Goal: Transaction & Acquisition: Book appointment/travel/reservation

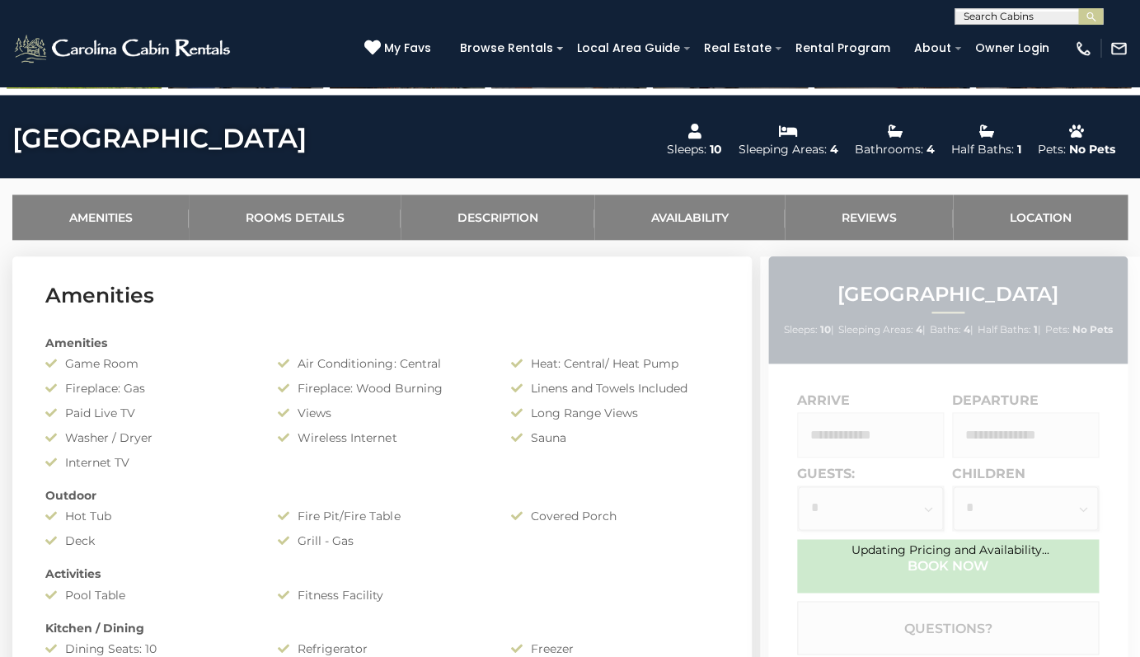
scroll to position [554, 0]
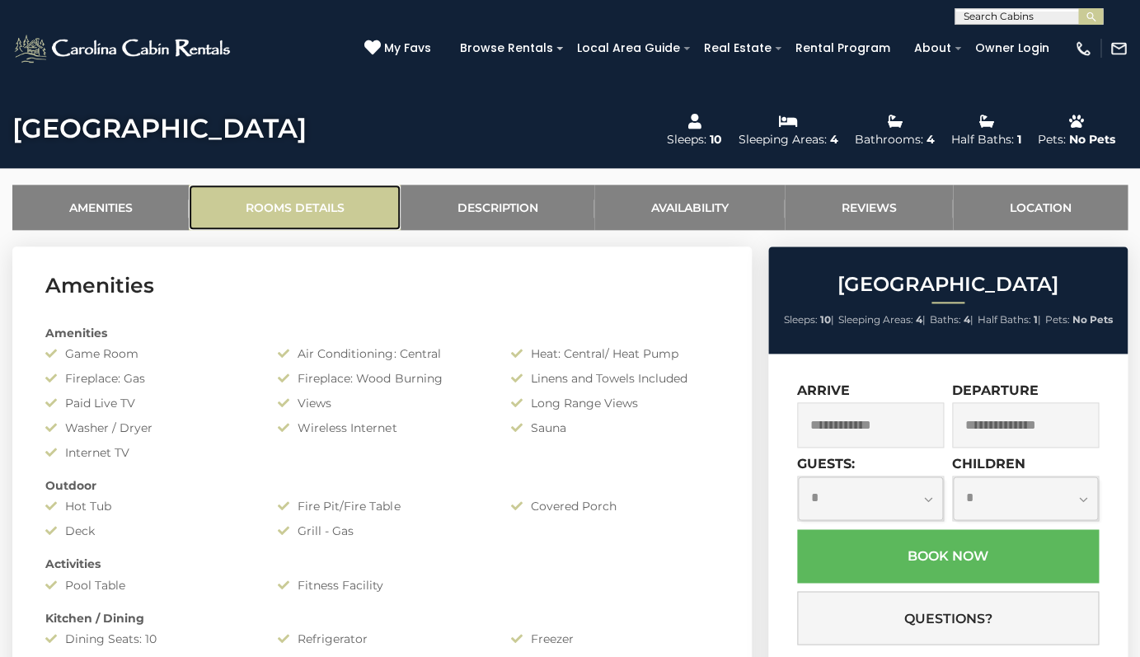
click at [307, 215] on link "Rooms Details" at bounding box center [295, 207] width 212 height 45
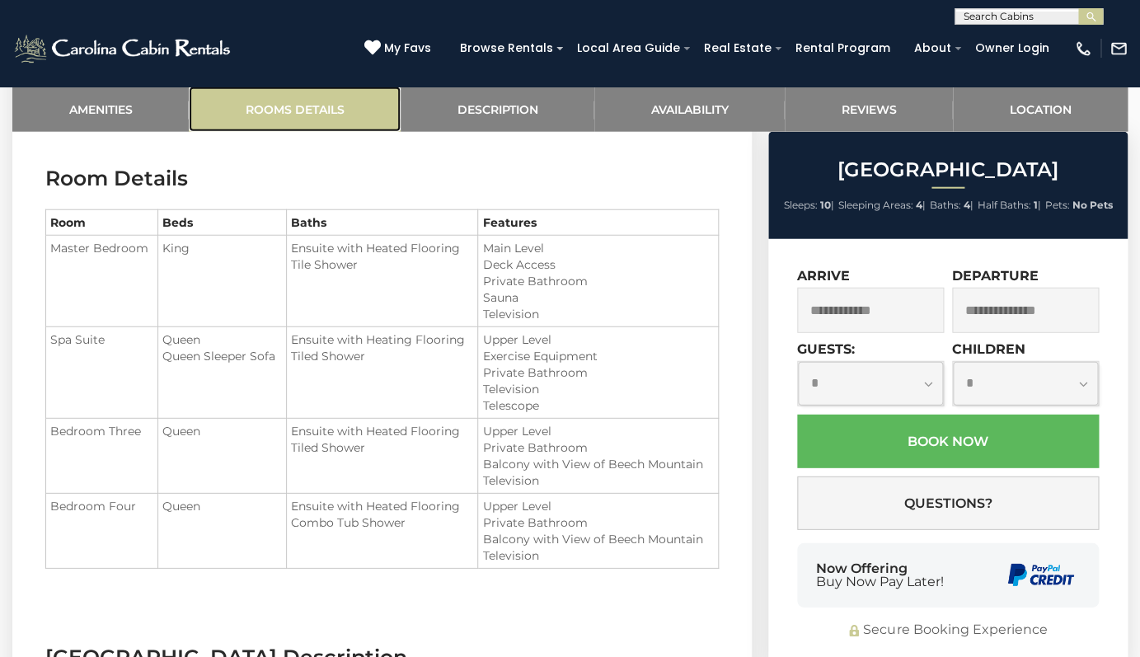
scroll to position [1436, 0]
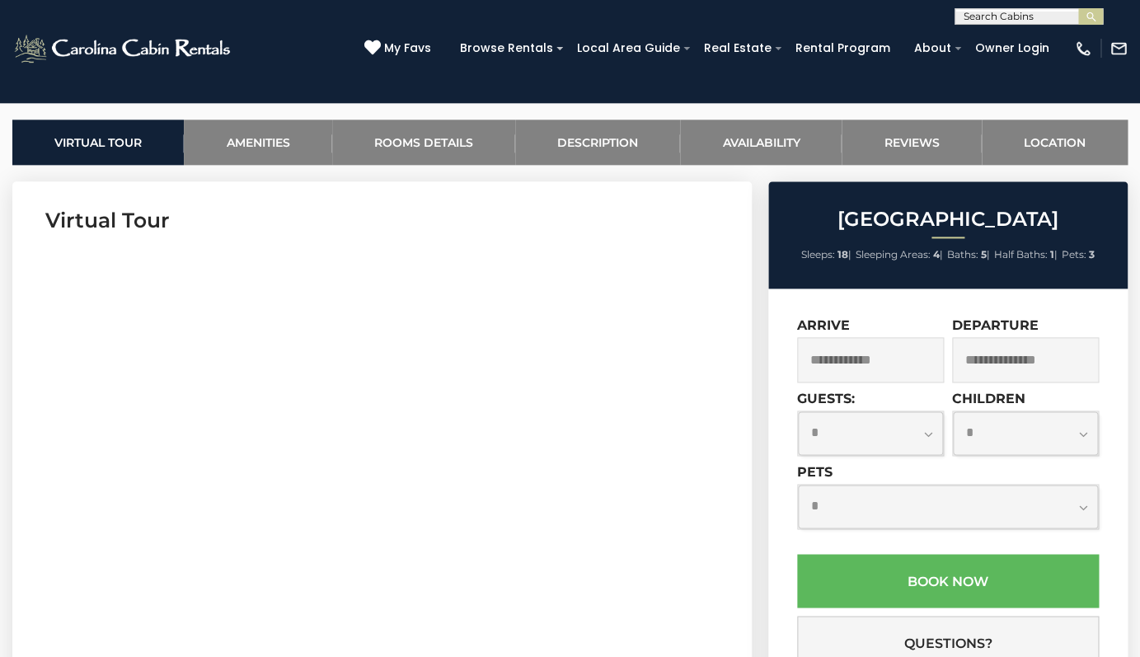
scroll to position [543, 0]
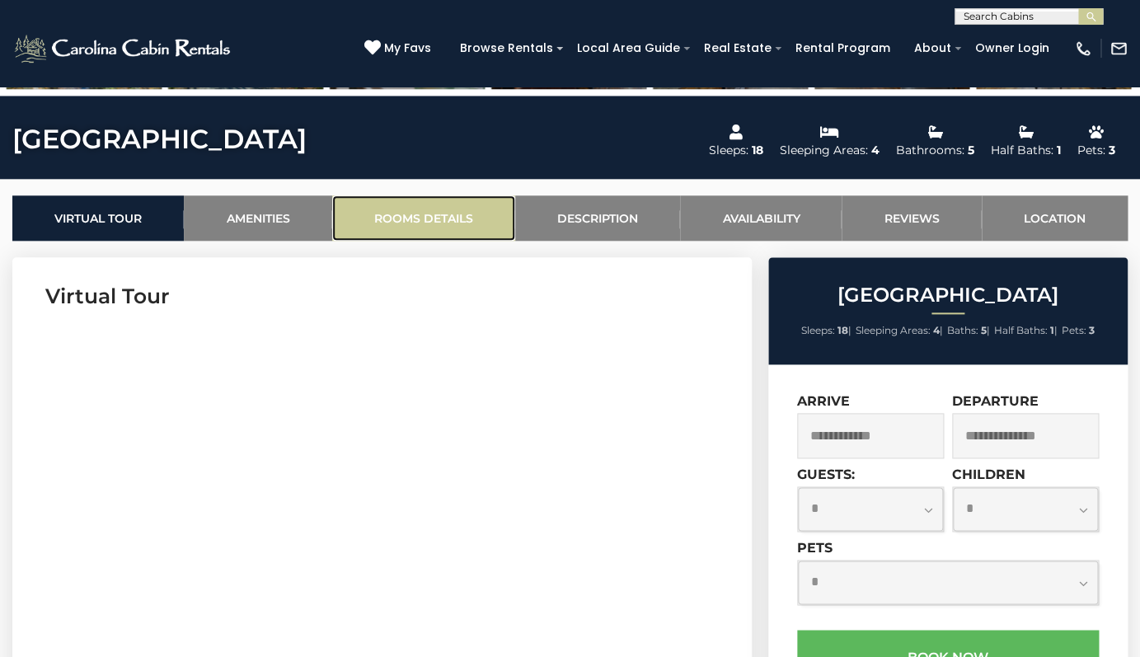
click at [432, 234] on link "Rooms Details" at bounding box center [423, 217] width 183 height 45
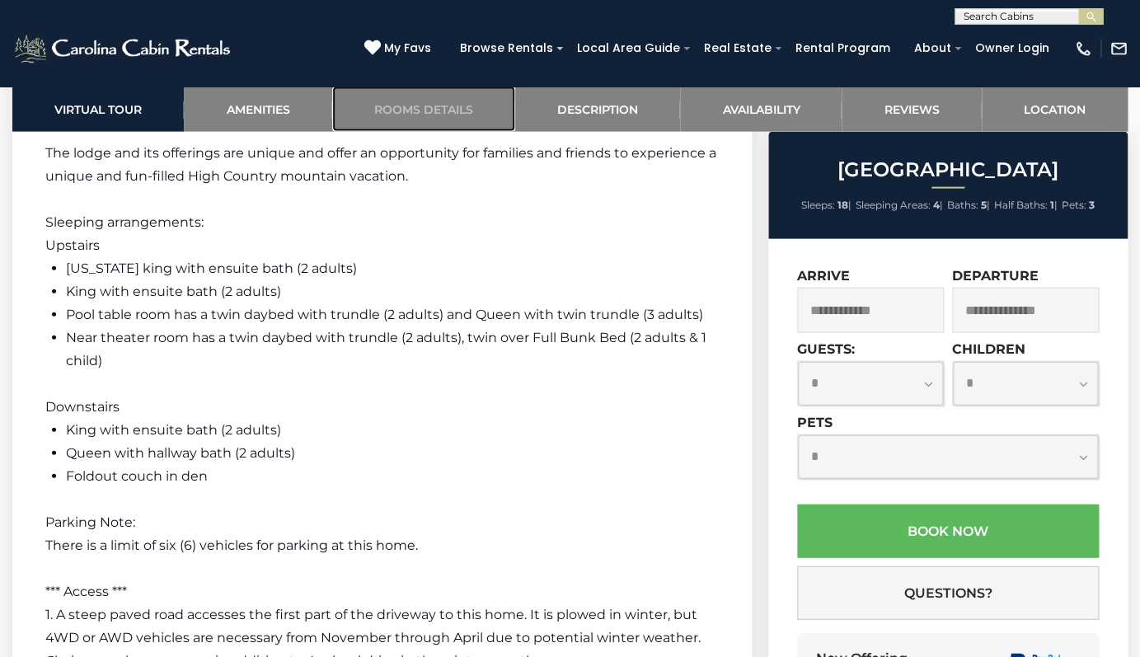
scroll to position [3455, 0]
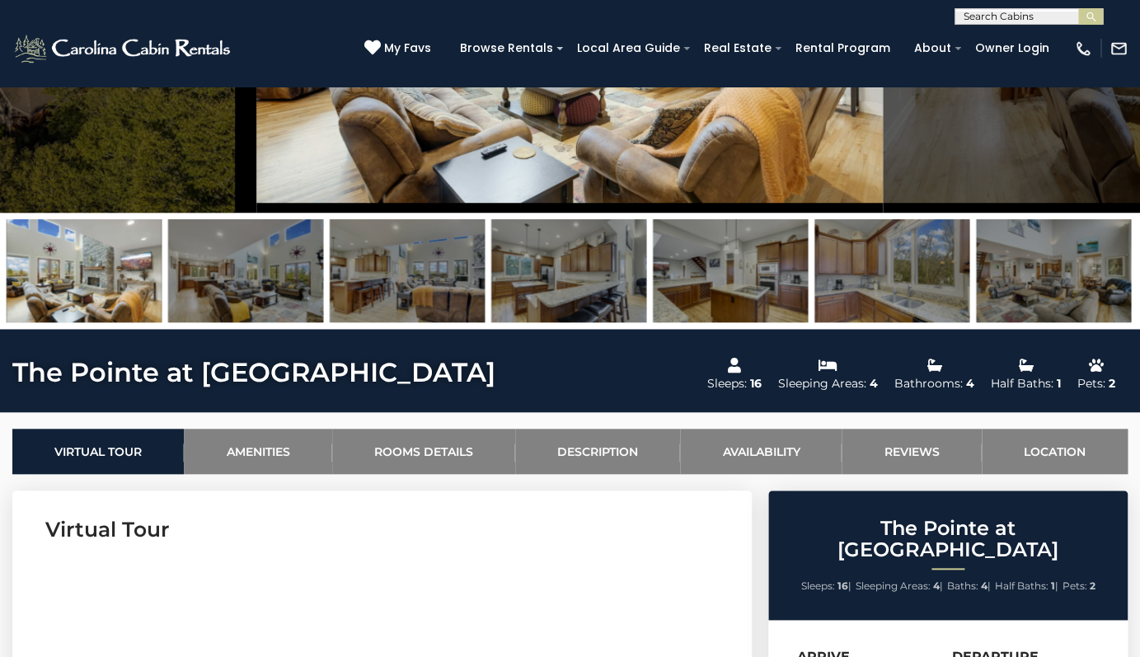
scroll to position [275, 0]
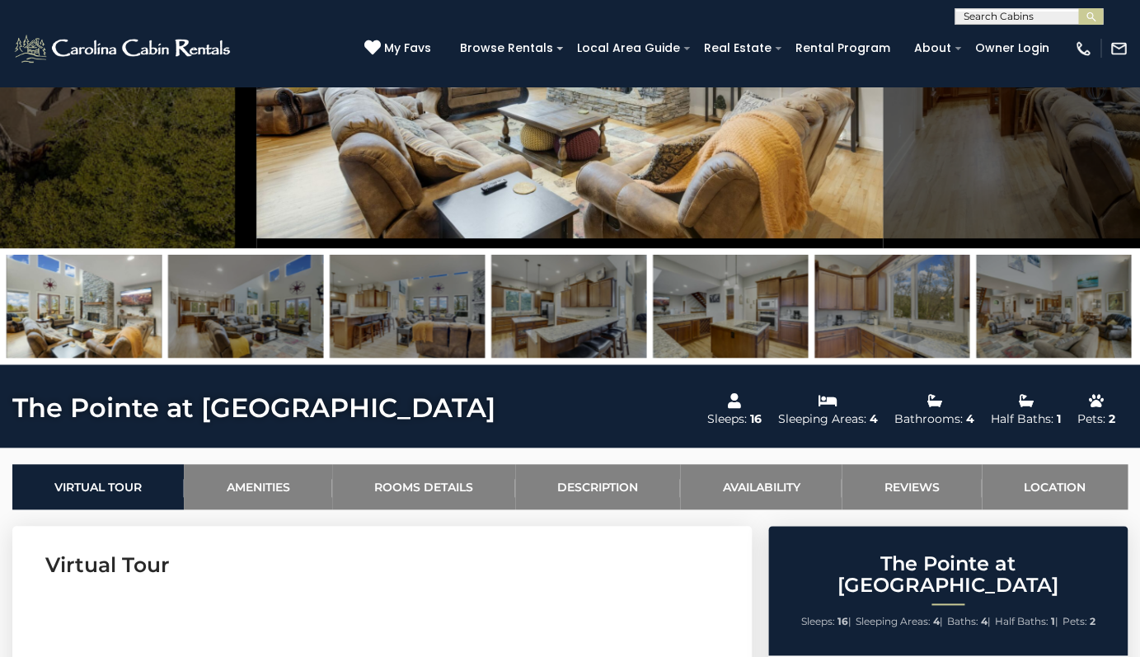
click at [1017, 317] on img at bounding box center [1053, 306] width 155 height 103
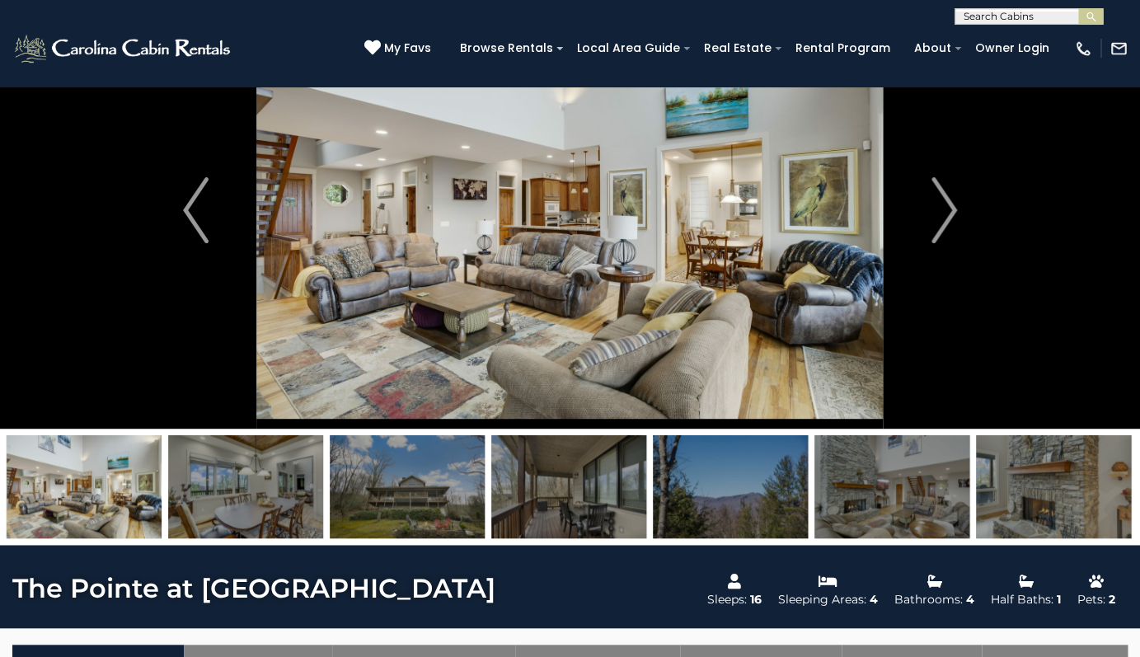
scroll to position [0, 0]
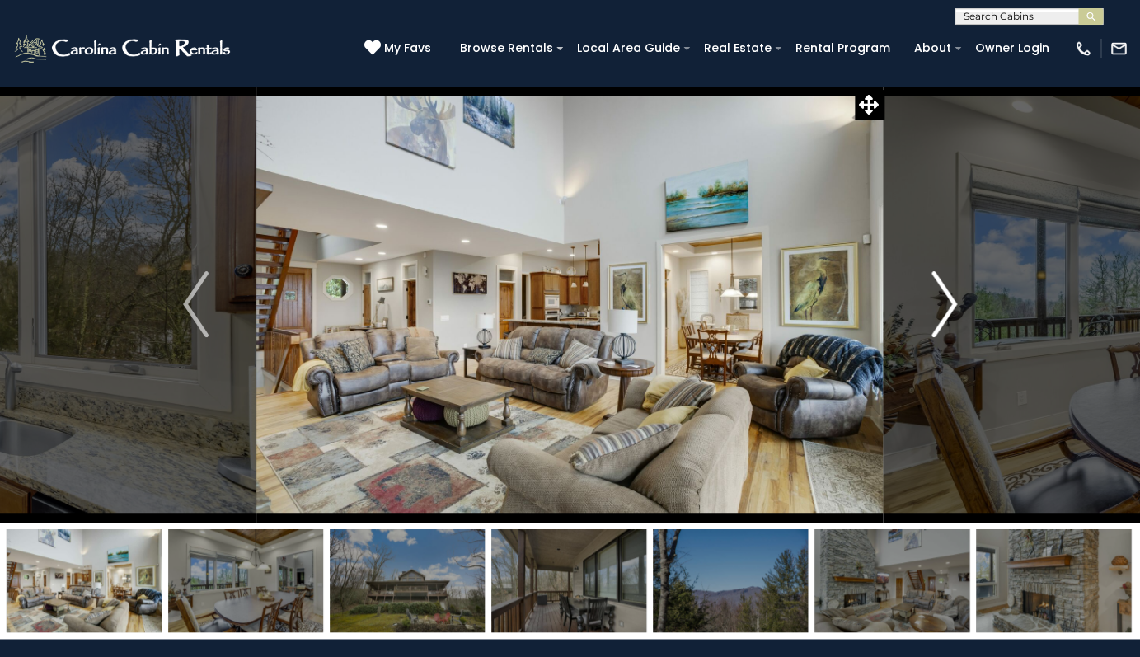
click at [950, 308] on img "Next" at bounding box center [944, 304] width 25 height 66
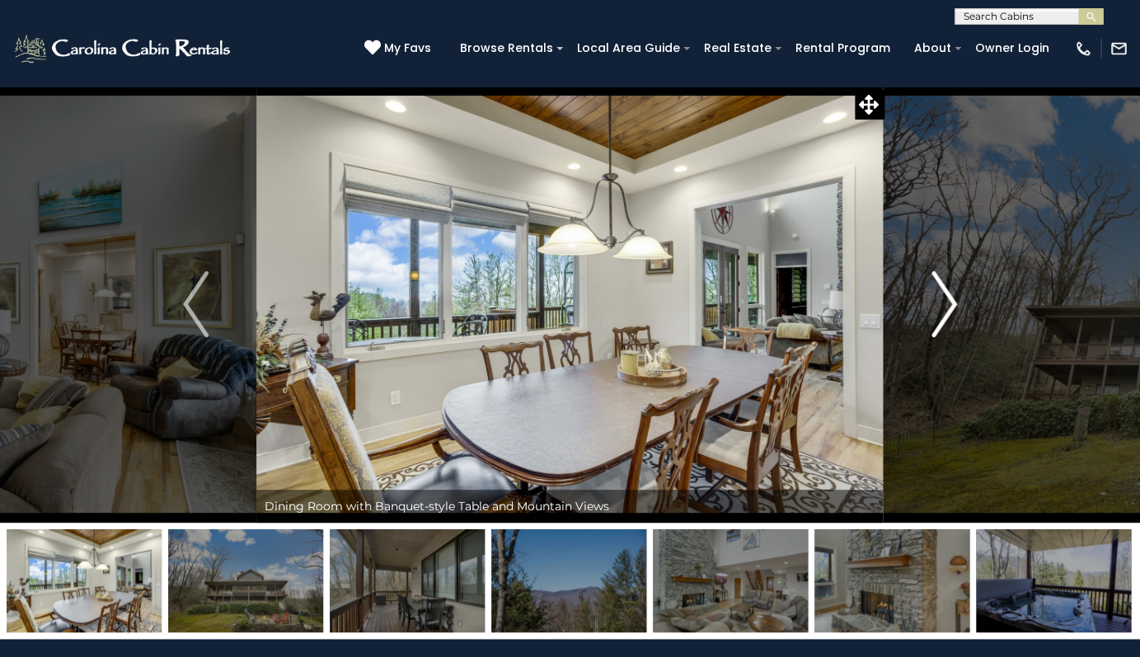
click at [950, 308] on img "Next" at bounding box center [944, 304] width 25 height 66
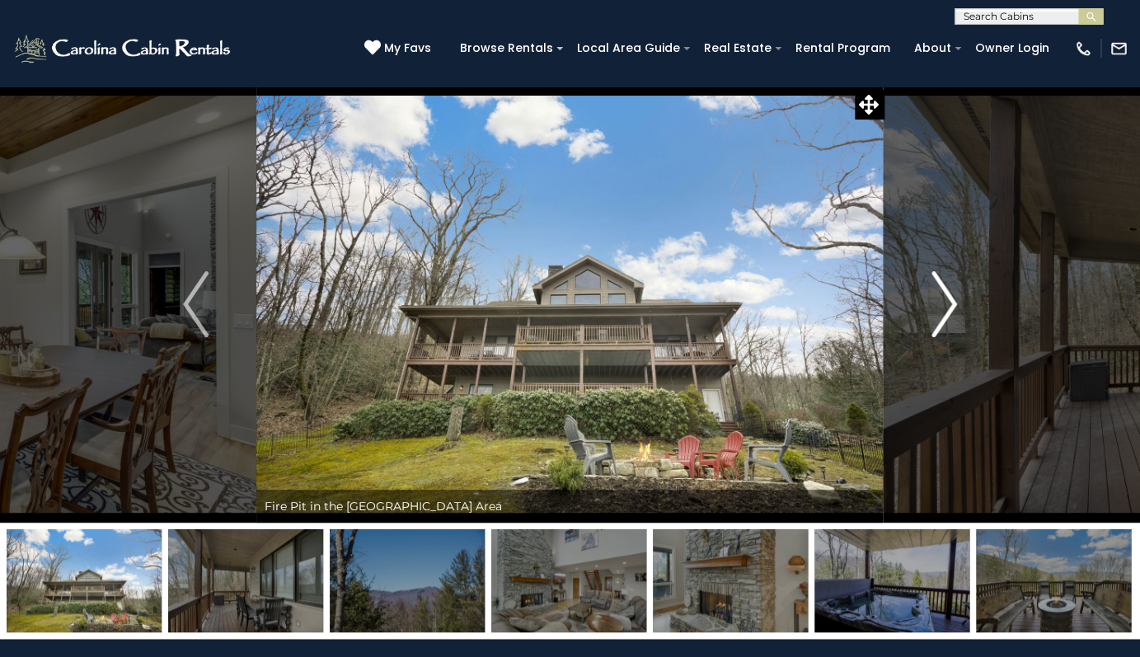
click at [950, 308] on img "Next" at bounding box center [944, 304] width 25 height 66
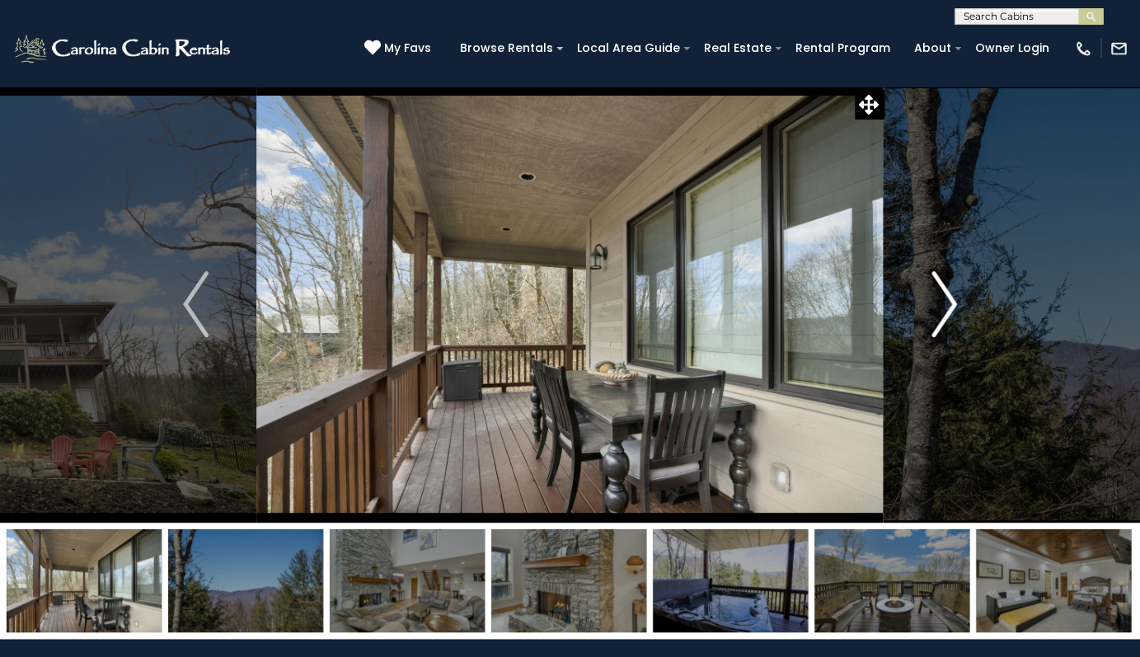
click at [950, 308] on img "Next" at bounding box center [944, 304] width 25 height 66
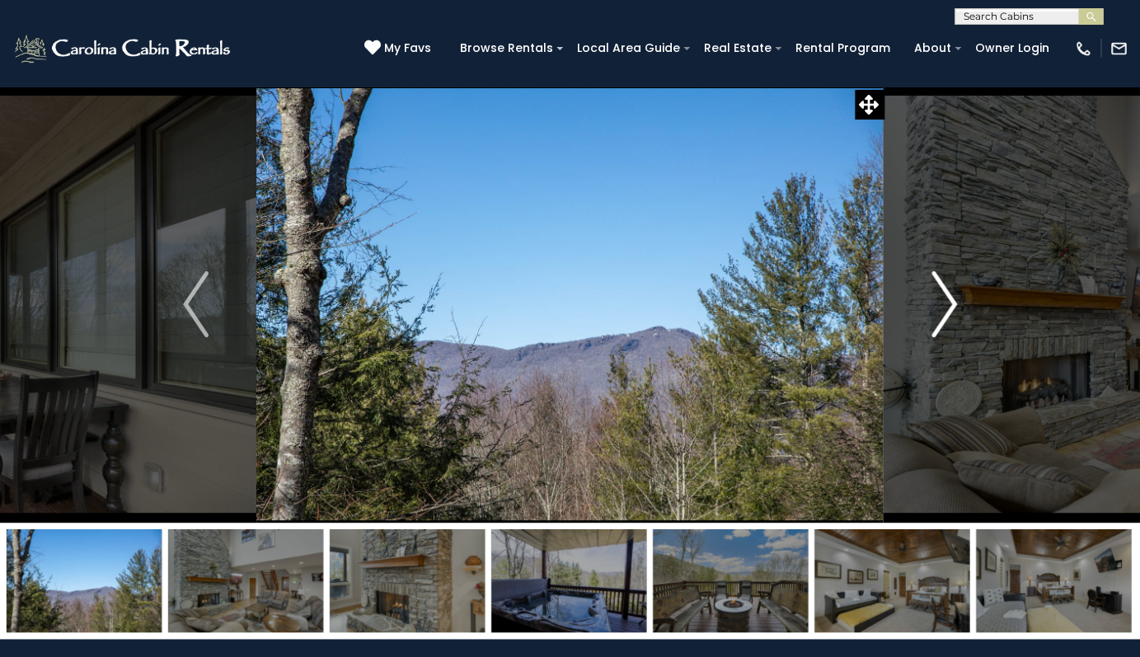
click at [950, 307] on img "Next" at bounding box center [944, 304] width 25 height 66
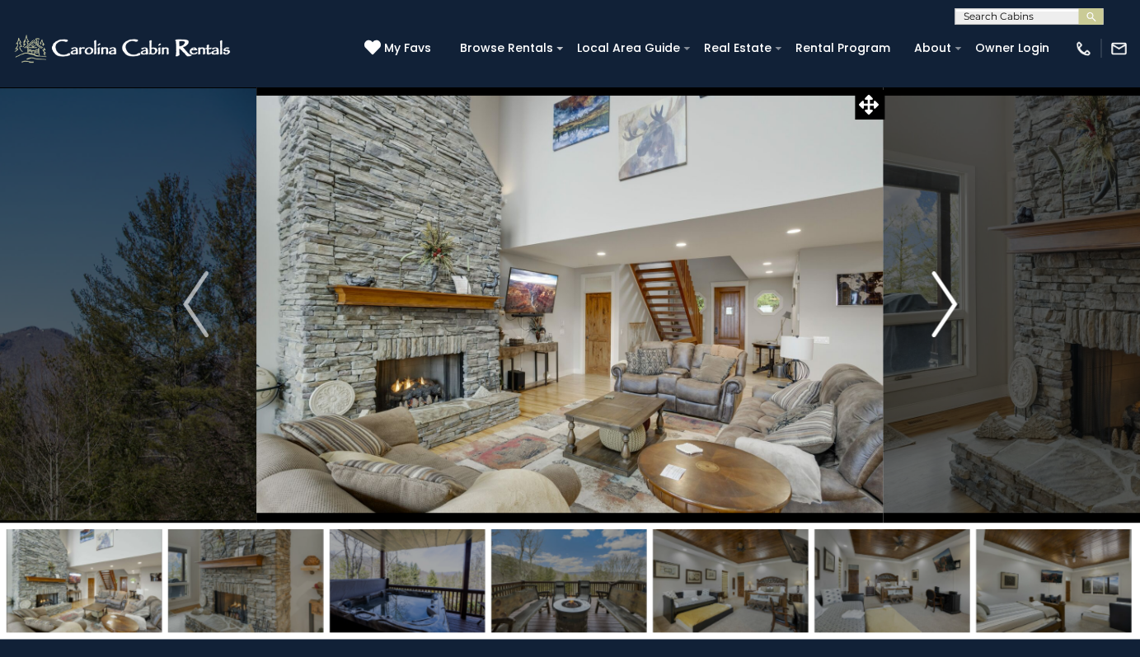
click at [950, 307] on img "Next" at bounding box center [944, 304] width 25 height 66
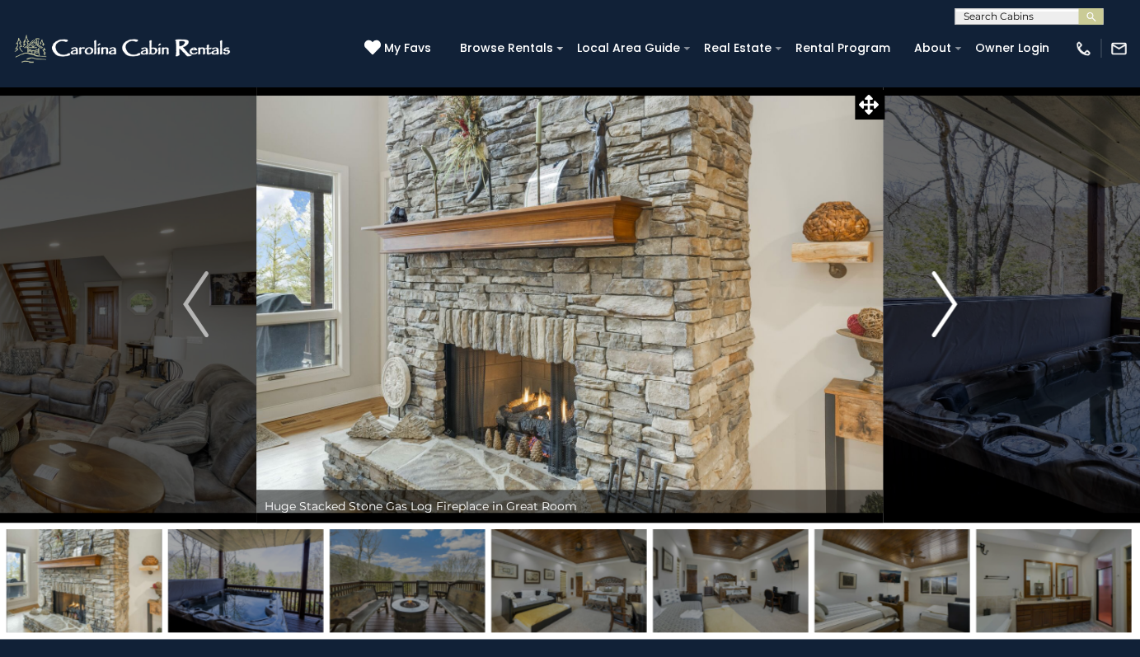
click at [950, 307] on img "Next" at bounding box center [944, 304] width 25 height 66
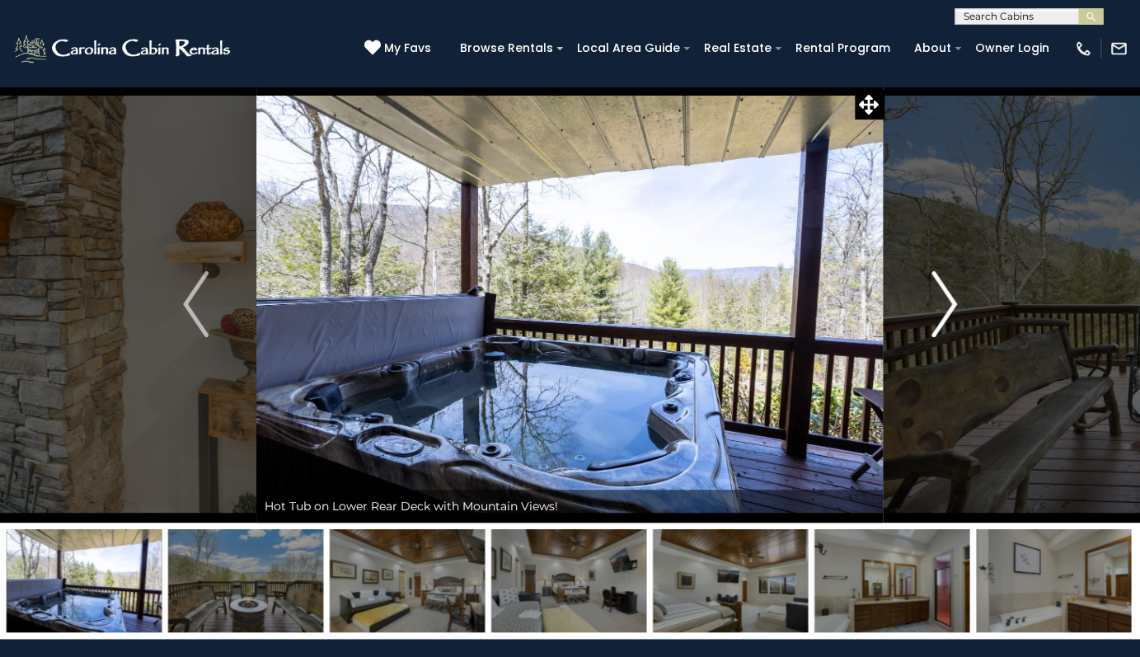
click at [950, 307] on img "Next" at bounding box center [944, 304] width 25 height 66
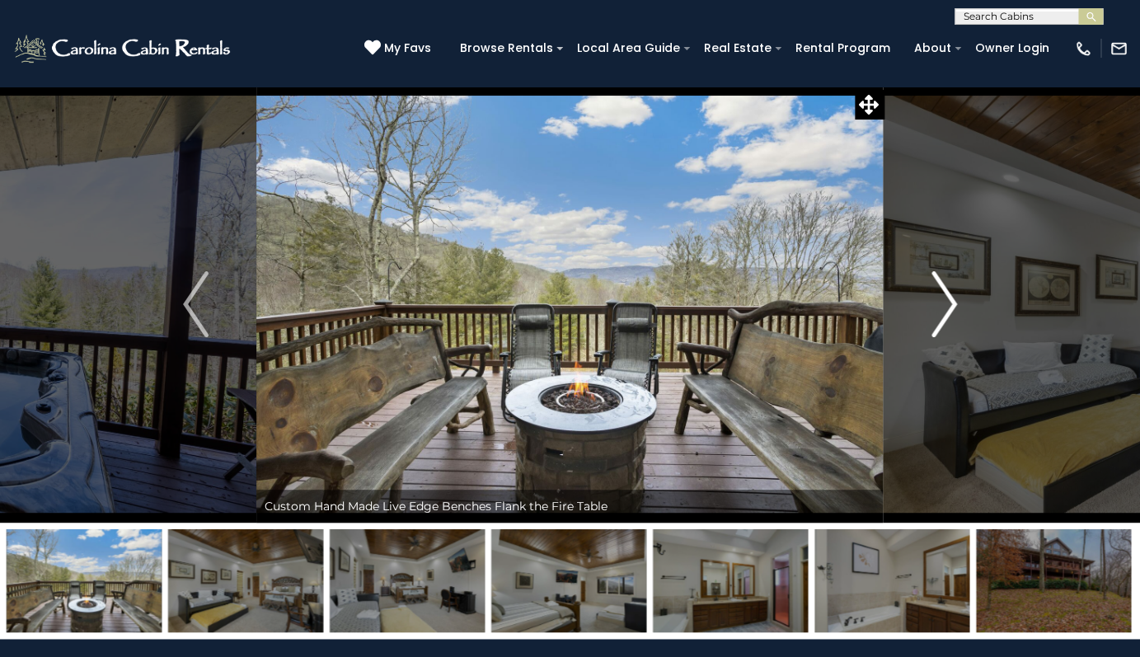
click at [951, 307] on img "Next" at bounding box center [944, 304] width 25 height 66
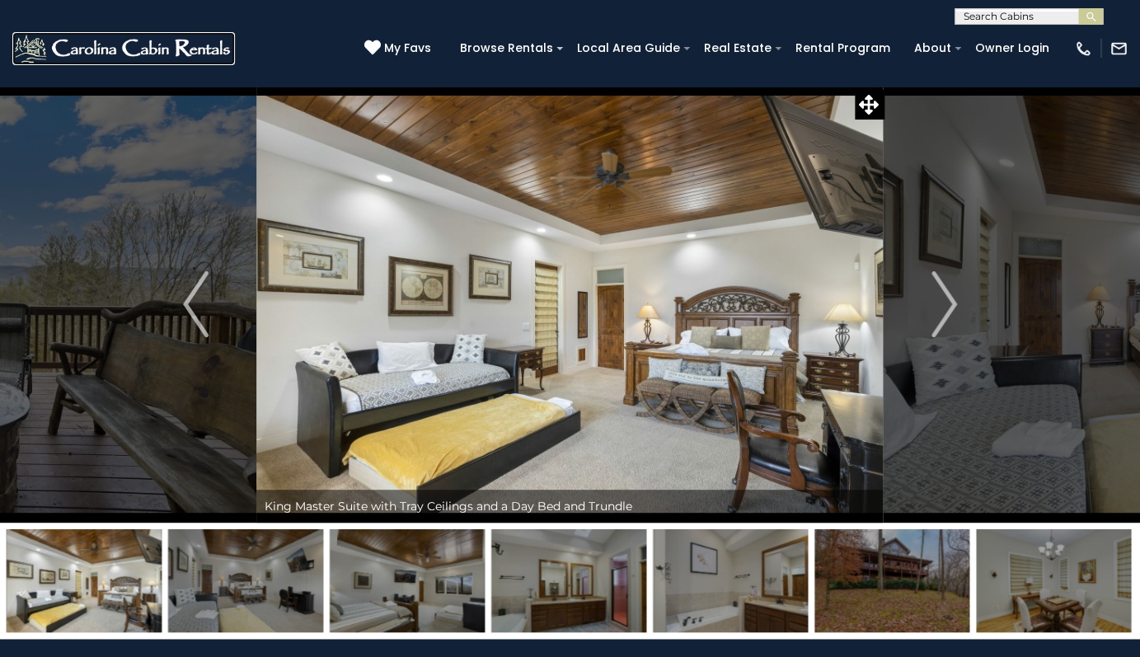
click at [96, 42] on img at bounding box center [123, 48] width 223 height 33
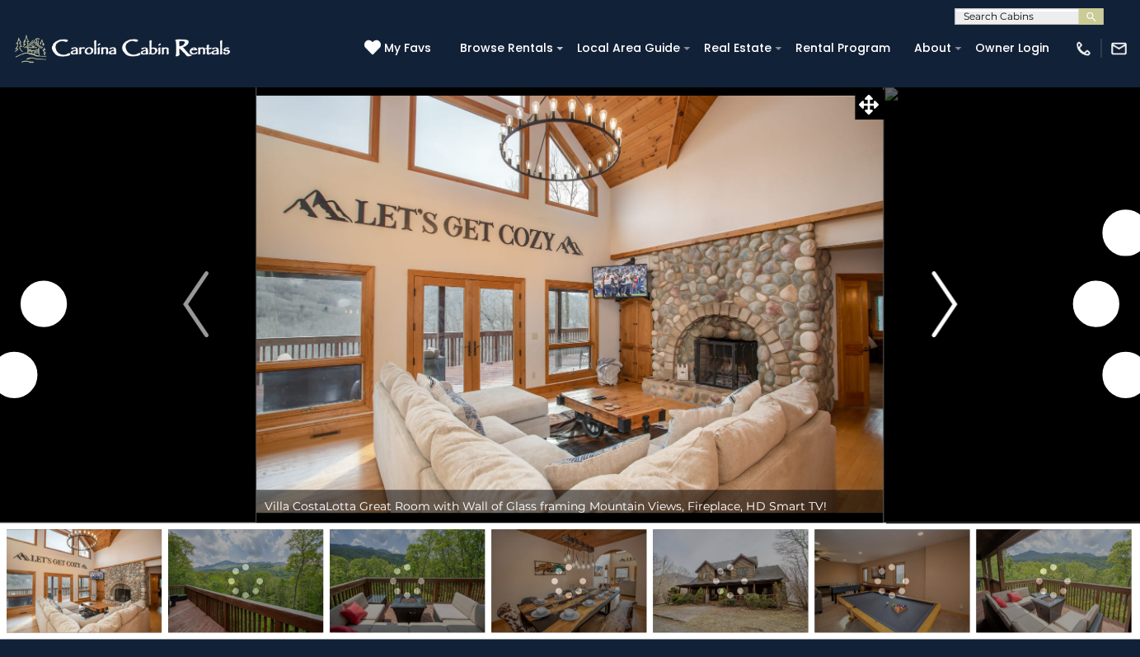
click at [943, 334] on img "Next" at bounding box center [944, 304] width 25 height 66
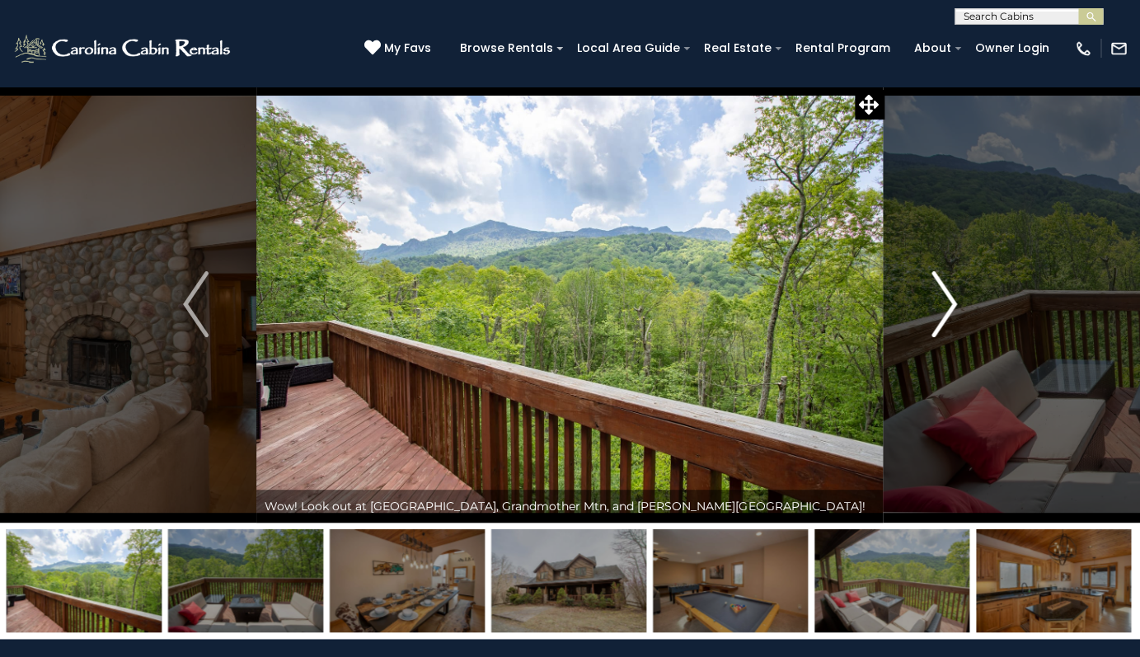
click at [945, 314] on img "Next" at bounding box center [944, 304] width 25 height 66
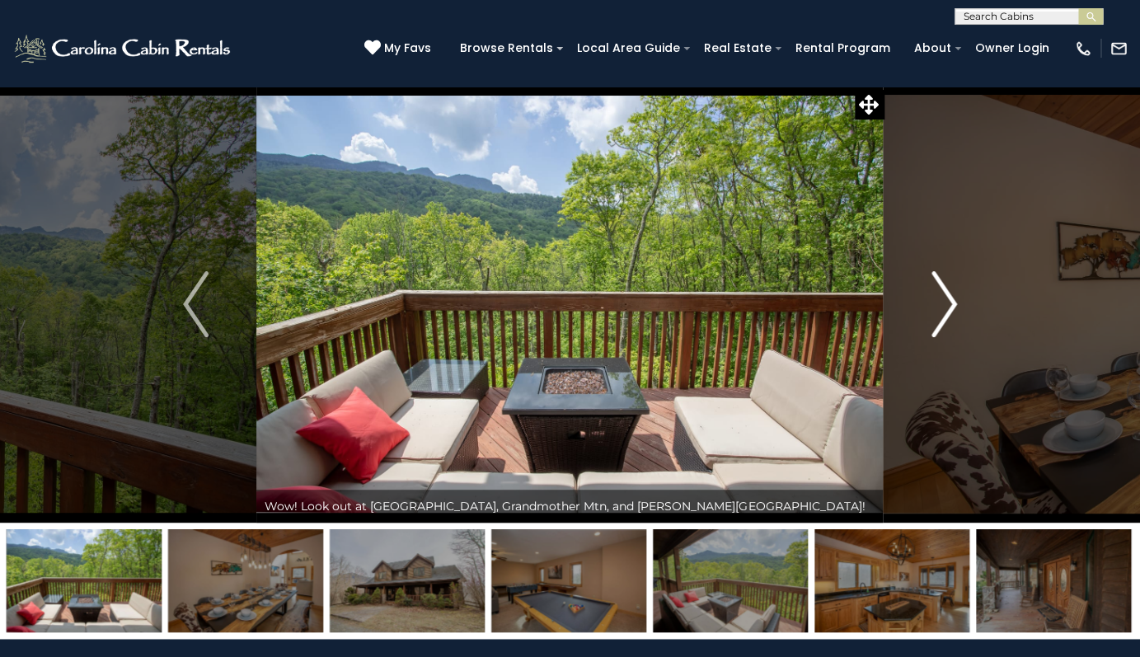
click at [946, 314] on img "Next" at bounding box center [944, 304] width 25 height 66
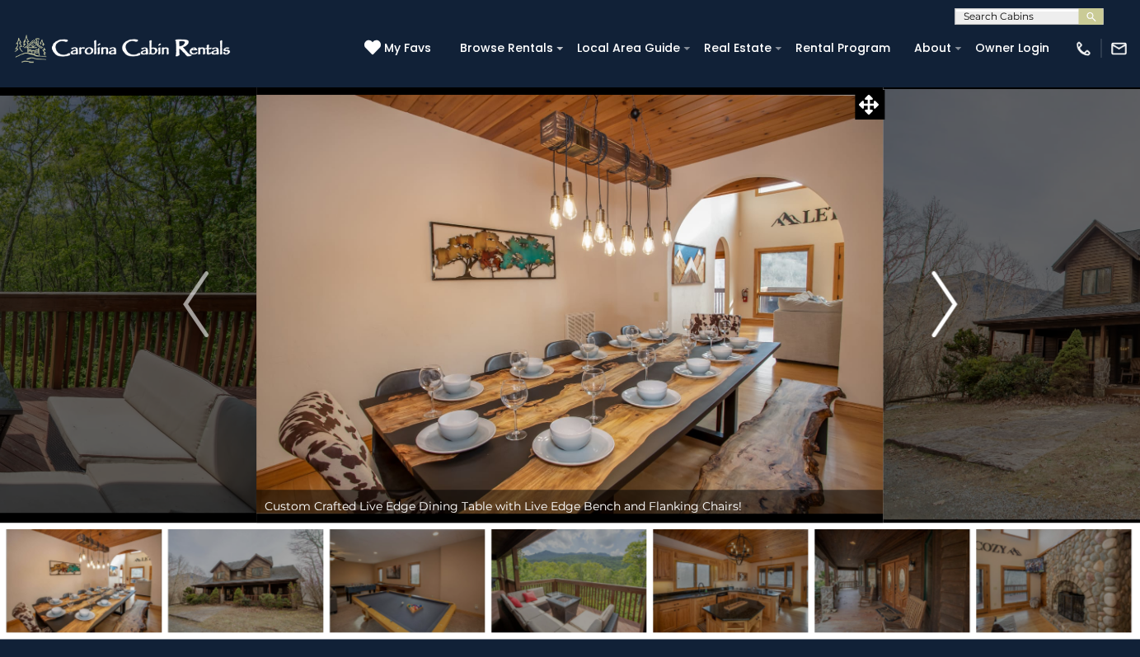
click at [946, 313] on img "Next" at bounding box center [944, 304] width 25 height 66
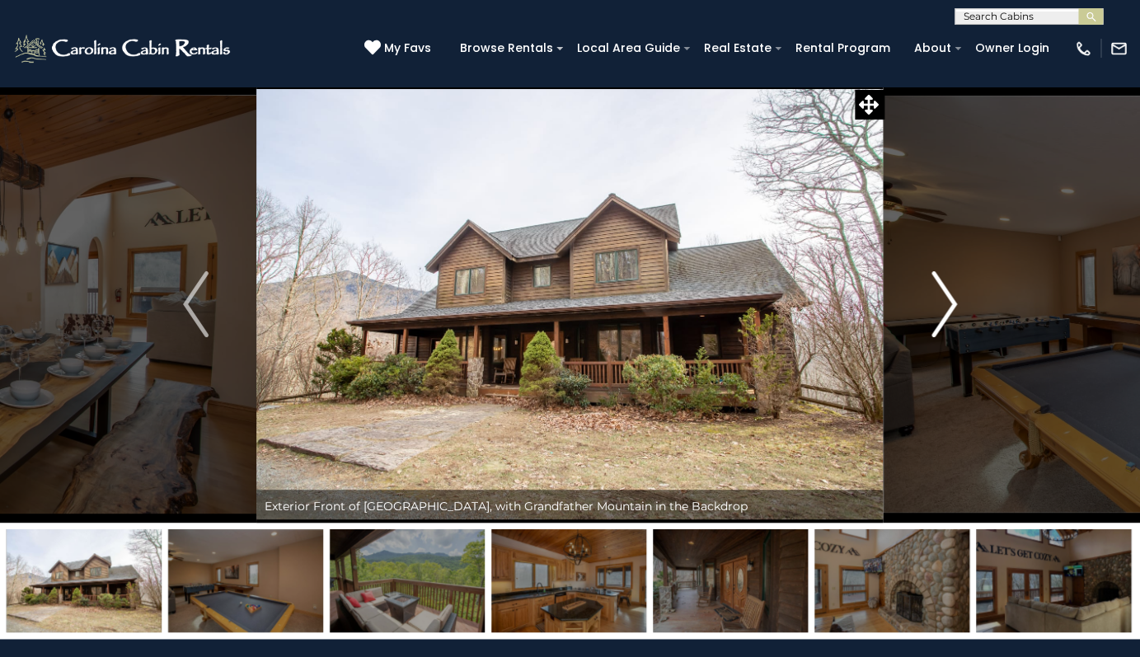
click at [946, 313] on img "Next" at bounding box center [944, 304] width 25 height 66
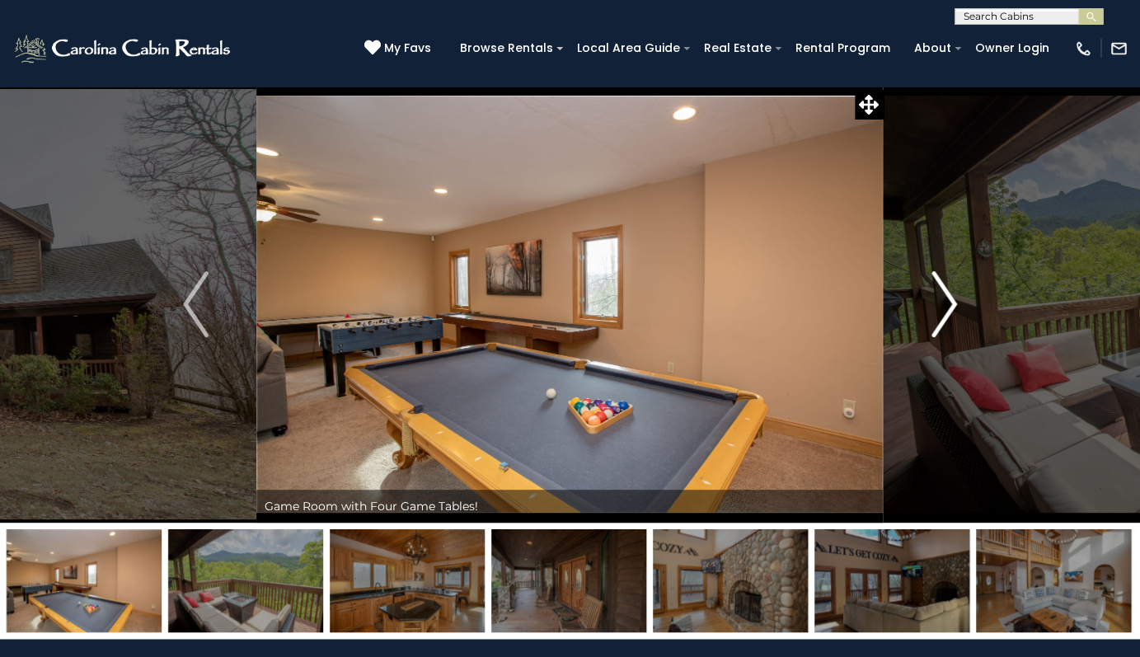
click at [946, 313] on img "Next" at bounding box center [944, 304] width 25 height 66
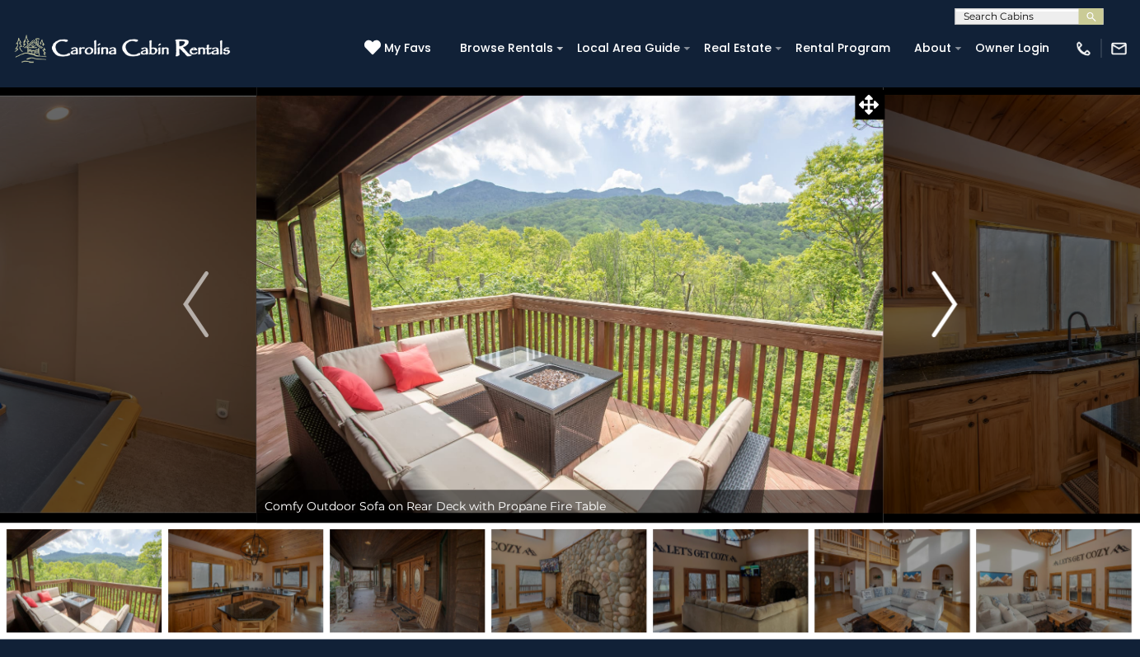
click at [946, 313] on img "Next" at bounding box center [944, 304] width 25 height 66
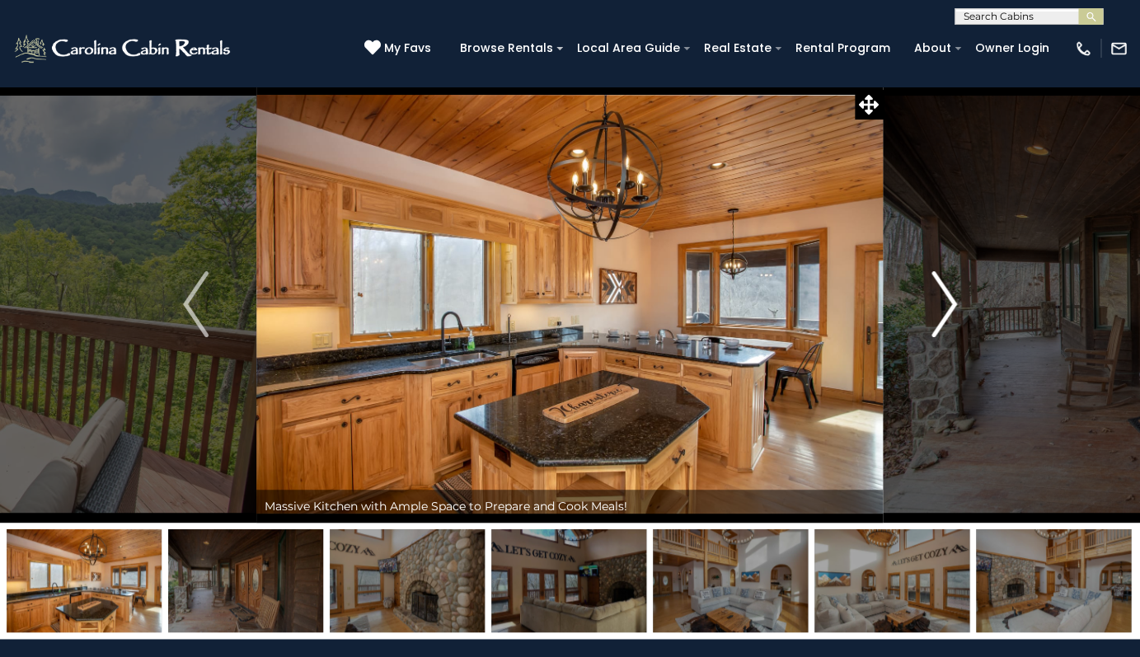
click at [947, 311] on img "Next" at bounding box center [944, 304] width 25 height 66
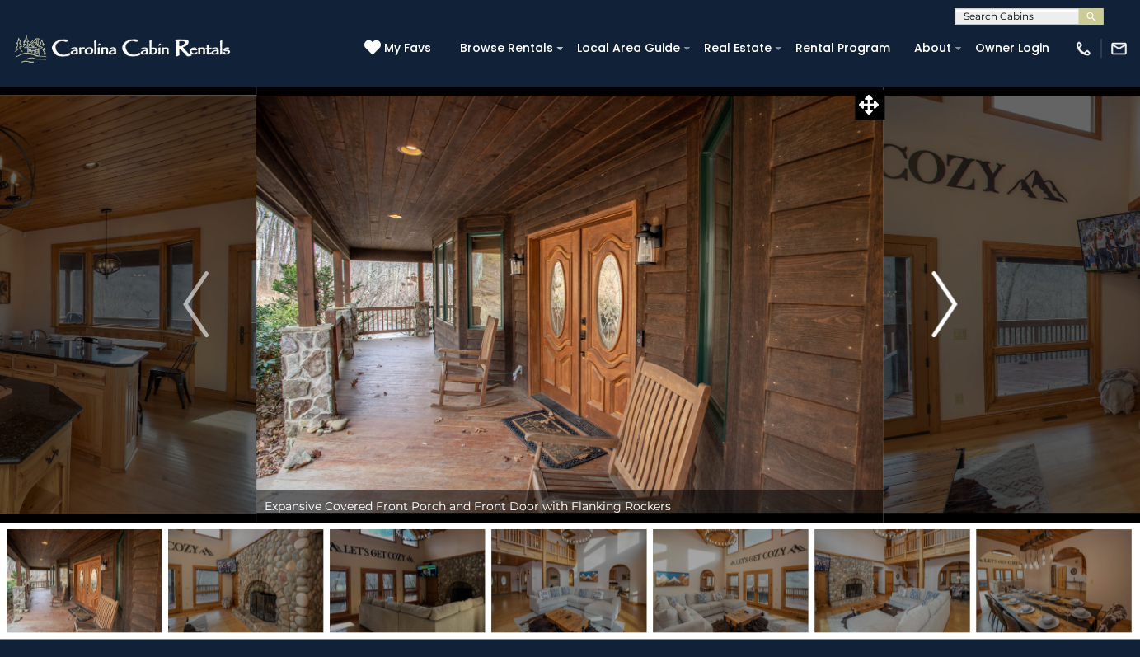
click at [948, 311] on img "Next" at bounding box center [944, 304] width 25 height 66
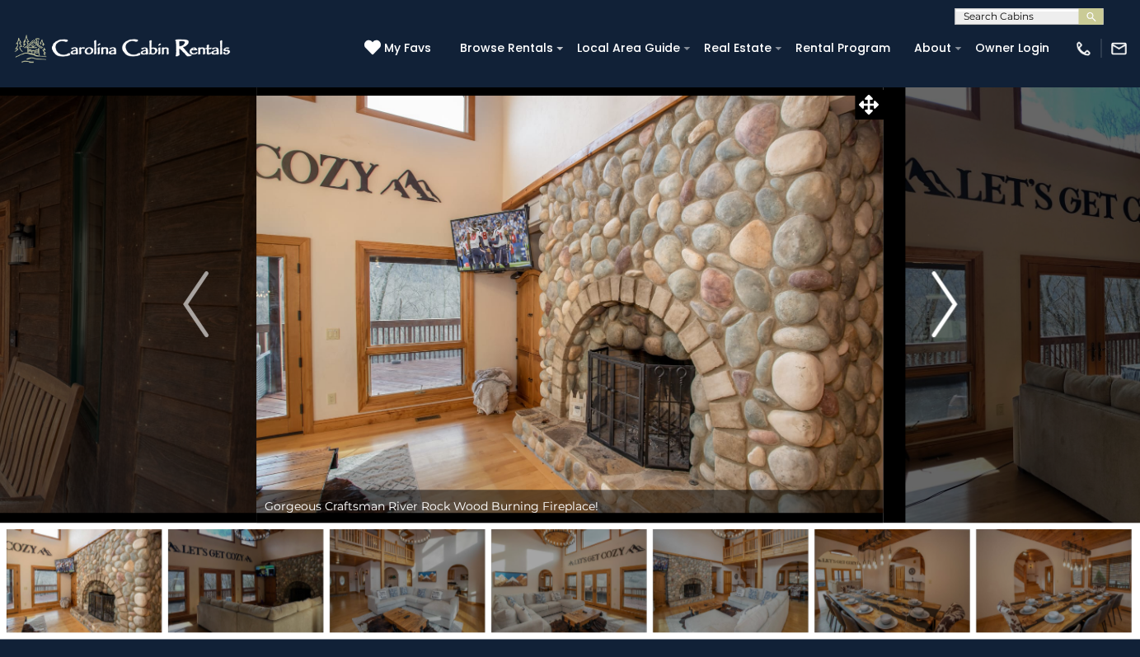
click at [948, 311] on img "Next" at bounding box center [944, 304] width 25 height 66
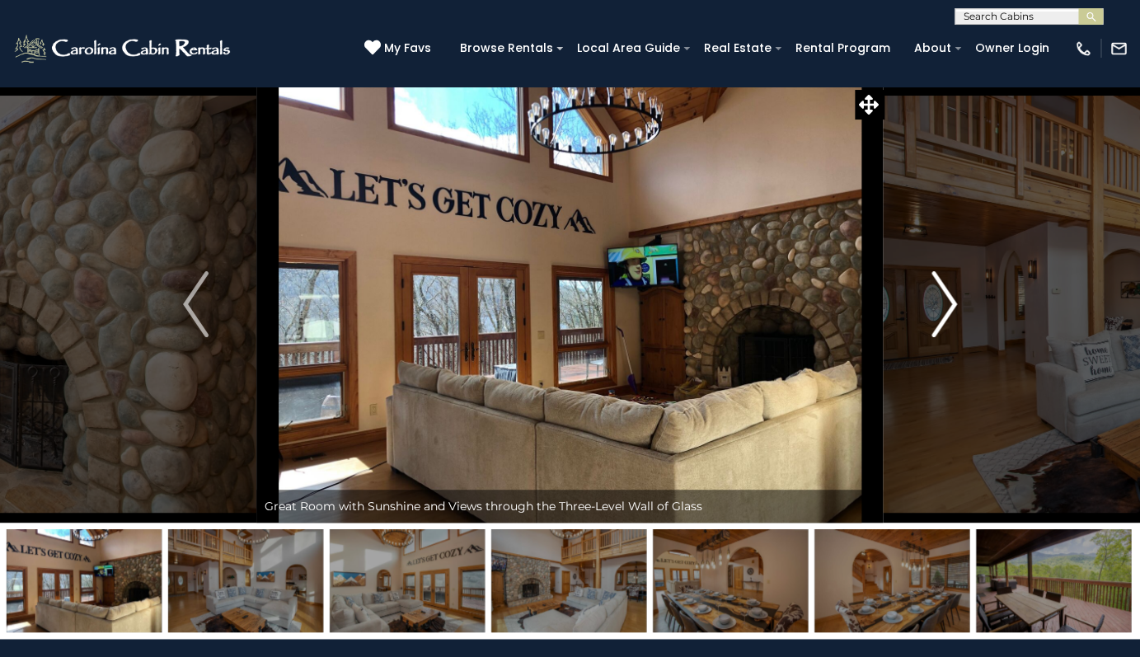
click at [948, 311] on img "Next" at bounding box center [944, 304] width 25 height 66
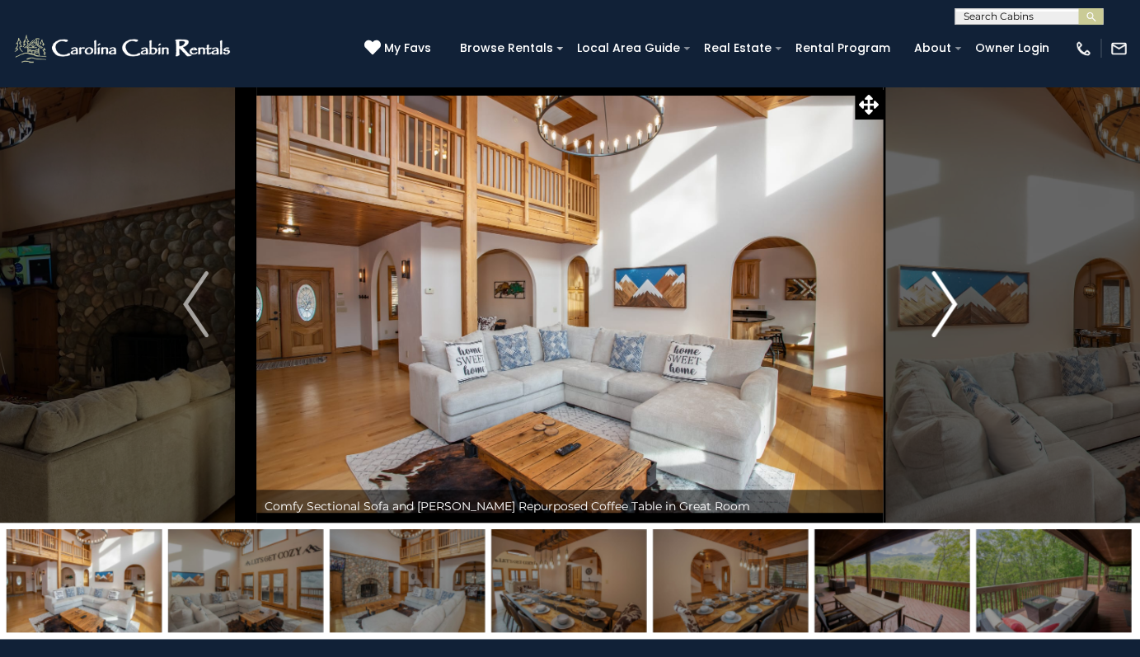
click at [948, 311] on img "Next" at bounding box center [944, 304] width 25 height 66
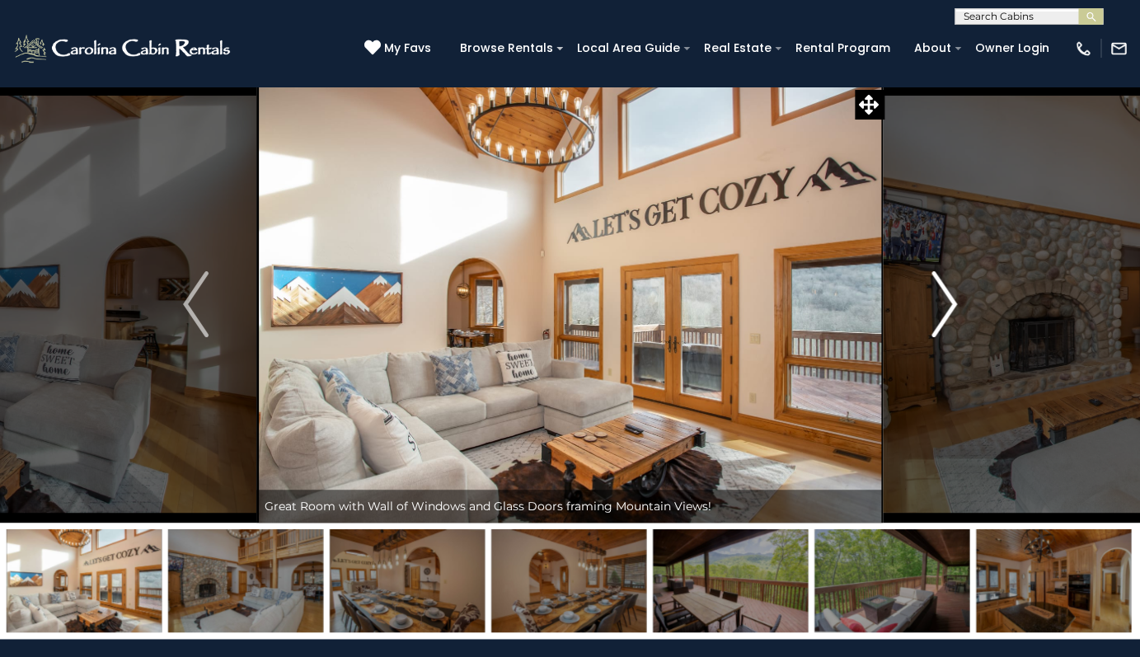
click at [948, 311] on img "Next" at bounding box center [944, 304] width 25 height 66
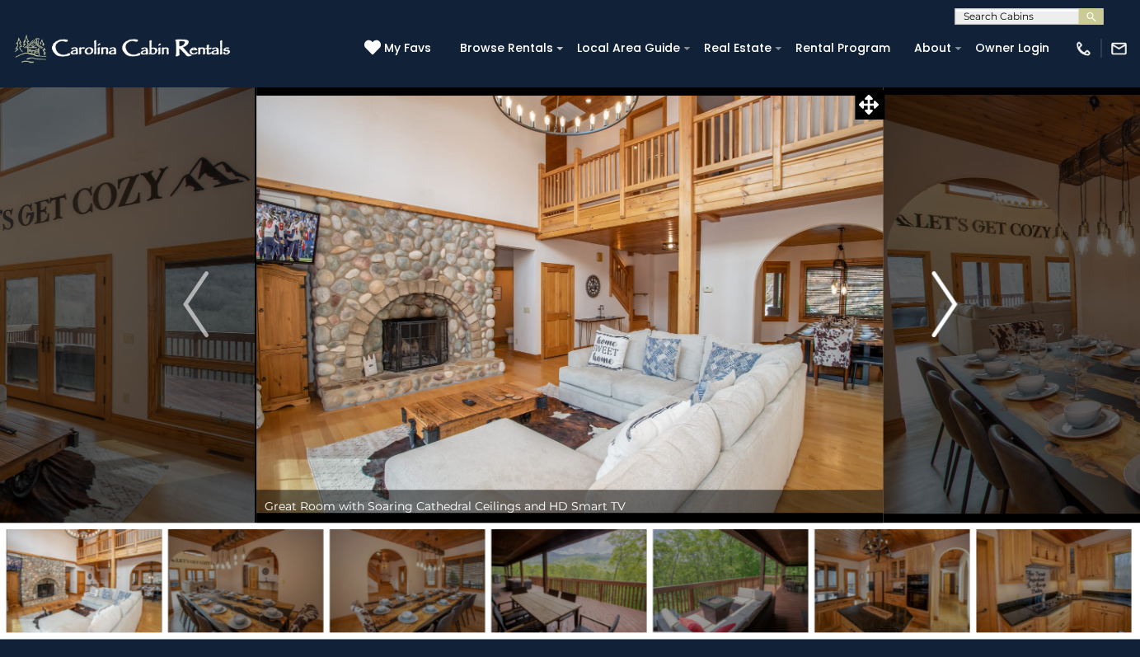
click at [948, 310] on img "Next" at bounding box center [944, 304] width 25 height 66
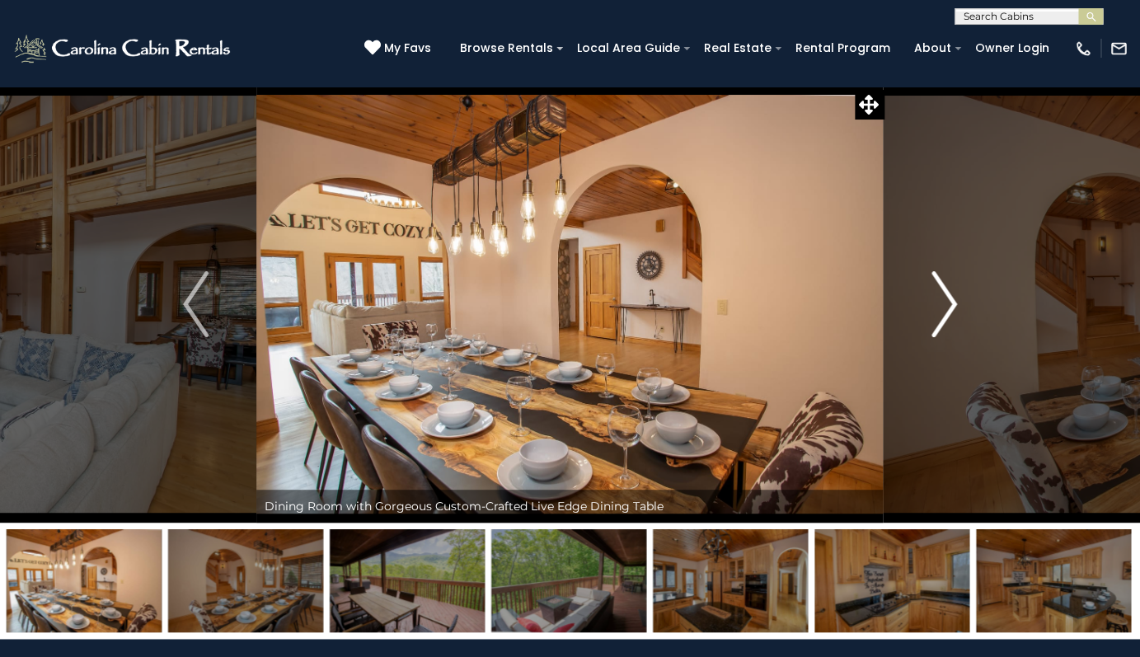
click at [948, 310] on img "Next" at bounding box center [944, 304] width 25 height 66
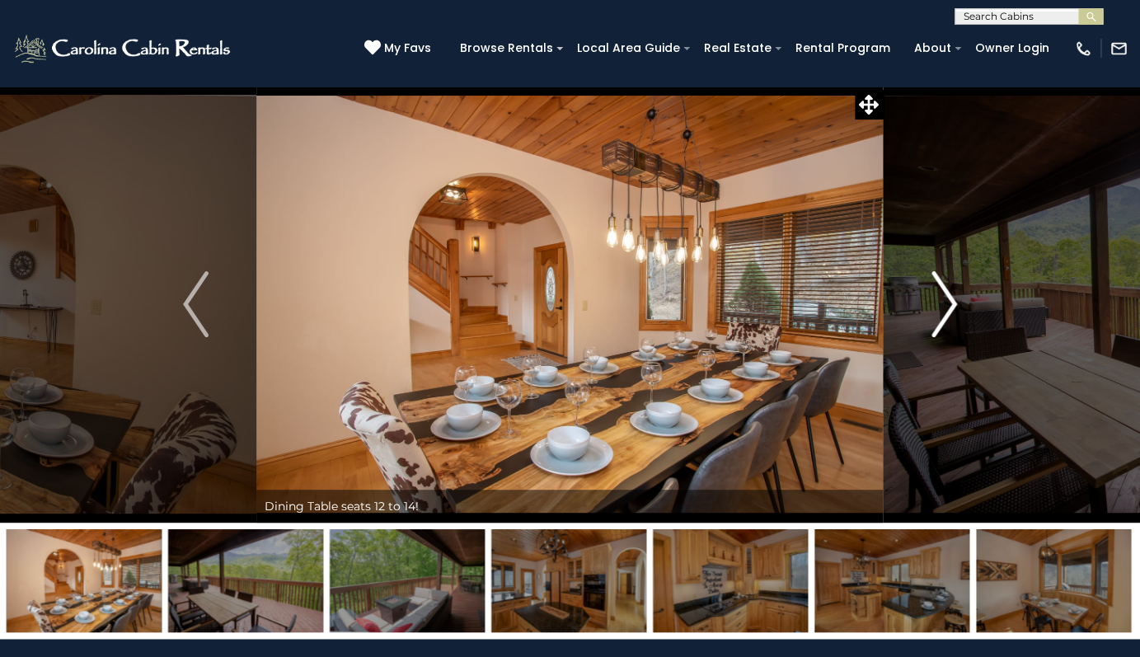
click at [948, 310] on img "Next" at bounding box center [944, 304] width 25 height 66
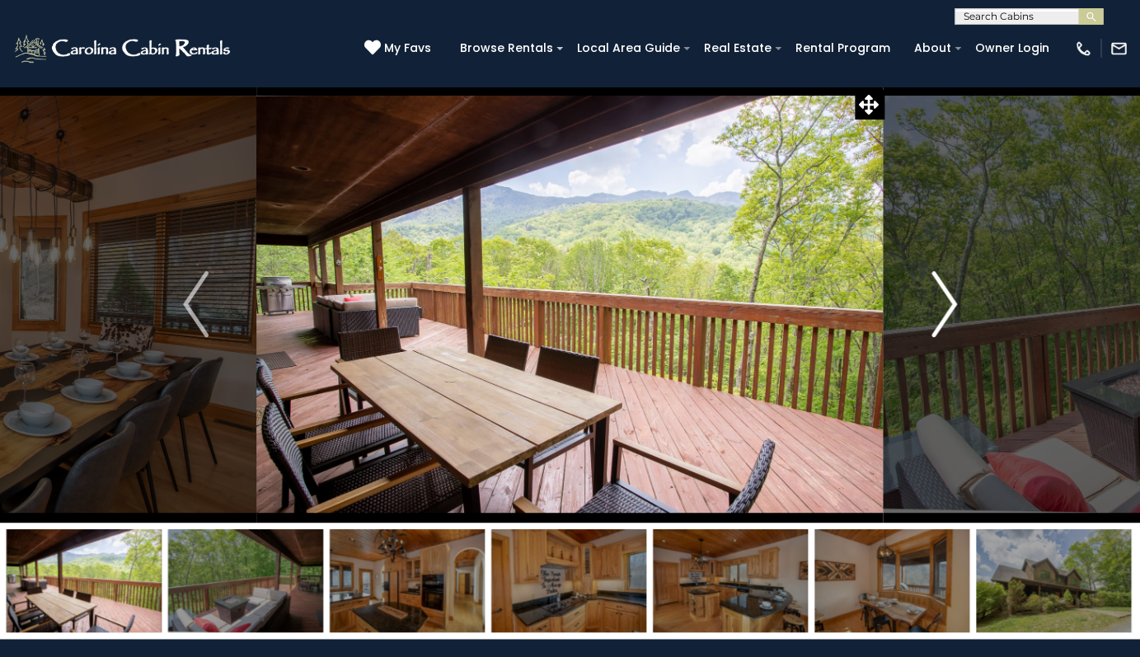
click at [948, 310] on img "Next" at bounding box center [944, 304] width 25 height 66
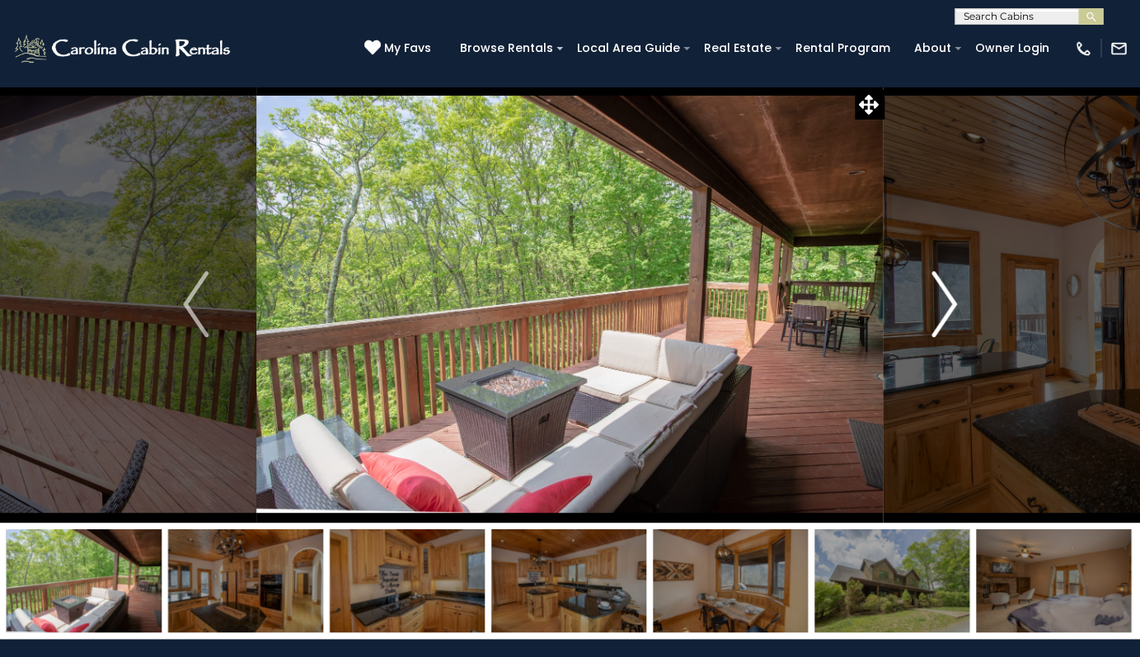
click at [948, 310] on img "Next" at bounding box center [944, 304] width 25 height 66
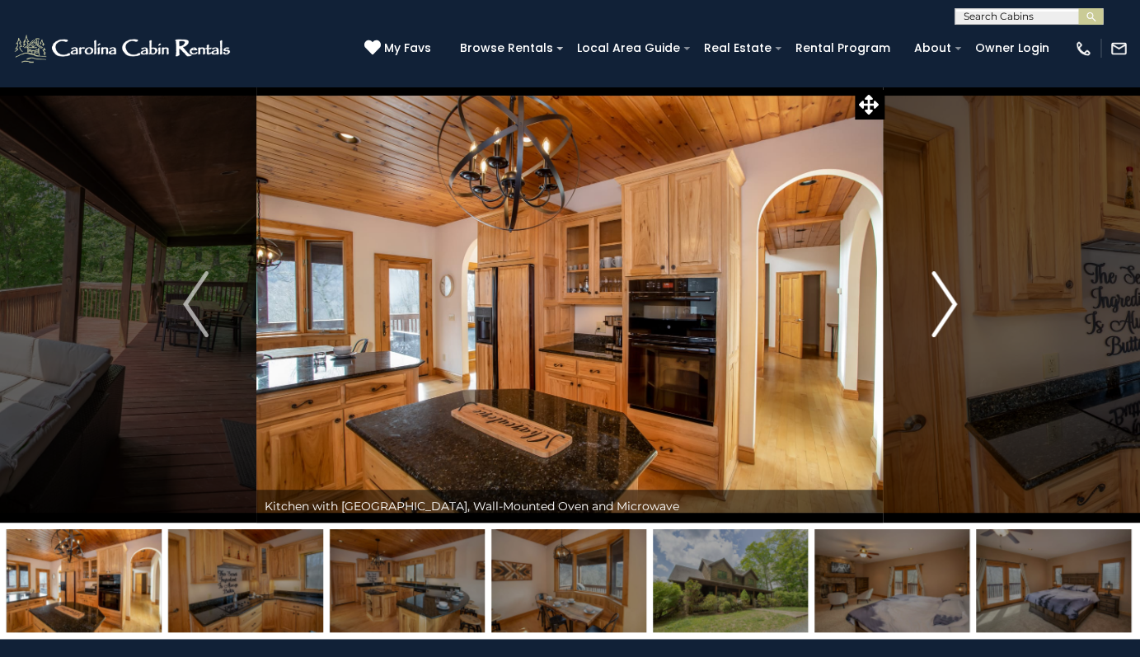
click at [948, 310] on img "Next" at bounding box center [944, 304] width 25 height 66
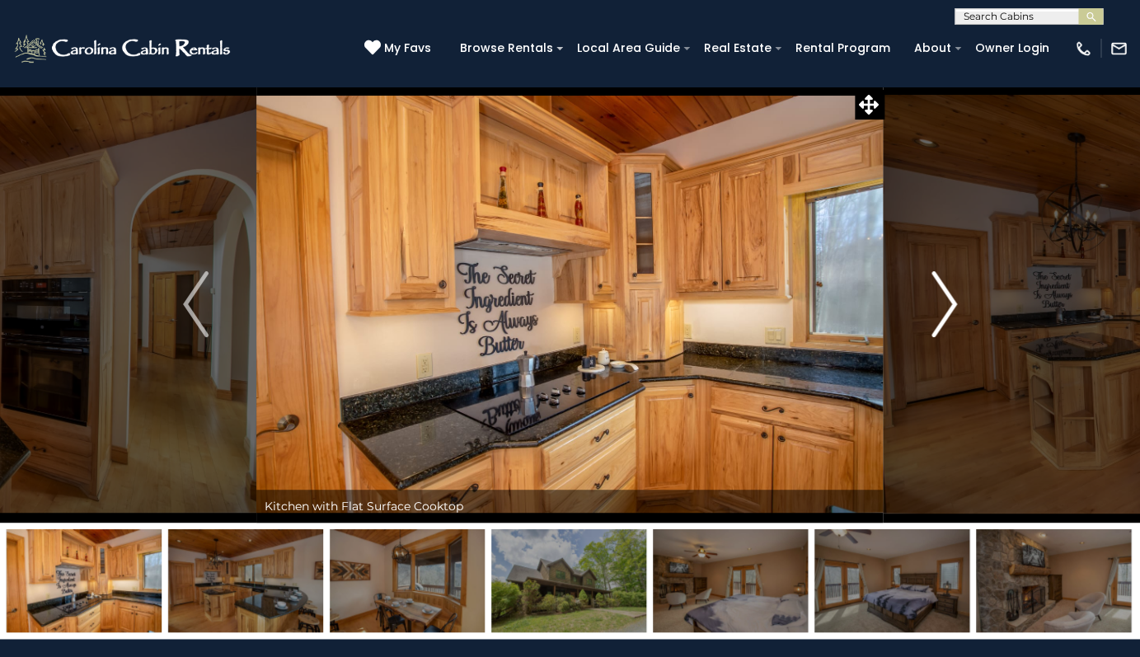
click at [948, 310] on img "Next" at bounding box center [944, 304] width 25 height 66
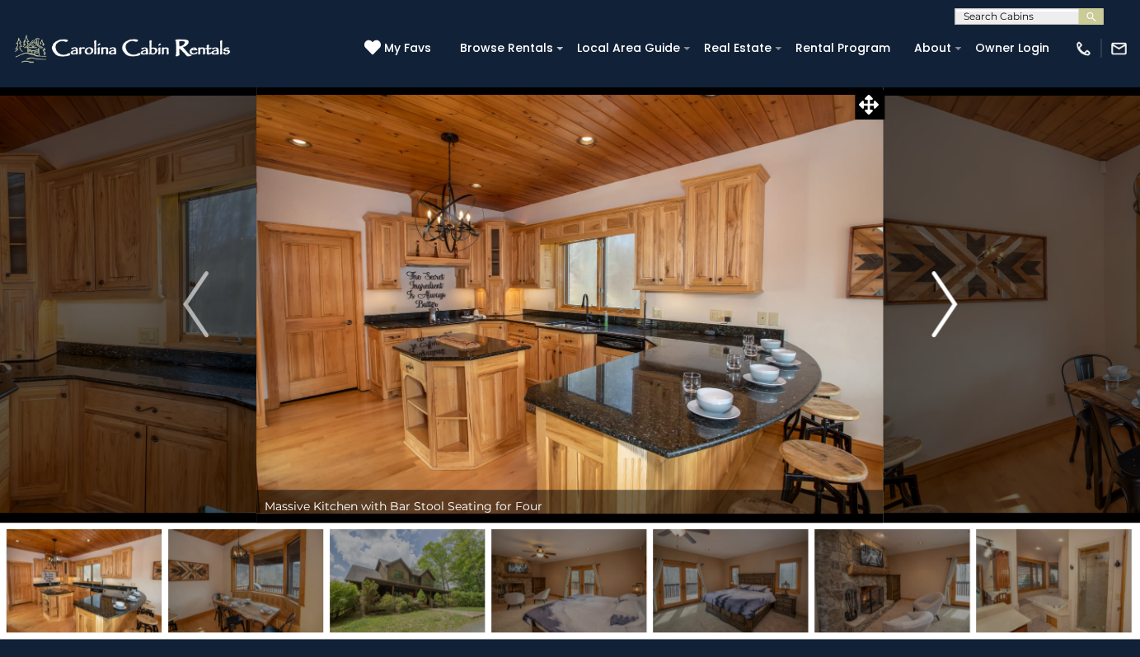
click at [948, 310] on img "Next" at bounding box center [944, 304] width 25 height 66
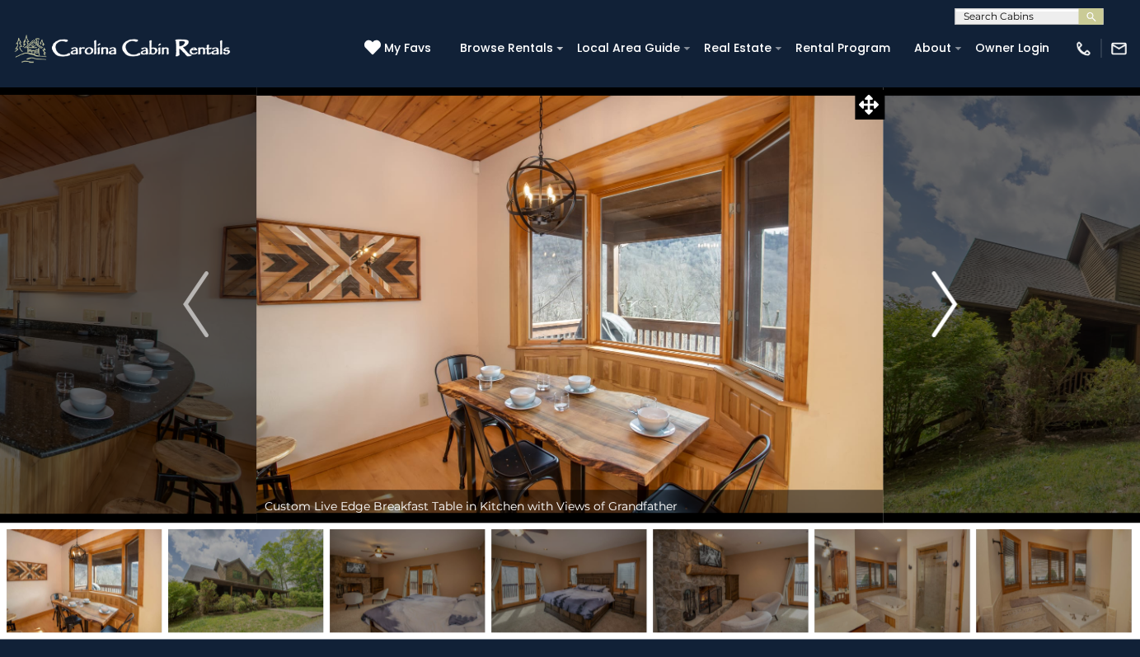
click at [948, 310] on img "Next" at bounding box center [944, 304] width 25 height 66
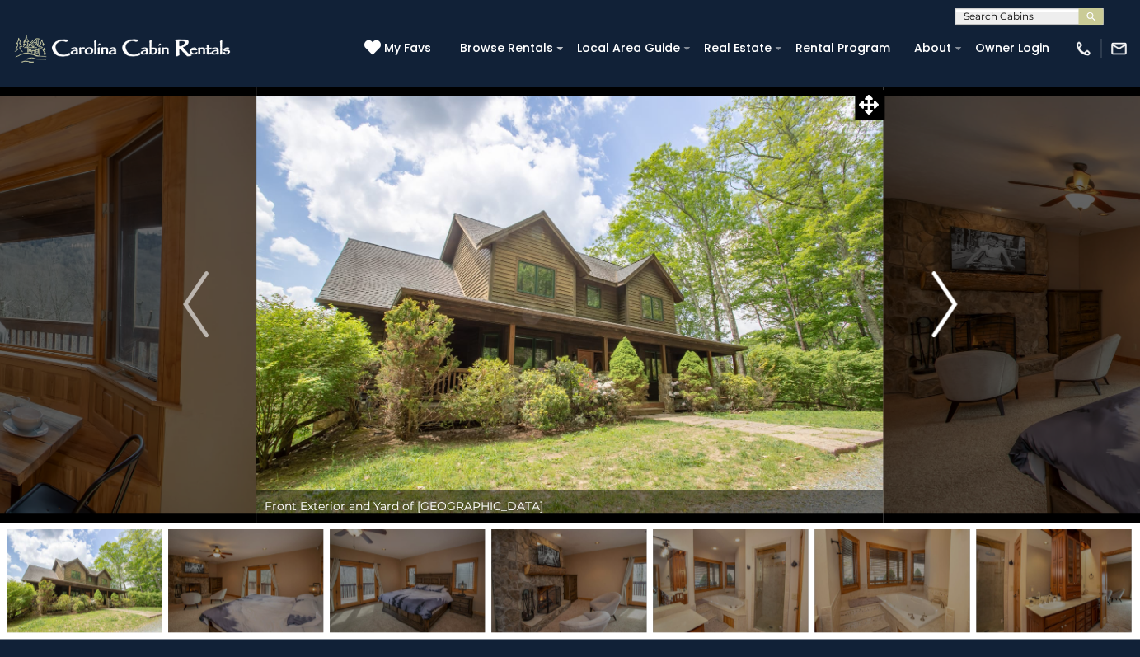
click at [948, 310] on img "Next" at bounding box center [944, 304] width 25 height 66
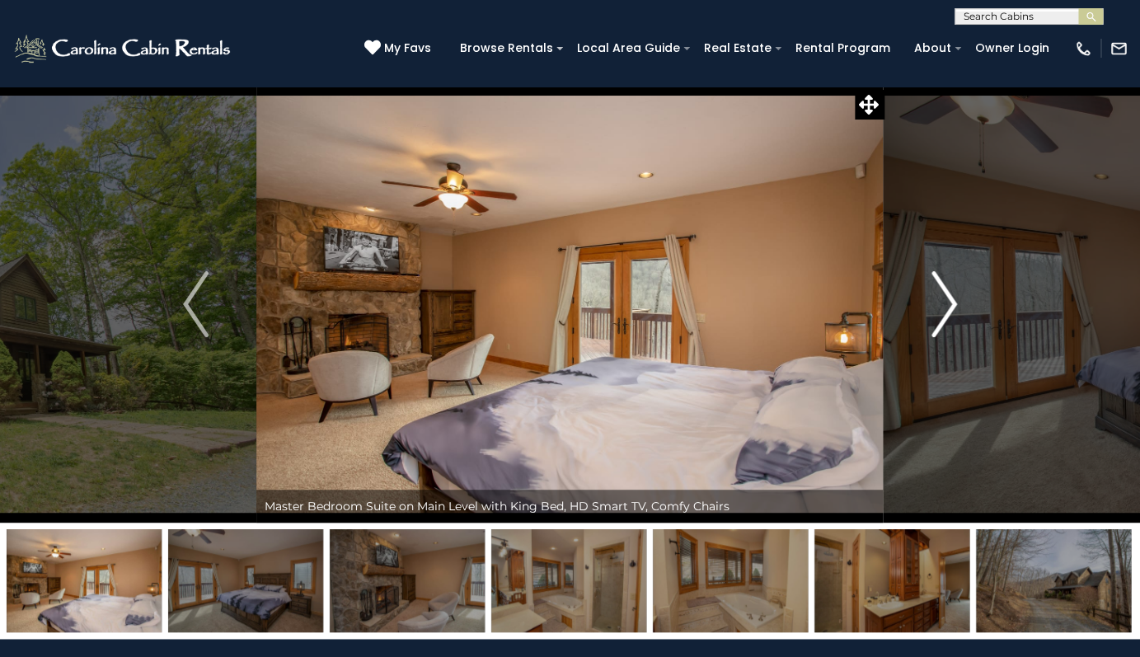
click at [948, 310] on img "Next" at bounding box center [944, 304] width 25 height 66
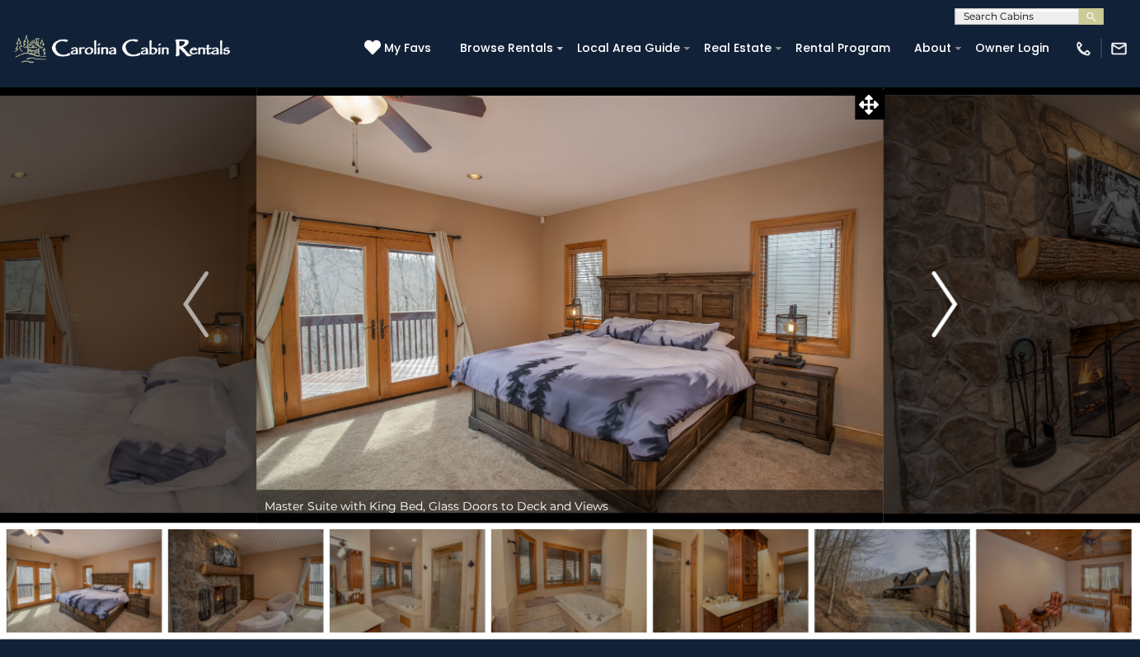
click at [948, 310] on img "Next" at bounding box center [944, 304] width 25 height 66
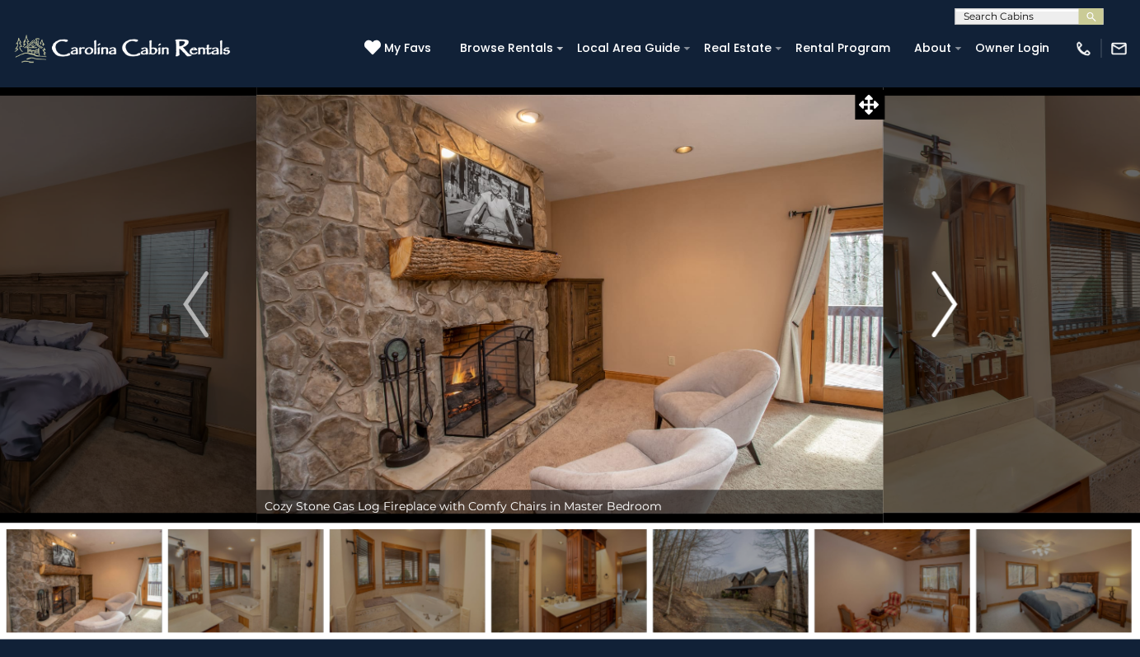
click at [948, 310] on img "Next" at bounding box center [944, 304] width 25 height 66
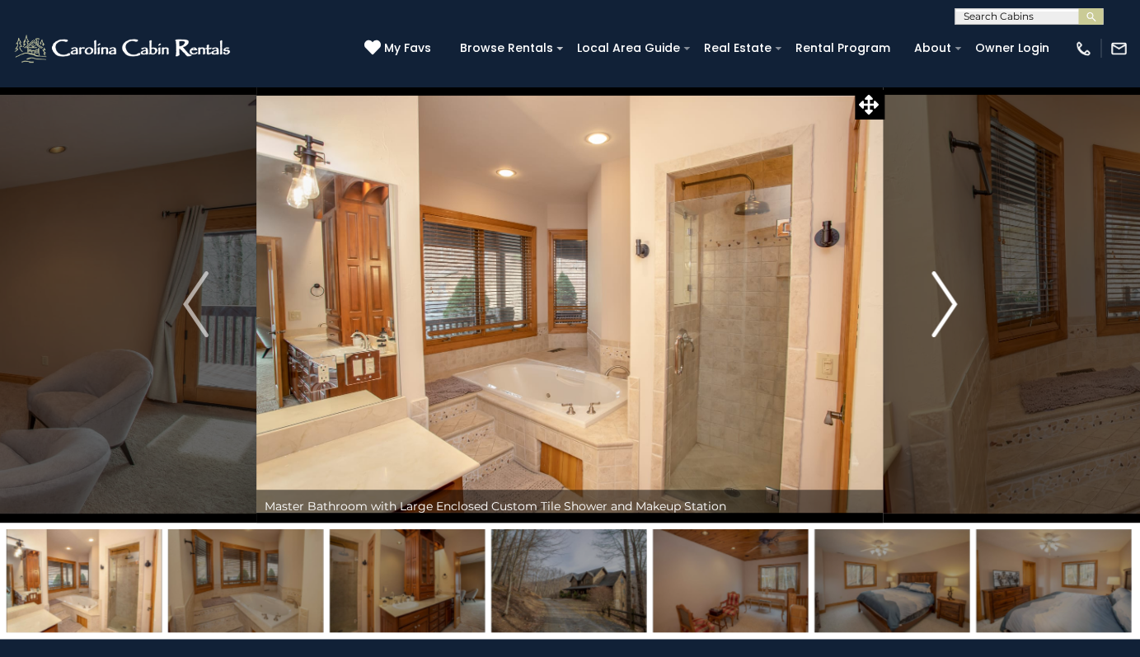
click at [948, 310] on img "Next" at bounding box center [944, 304] width 25 height 66
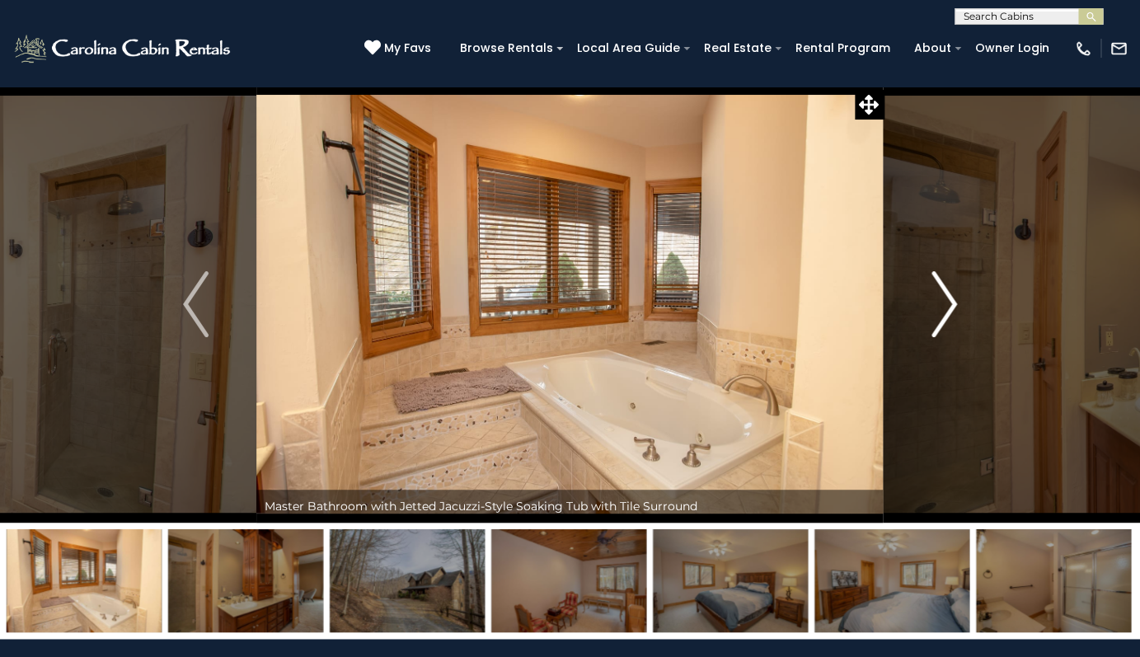
click at [948, 310] on img "Next" at bounding box center [944, 304] width 25 height 66
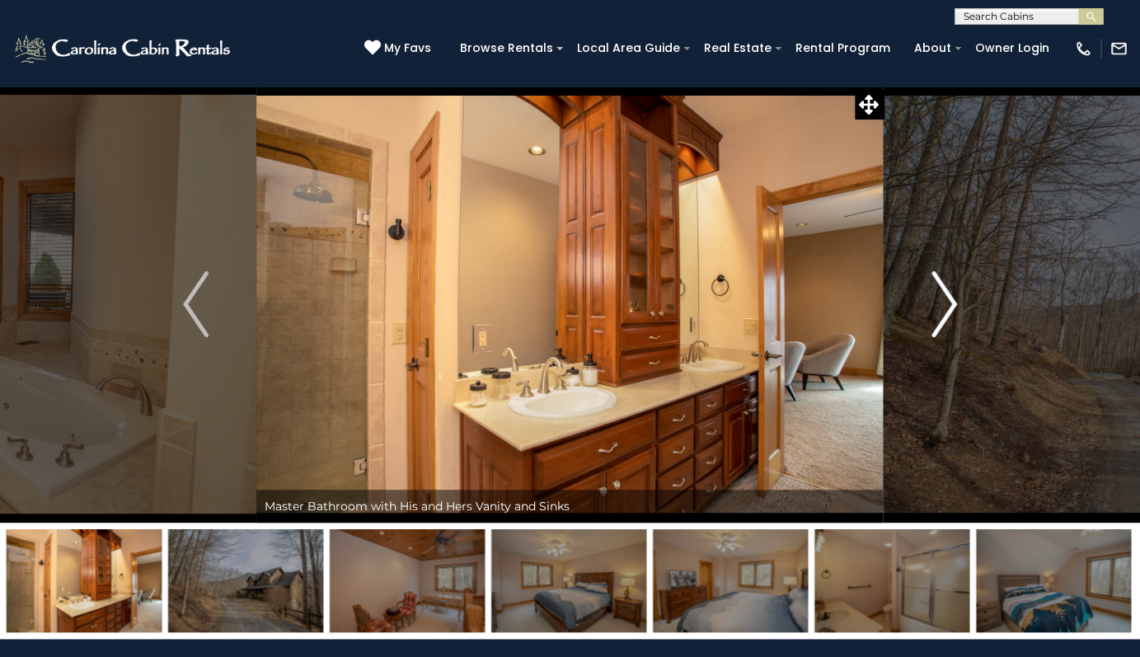
click at [948, 310] on img "Next" at bounding box center [944, 304] width 25 height 66
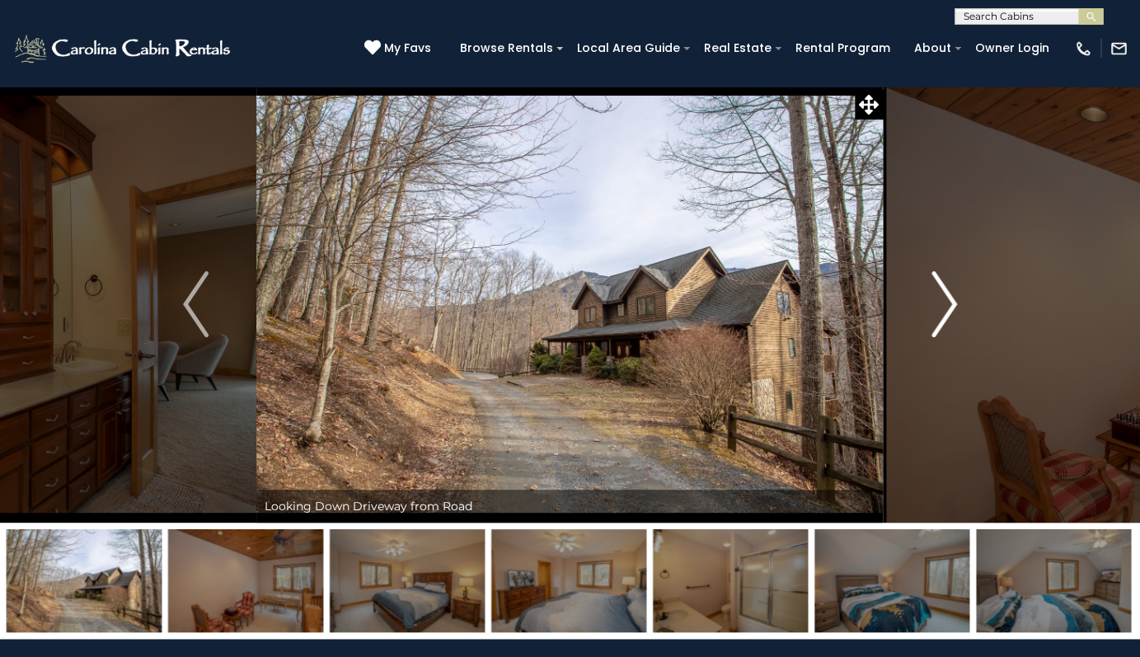
click at [948, 310] on img "Next" at bounding box center [944, 304] width 25 height 66
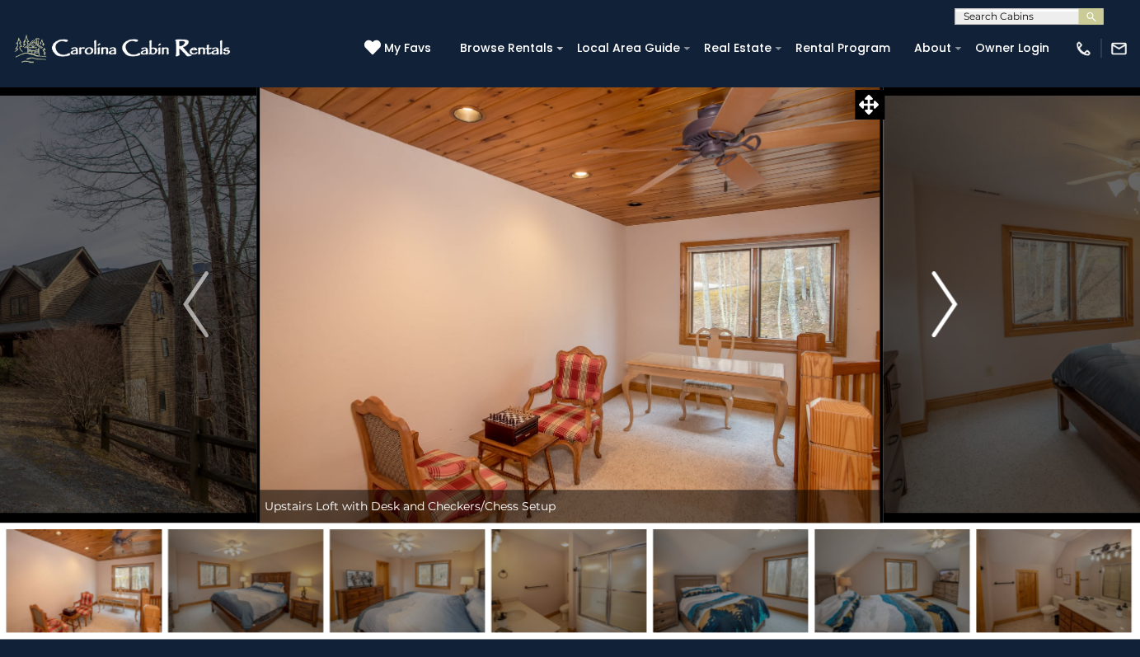
click at [948, 310] on img "Next" at bounding box center [944, 304] width 25 height 66
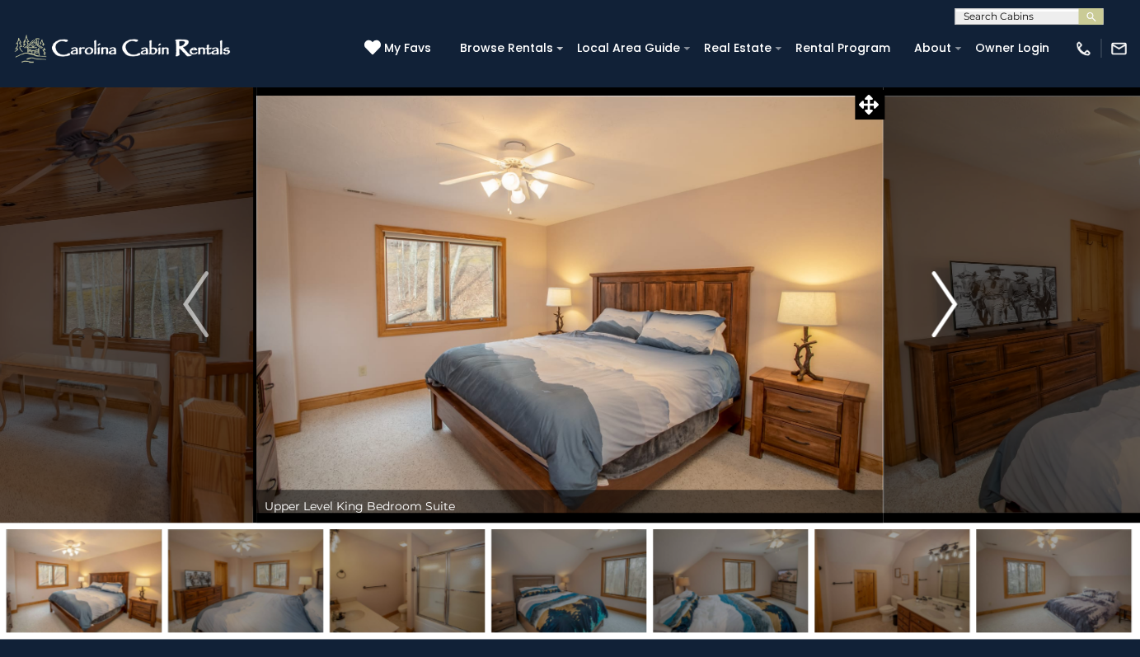
click at [948, 310] on img "Next" at bounding box center [944, 304] width 25 height 66
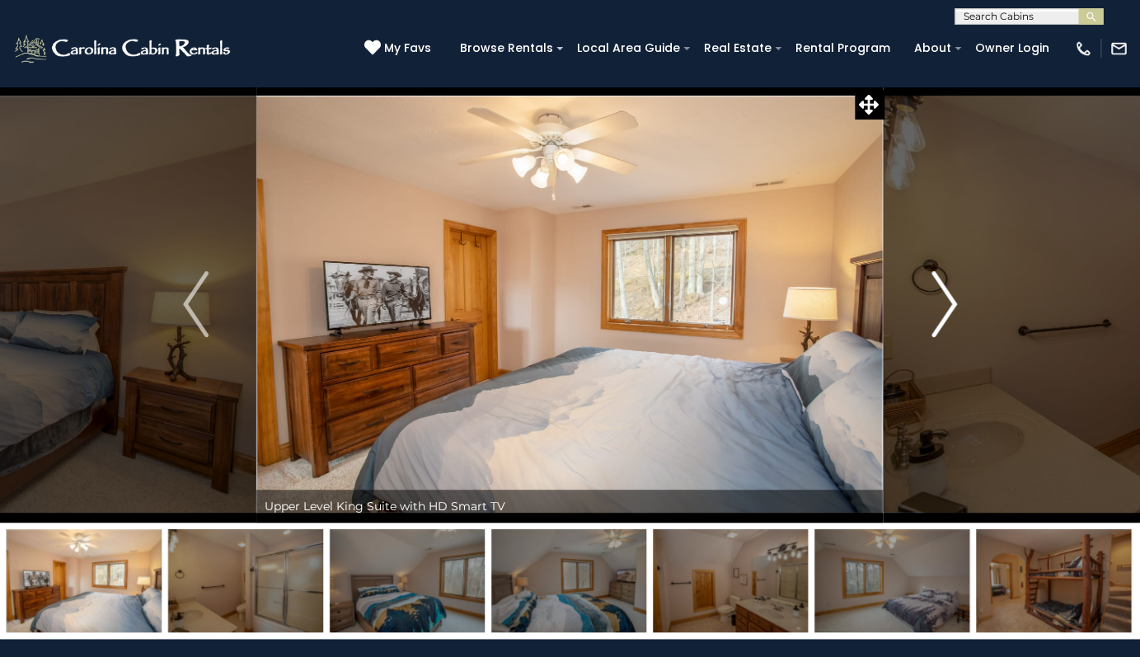
click at [948, 310] on img "Next" at bounding box center [944, 304] width 25 height 66
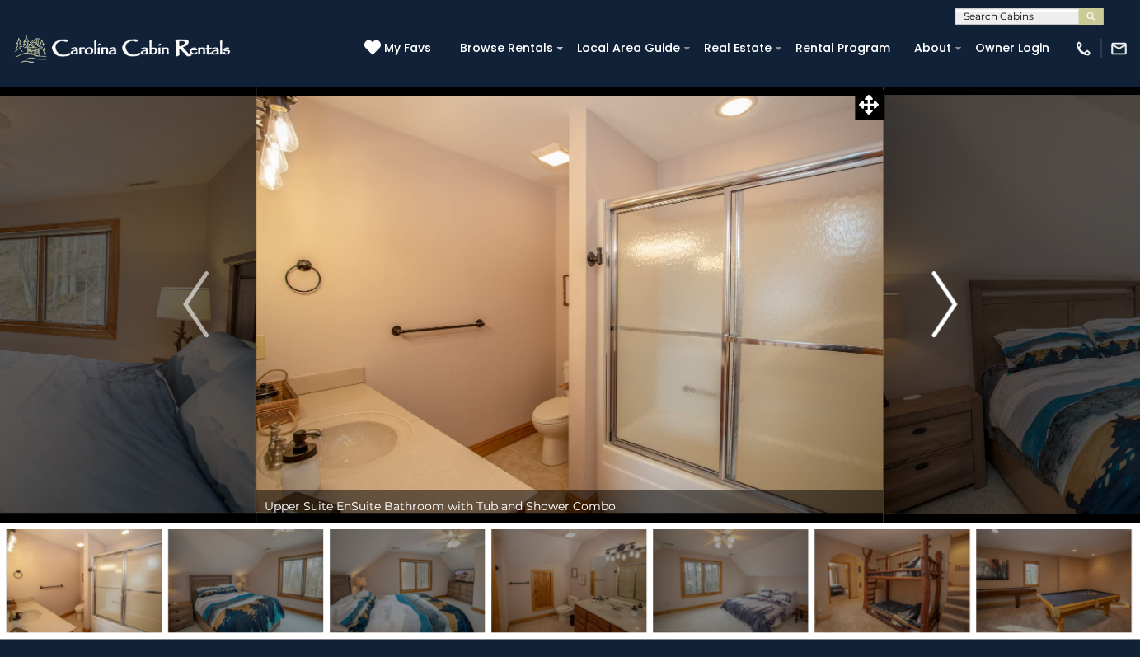
click at [948, 310] on img "Next" at bounding box center [944, 304] width 25 height 66
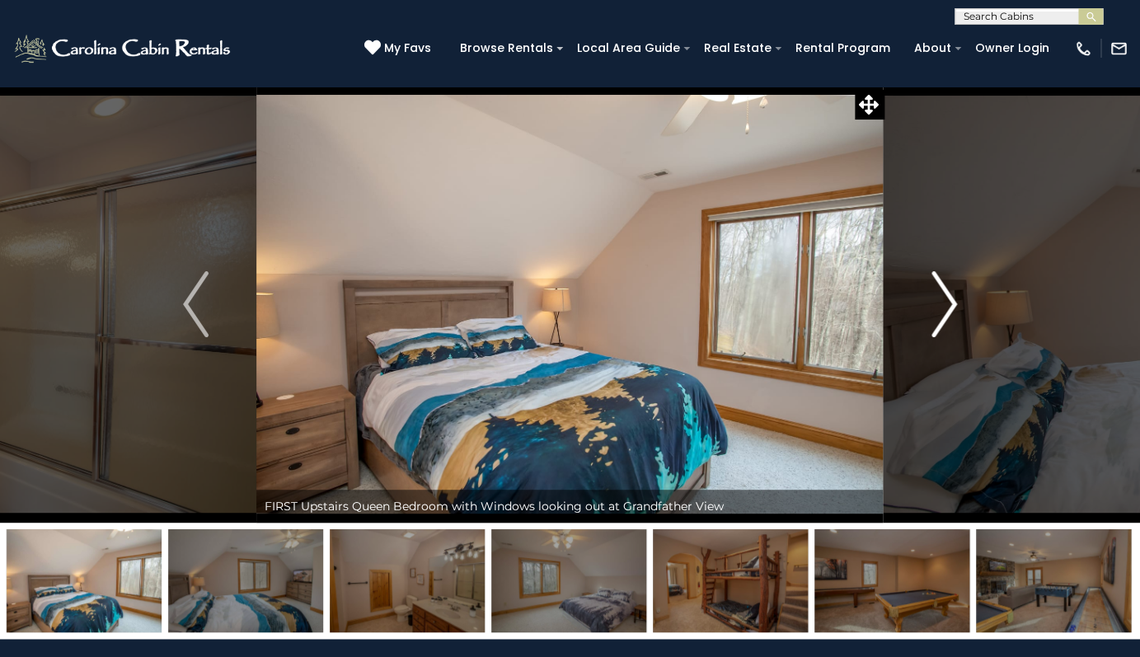
click at [948, 310] on img "Next" at bounding box center [944, 304] width 25 height 66
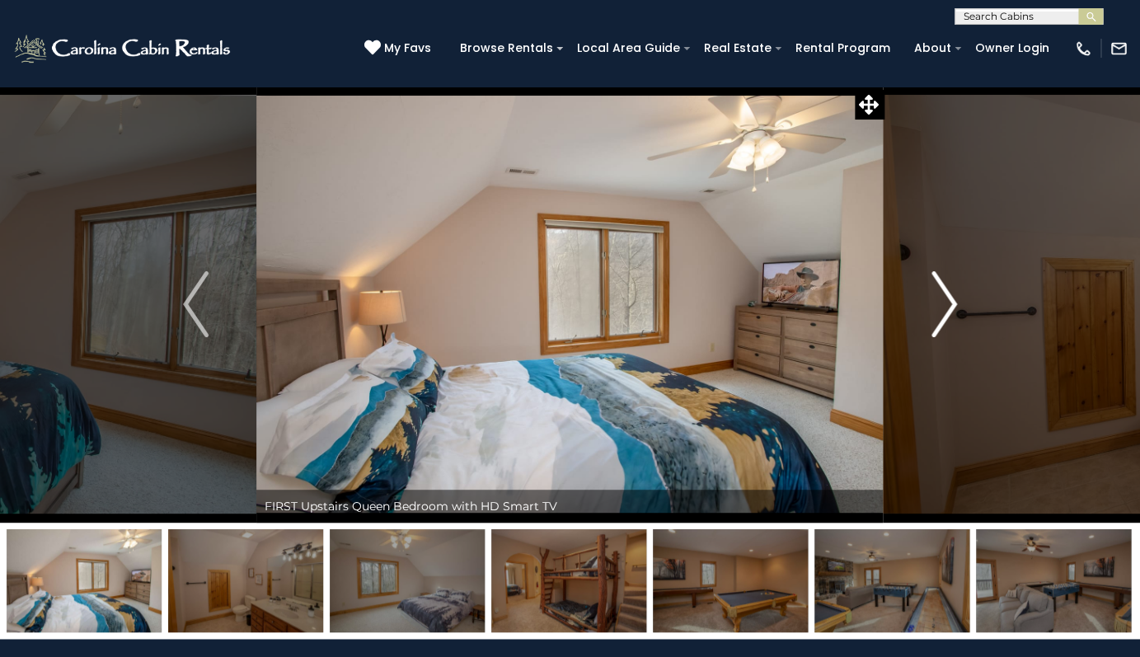
click at [948, 310] on img "Next" at bounding box center [944, 304] width 25 height 66
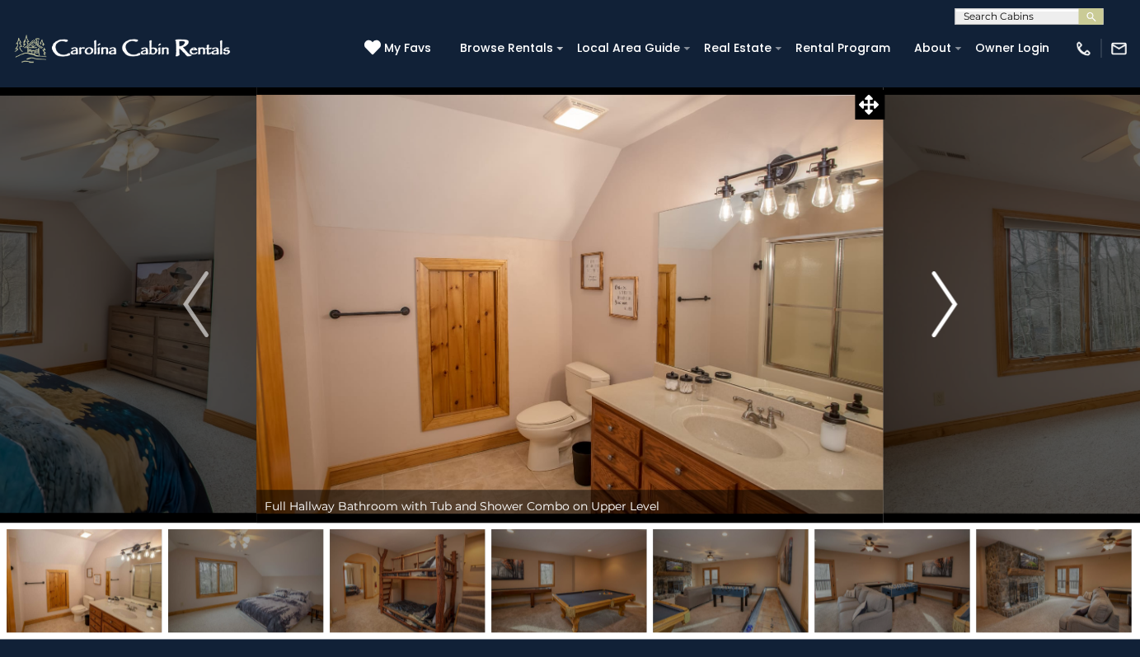
click at [948, 310] on img "Next" at bounding box center [944, 304] width 25 height 66
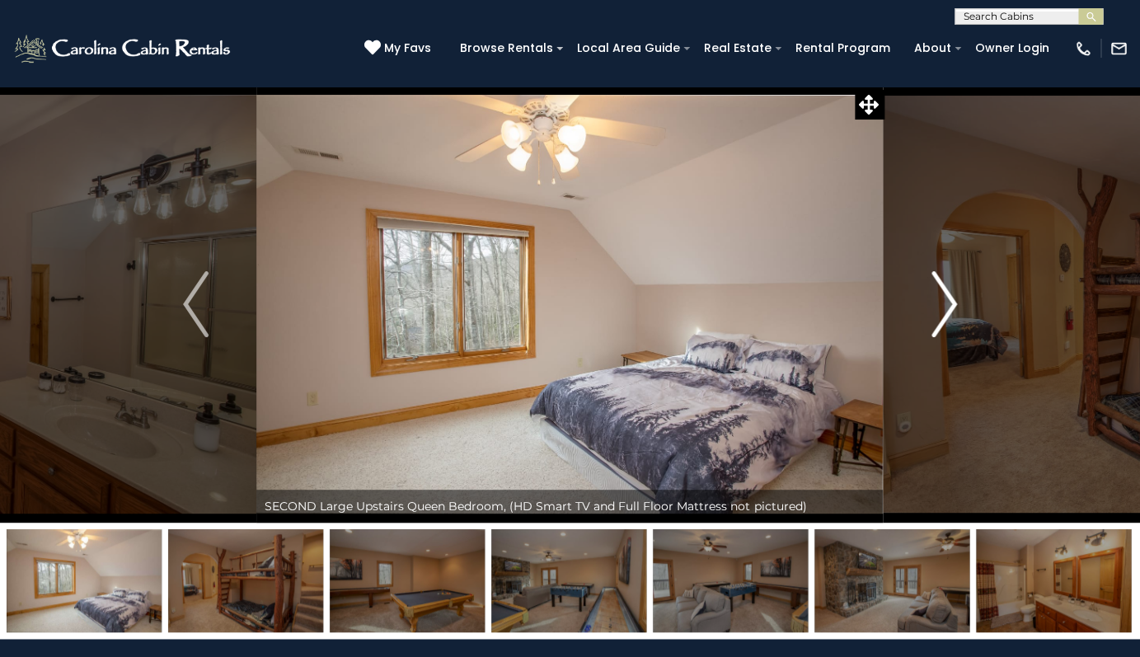
click at [948, 310] on img "Next" at bounding box center [944, 304] width 25 height 66
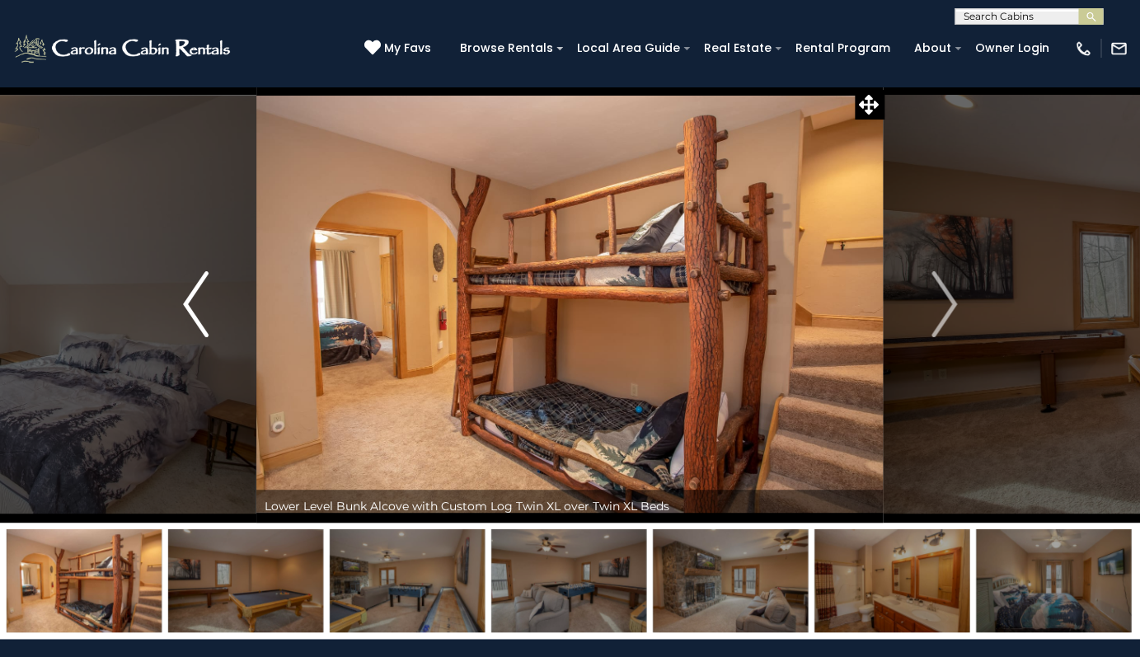
click at [195, 296] on img "Previous" at bounding box center [195, 304] width 25 height 66
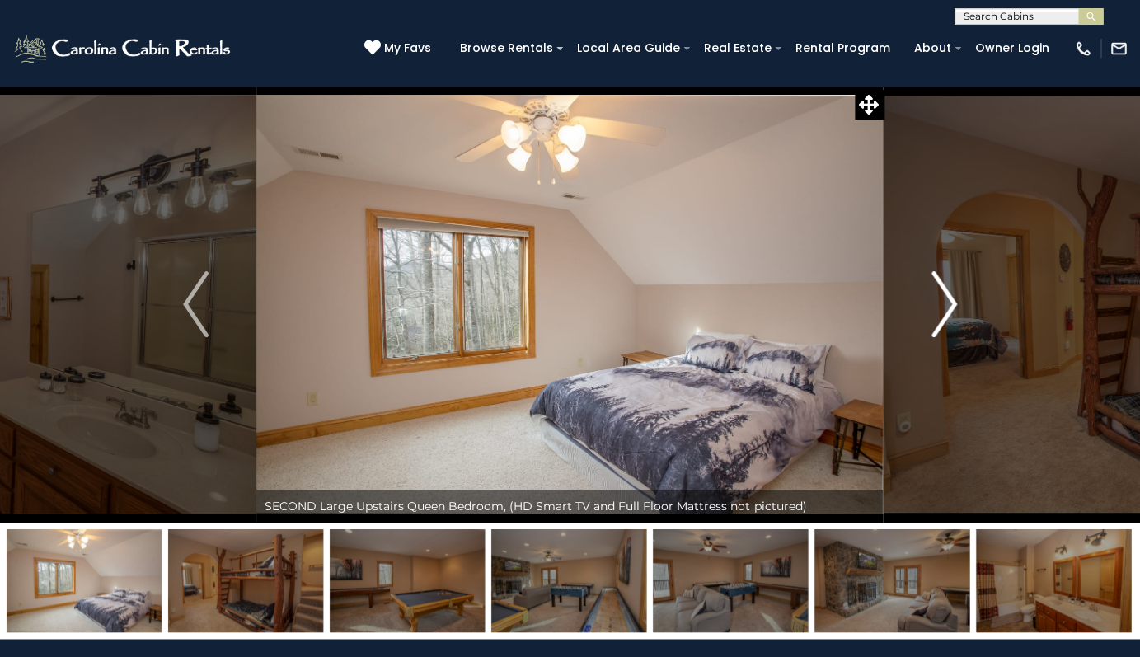
click at [943, 305] on img "Next" at bounding box center [944, 304] width 25 height 66
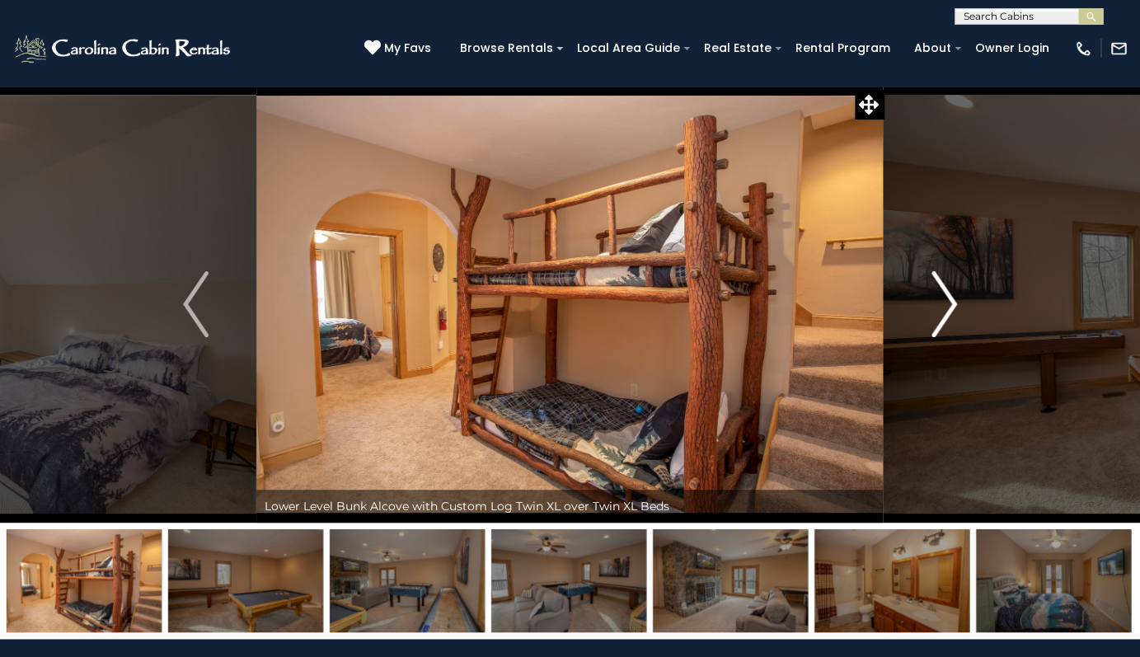
click at [943, 305] on img "Next" at bounding box center [944, 304] width 25 height 66
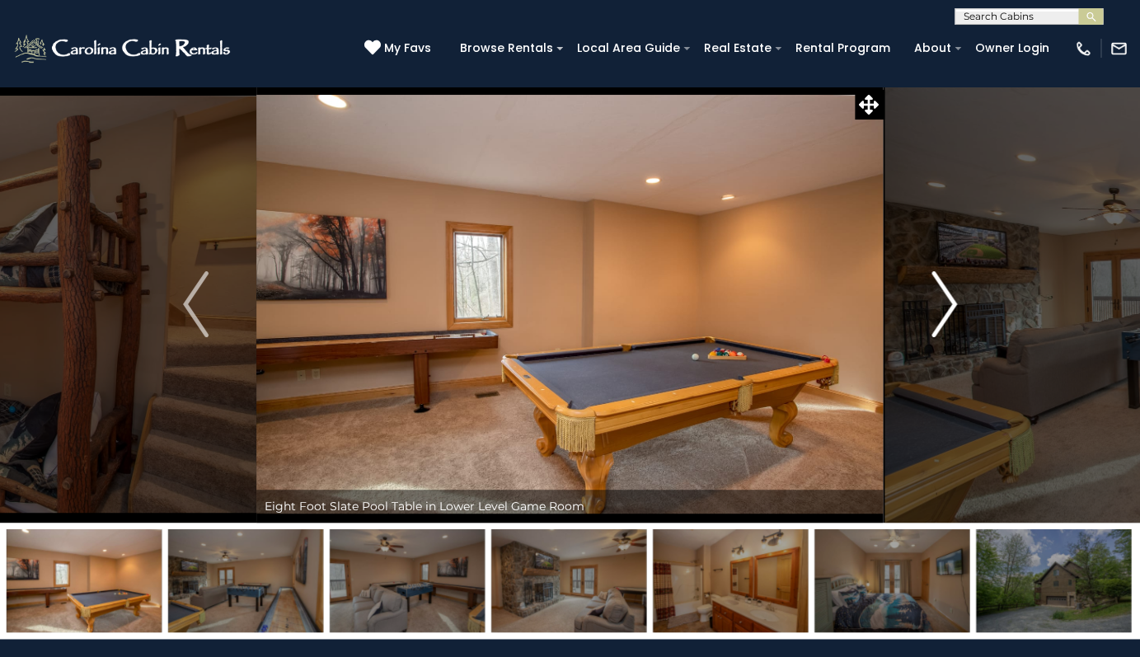
click at [943, 305] on img "Next" at bounding box center [944, 304] width 25 height 66
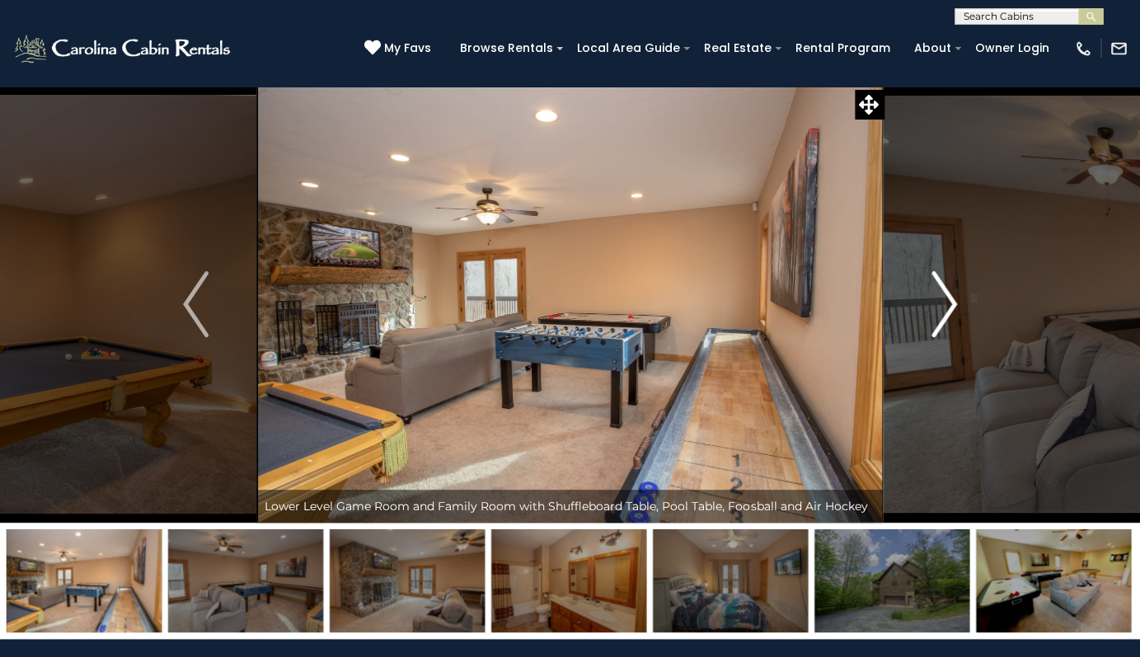
click at [943, 304] on img "Next" at bounding box center [944, 304] width 25 height 66
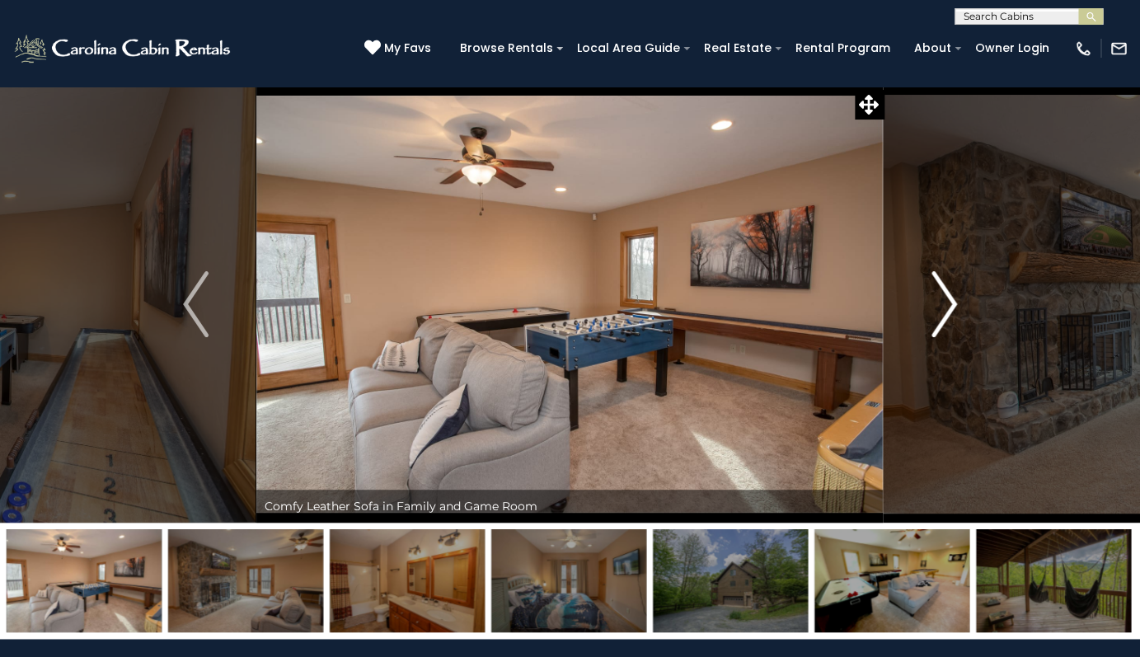
click at [943, 304] on img "Next" at bounding box center [944, 304] width 25 height 66
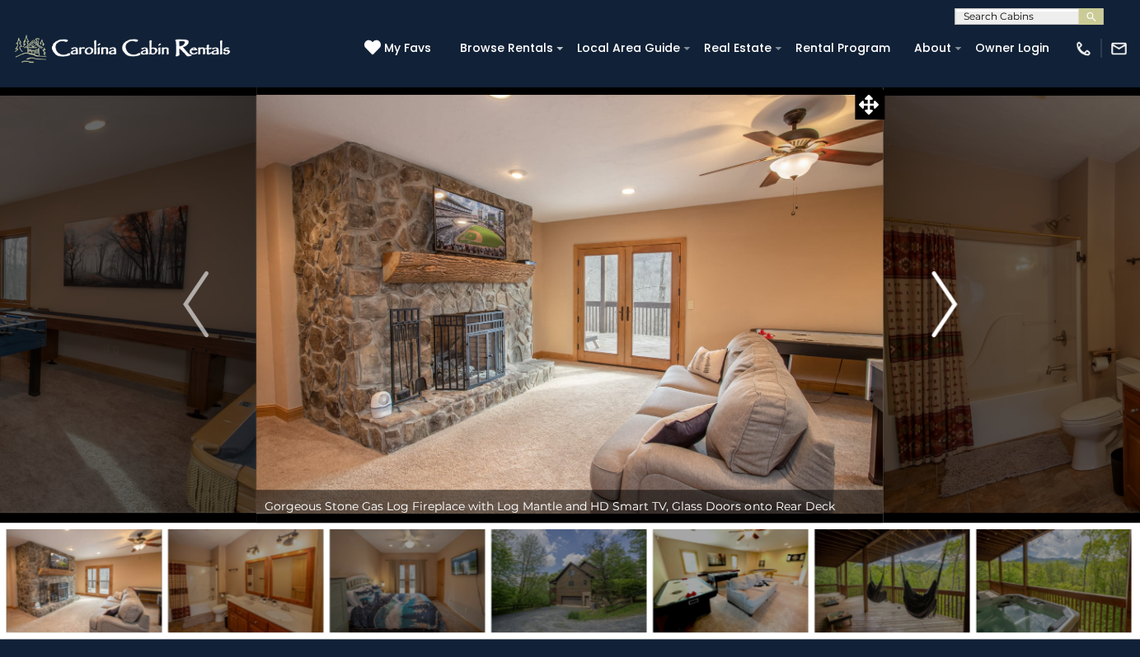
click at [943, 304] on img "Next" at bounding box center [944, 304] width 25 height 66
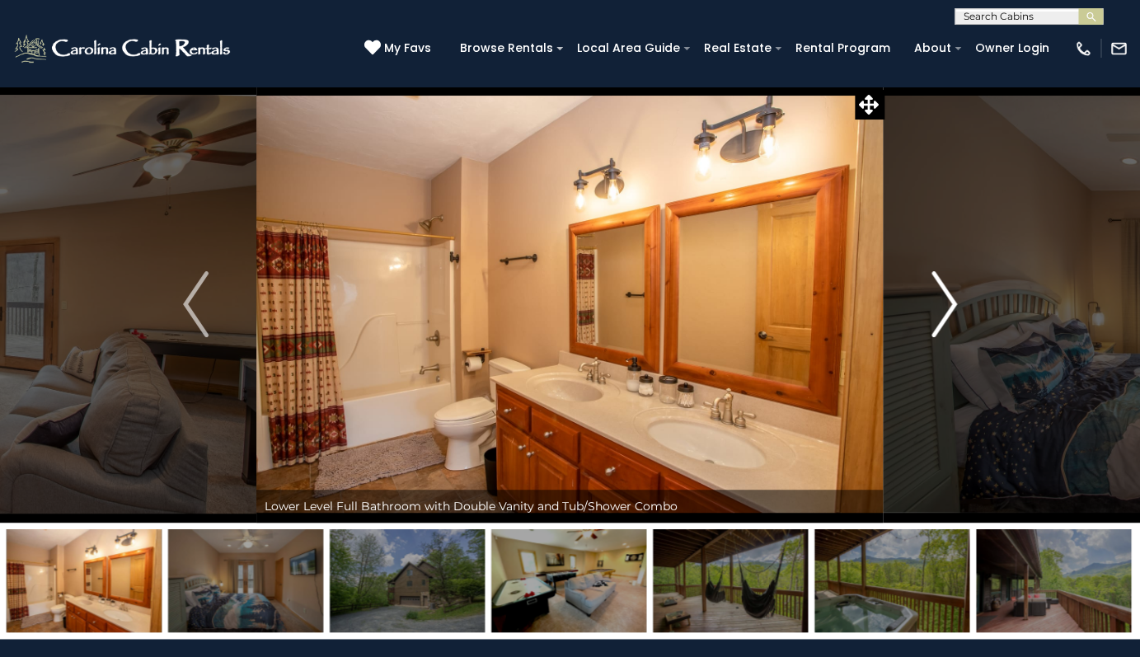
click at [943, 304] on img "Next" at bounding box center [944, 304] width 25 height 66
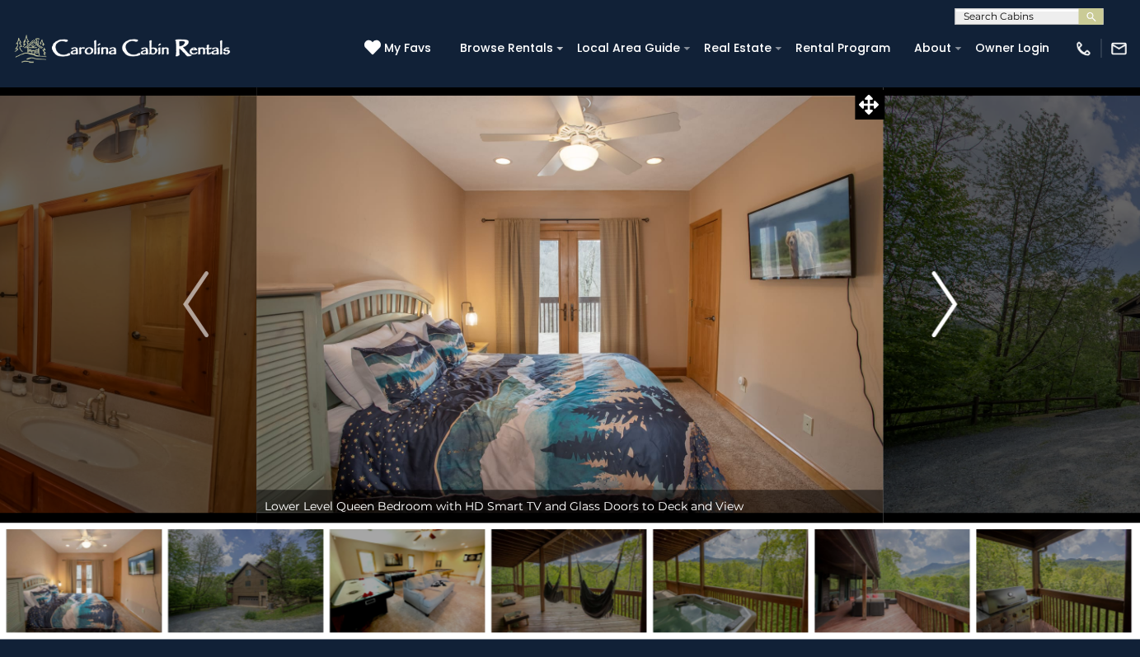
click at [943, 304] on img "Next" at bounding box center [944, 304] width 25 height 66
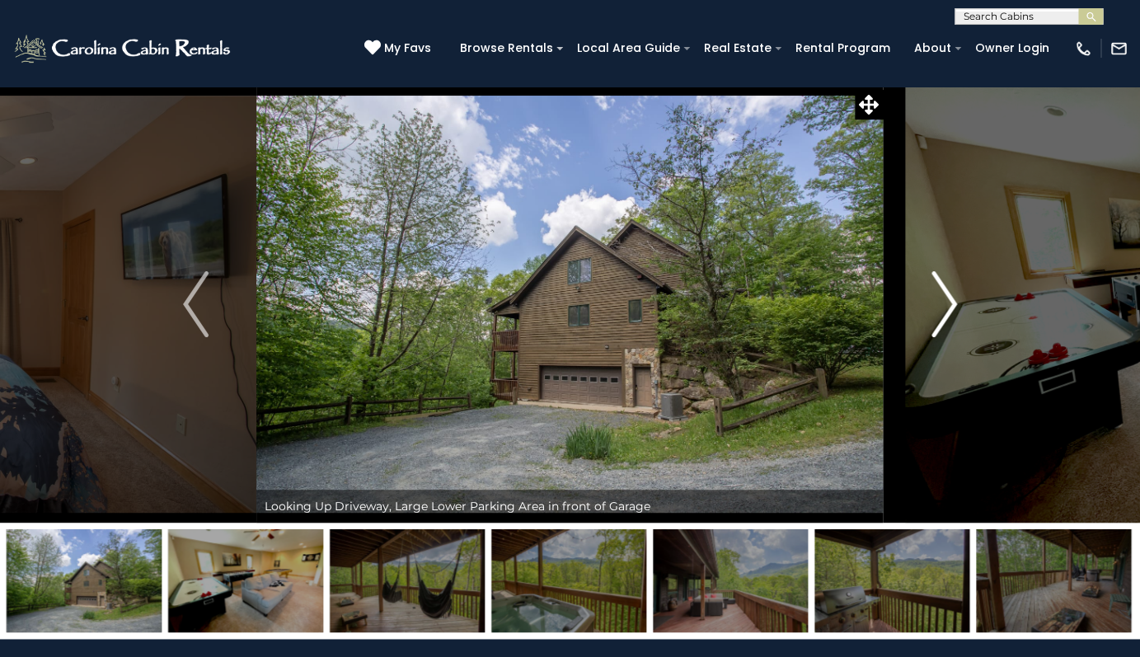
click at [943, 304] on img "Next" at bounding box center [944, 304] width 25 height 66
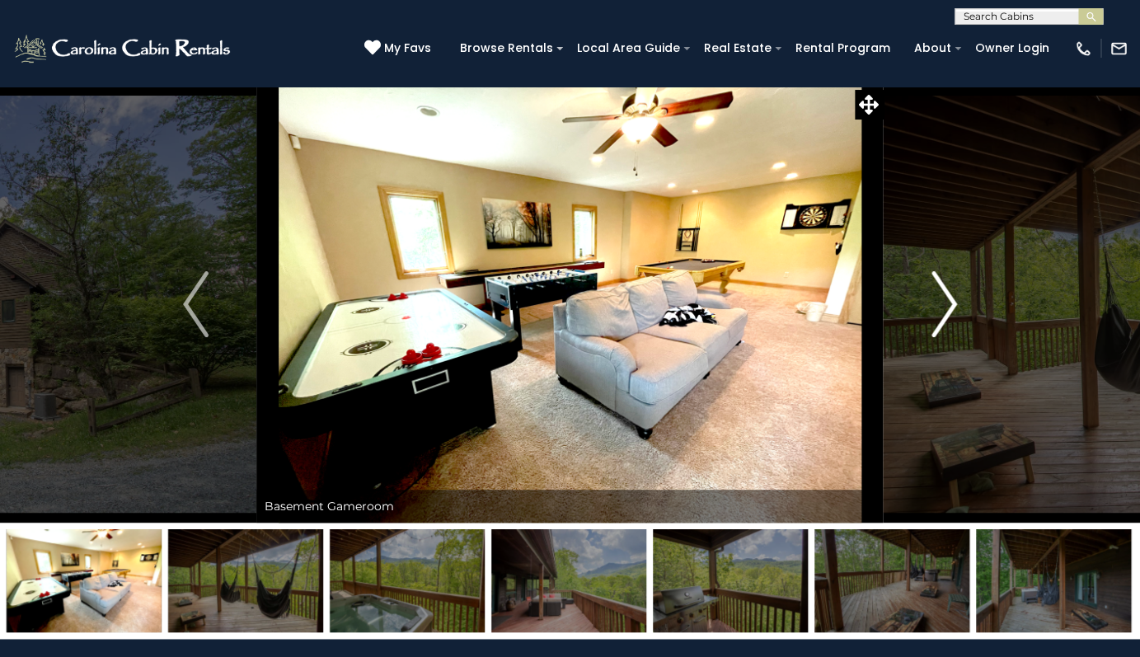
click at [943, 304] on img "Next" at bounding box center [944, 304] width 25 height 66
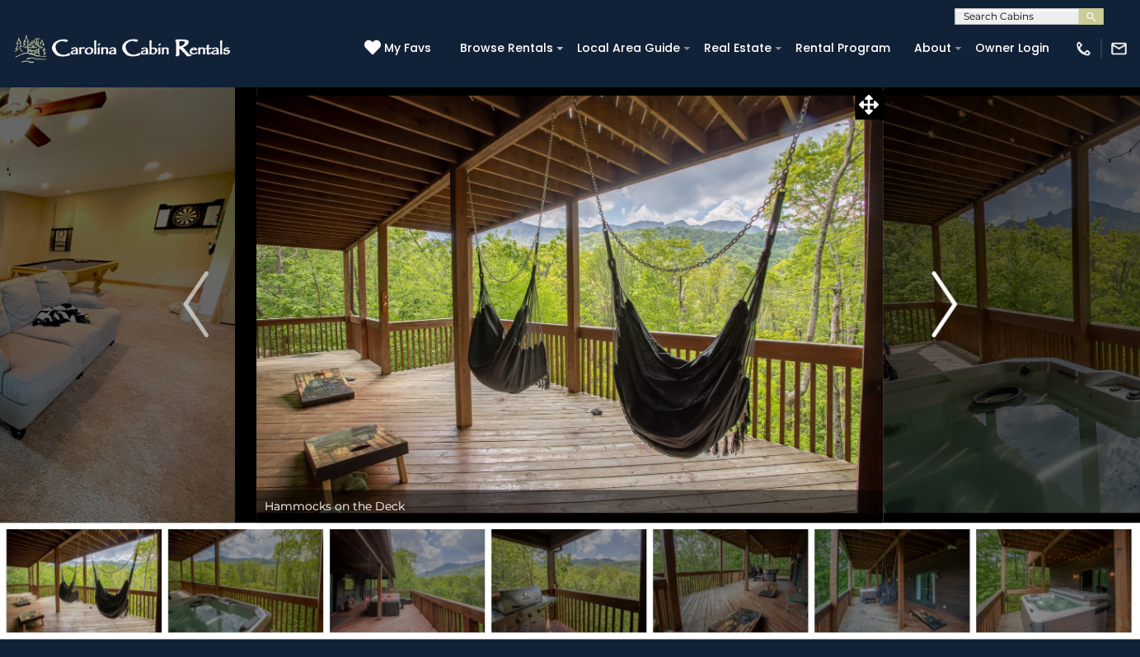
click at [943, 304] on img "Next" at bounding box center [944, 304] width 25 height 66
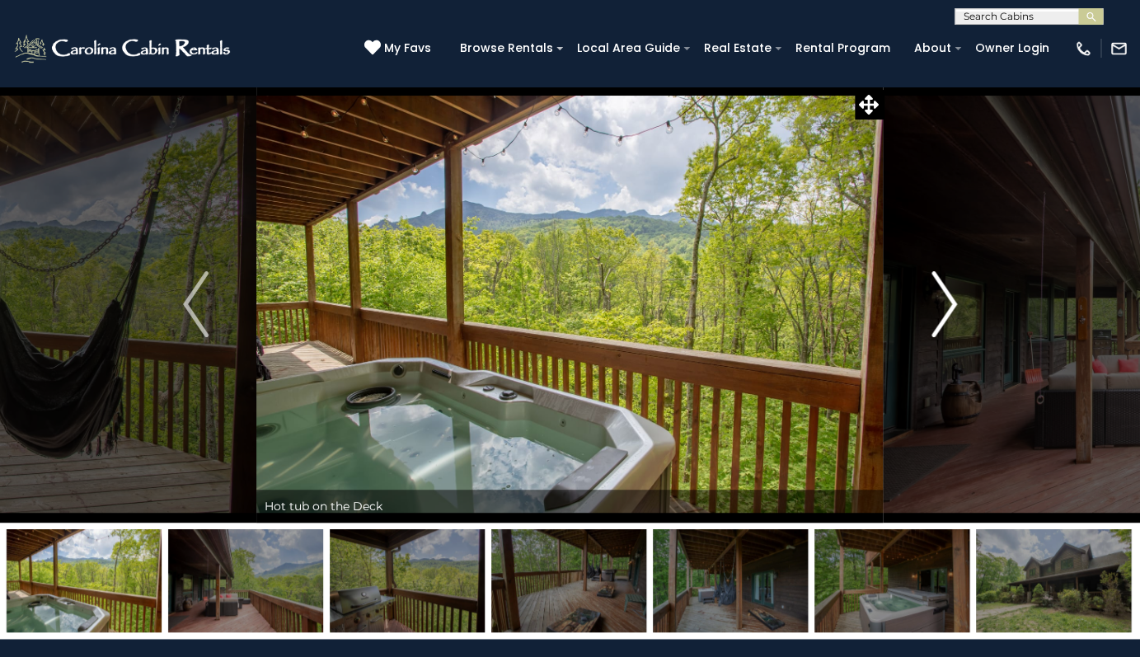
click at [943, 304] on img "Next" at bounding box center [944, 304] width 25 height 66
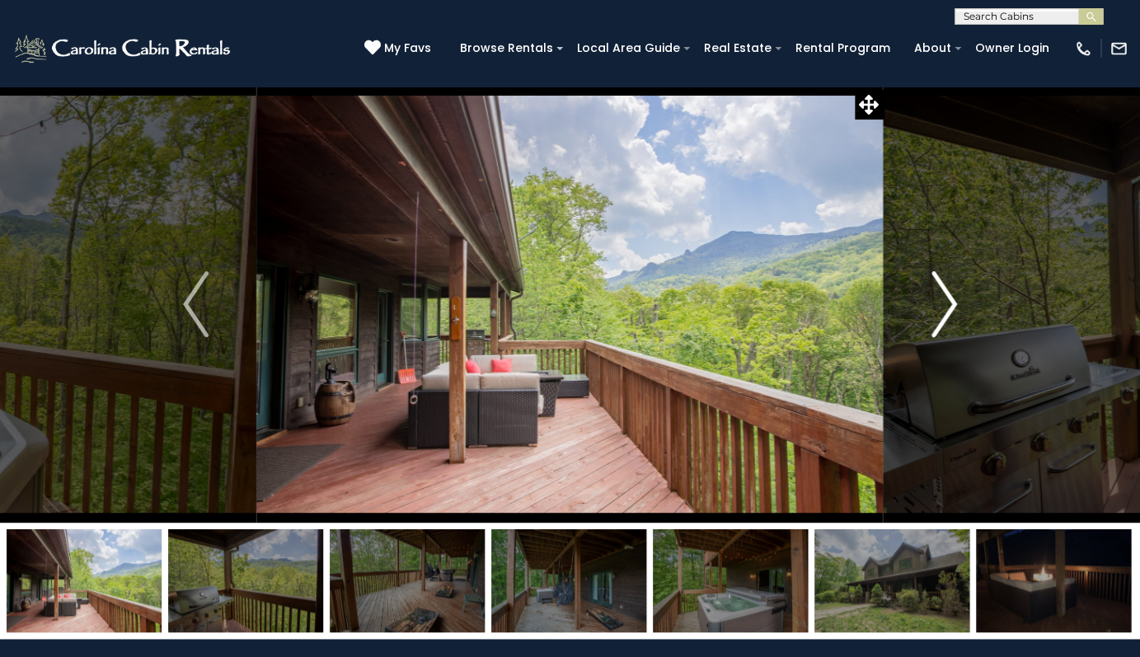
click at [943, 304] on img "Next" at bounding box center [944, 304] width 25 height 66
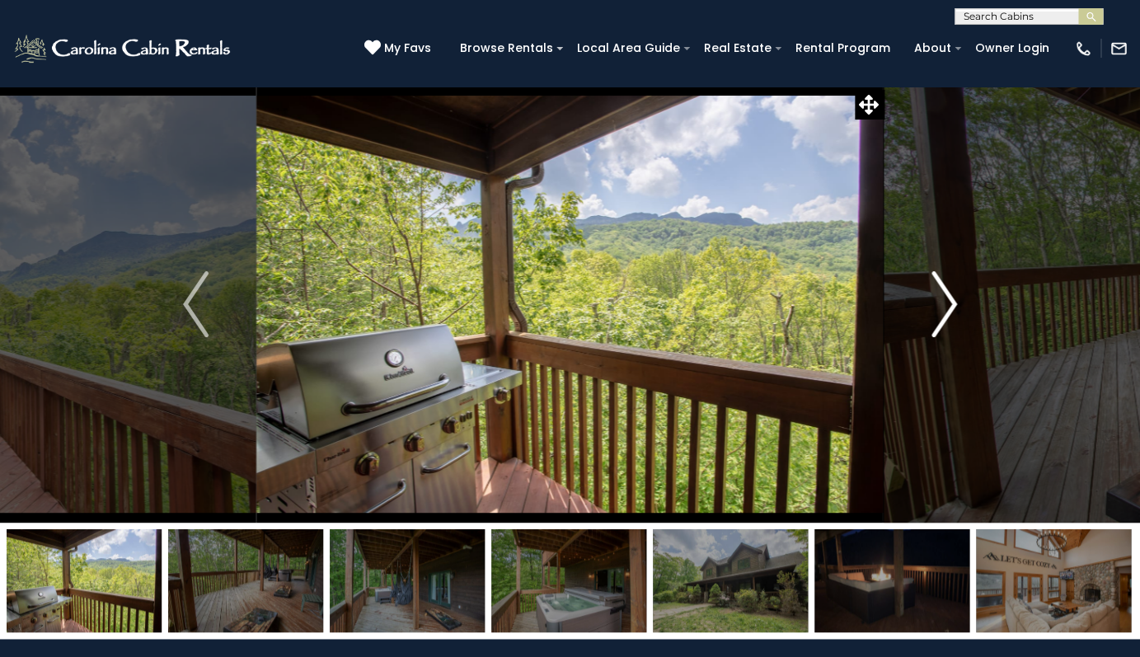
click at [943, 304] on img "Next" at bounding box center [944, 304] width 25 height 66
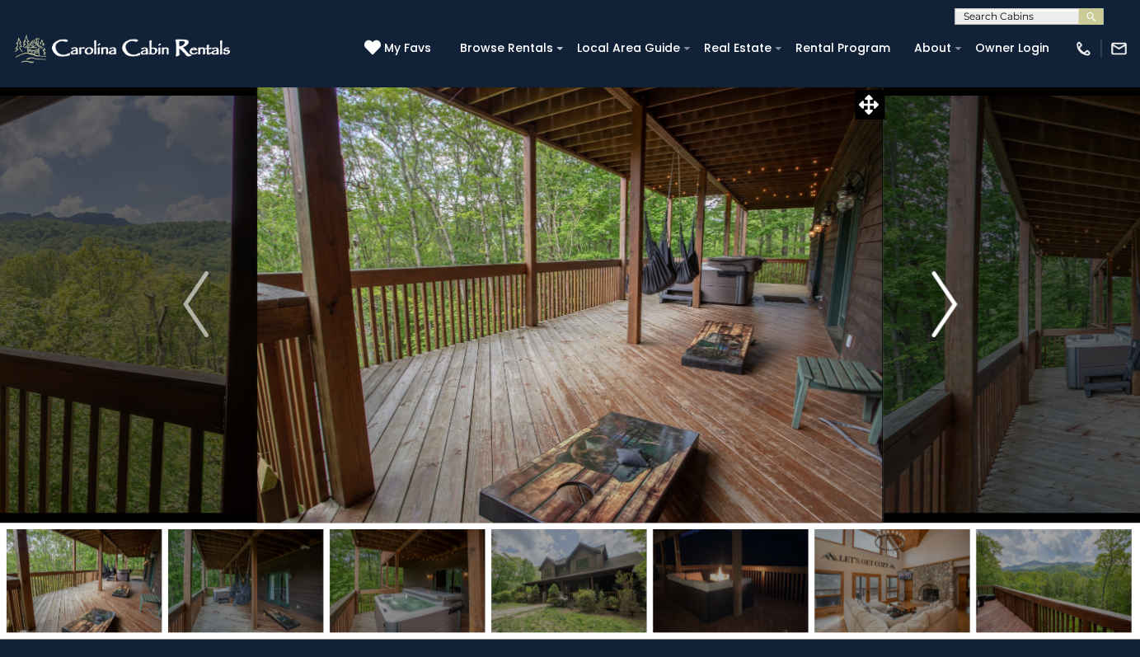
click at [943, 304] on img "Next" at bounding box center [944, 304] width 25 height 66
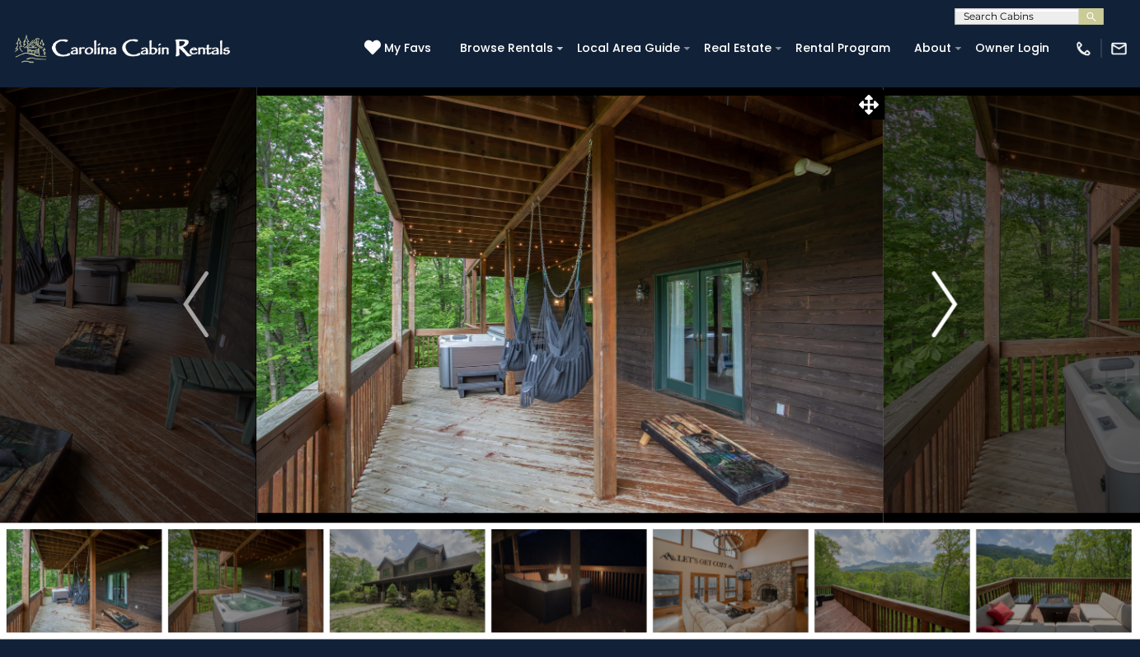
click at [943, 304] on img "Next" at bounding box center [944, 304] width 25 height 66
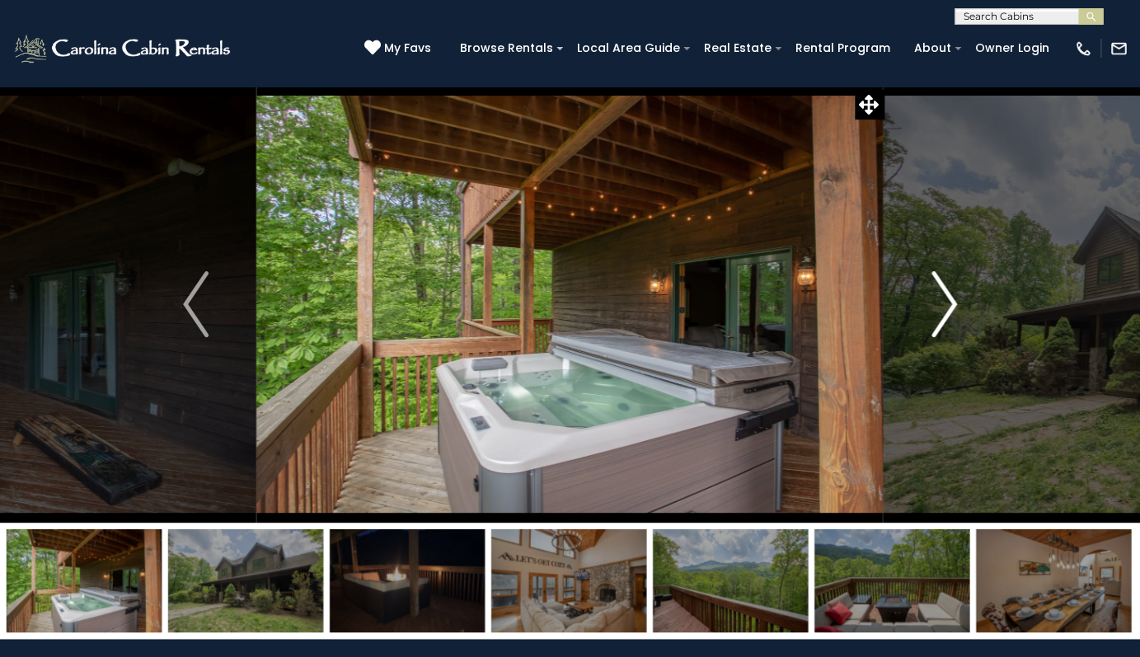
click at [943, 304] on img "Next" at bounding box center [944, 304] width 25 height 66
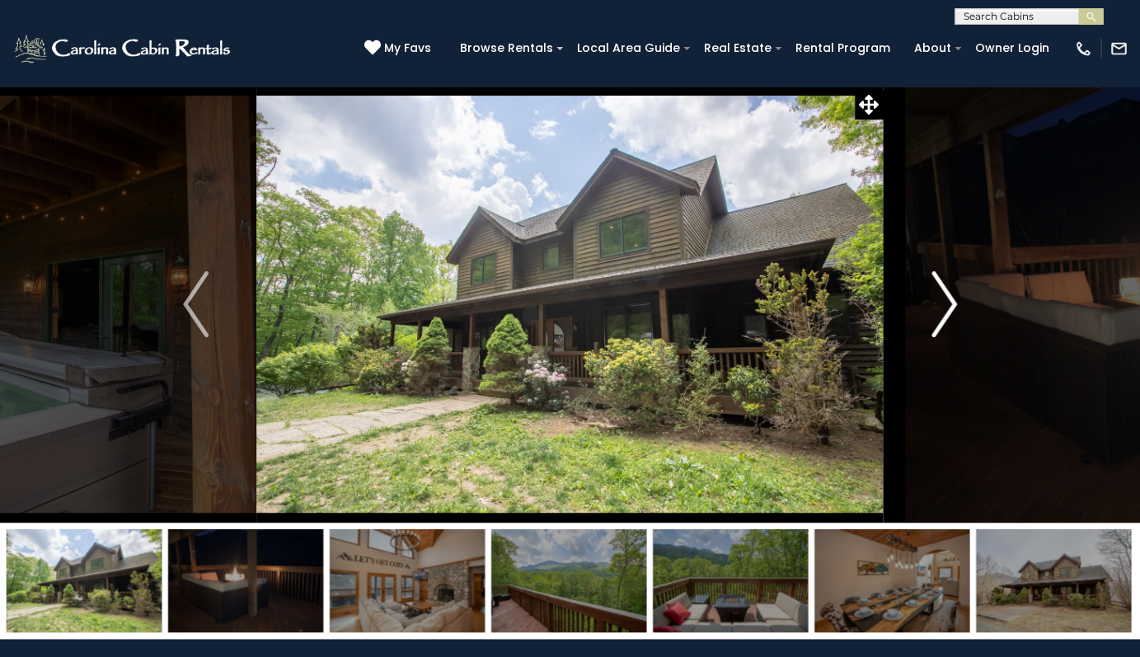
click at [943, 304] on img "Next" at bounding box center [944, 304] width 25 height 66
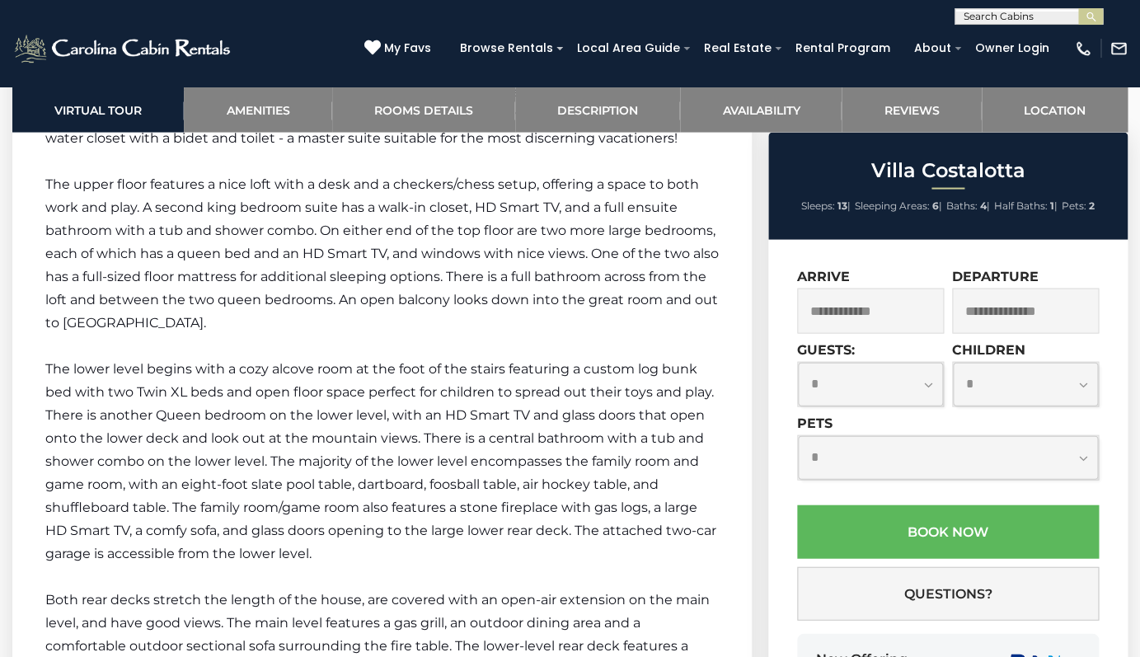
scroll to position [3399, 0]
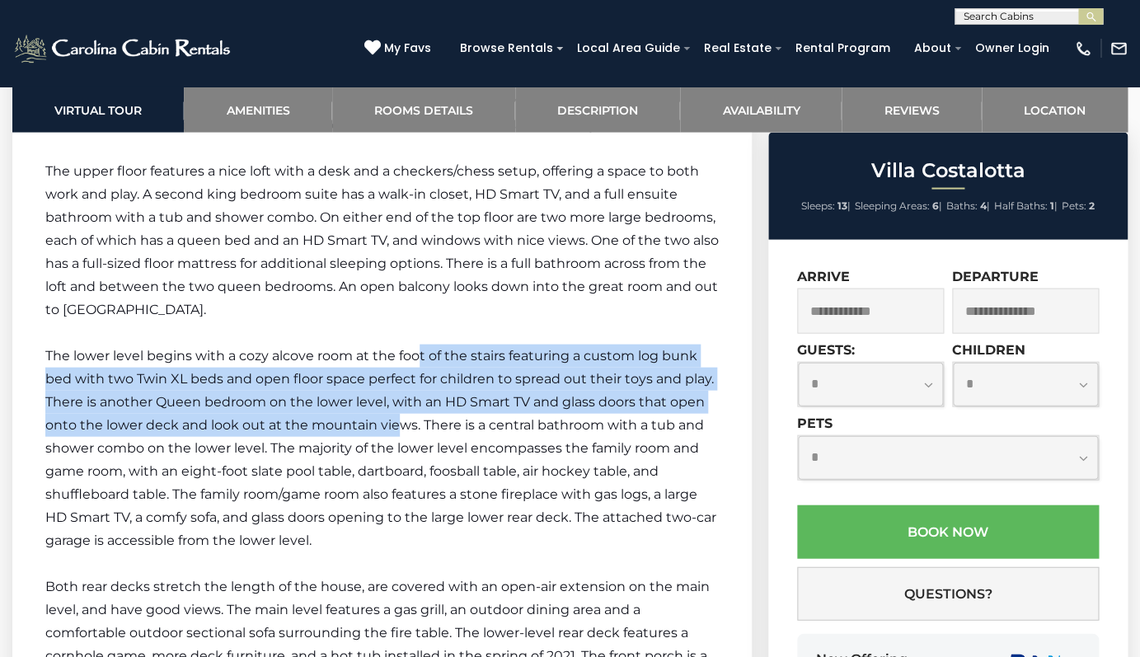
drag, startPoint x: 394, startPoint y: 379, endPoint x: 421, endPoint y: 320, distance: 64.6
click at [421, 344] on p "The lower level begins with a cozy alcove room at the foot of the stairs featur…" at bounding box center [382, 448] width 674 height 208
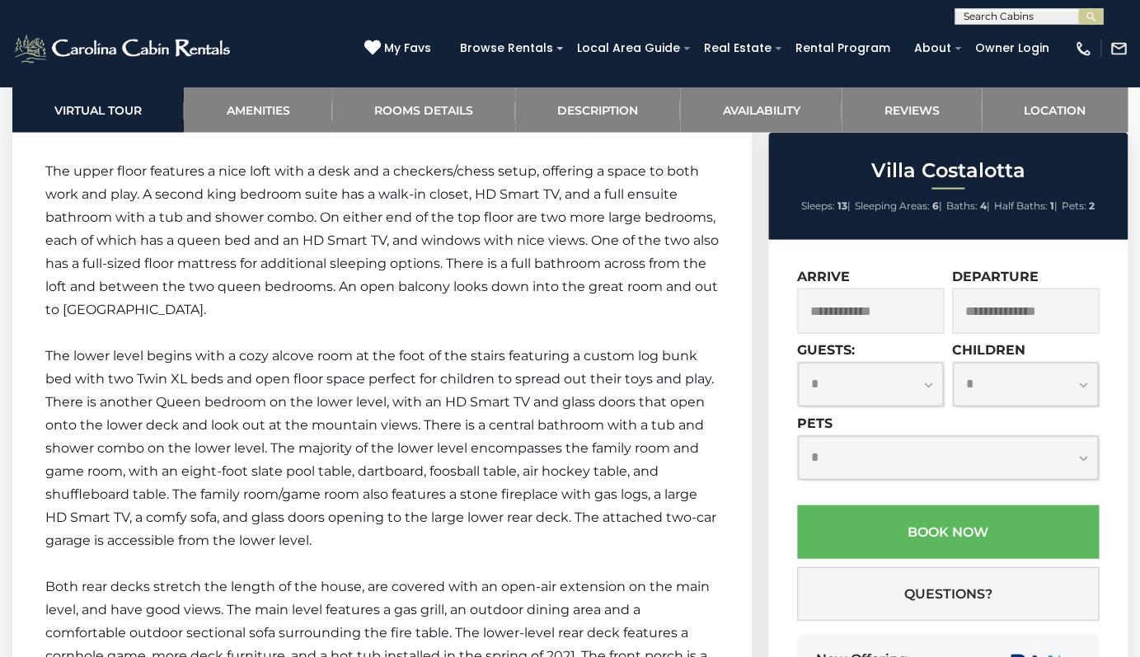
click at [407, 403] on span "The lower level begins with a cozy alcove room at the foot of the stairs featur…" at bounding box center [380, 447] width 671 height 200
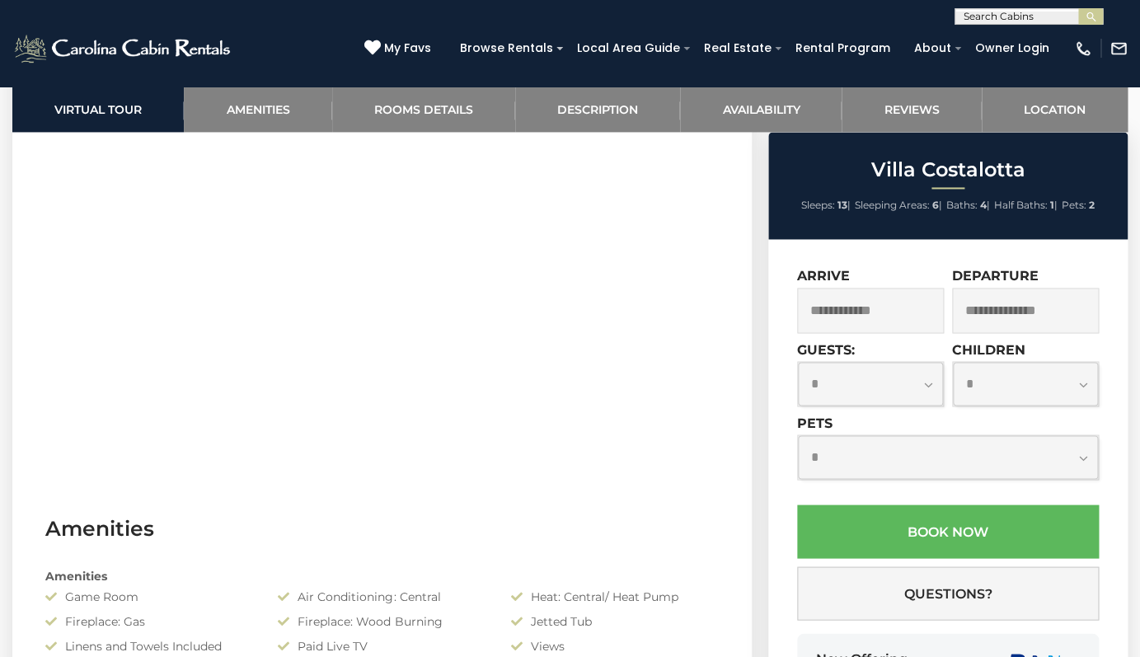
scroll to position [809, 0]
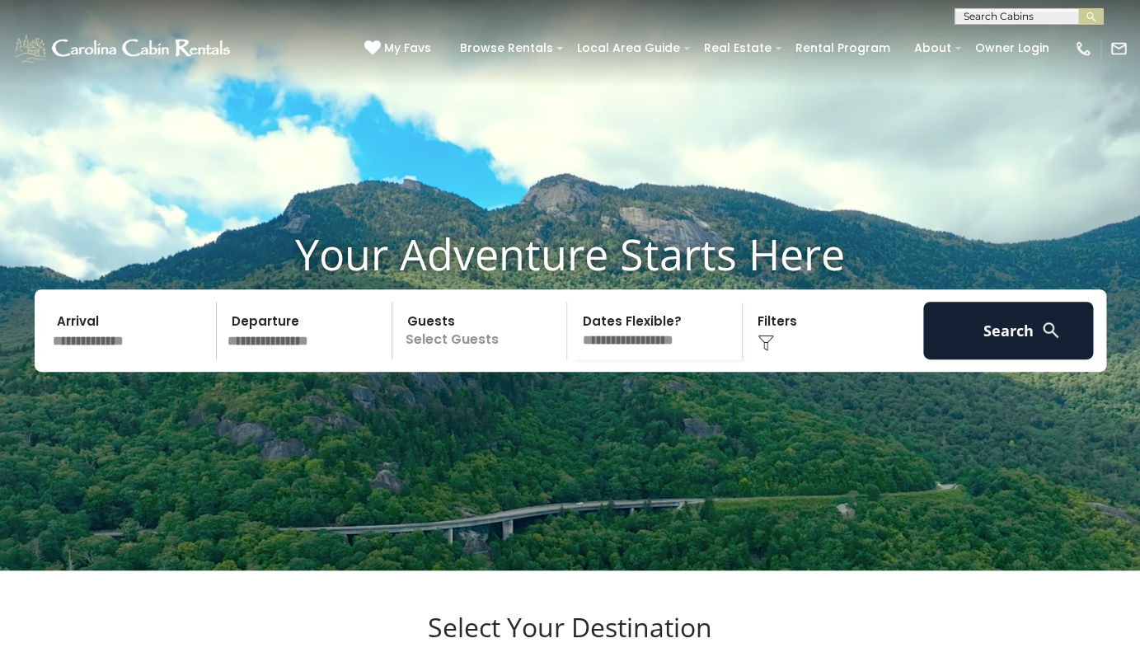
click at [122, 360] on input "text" at bounding box center [132, 331] width 171 height 58
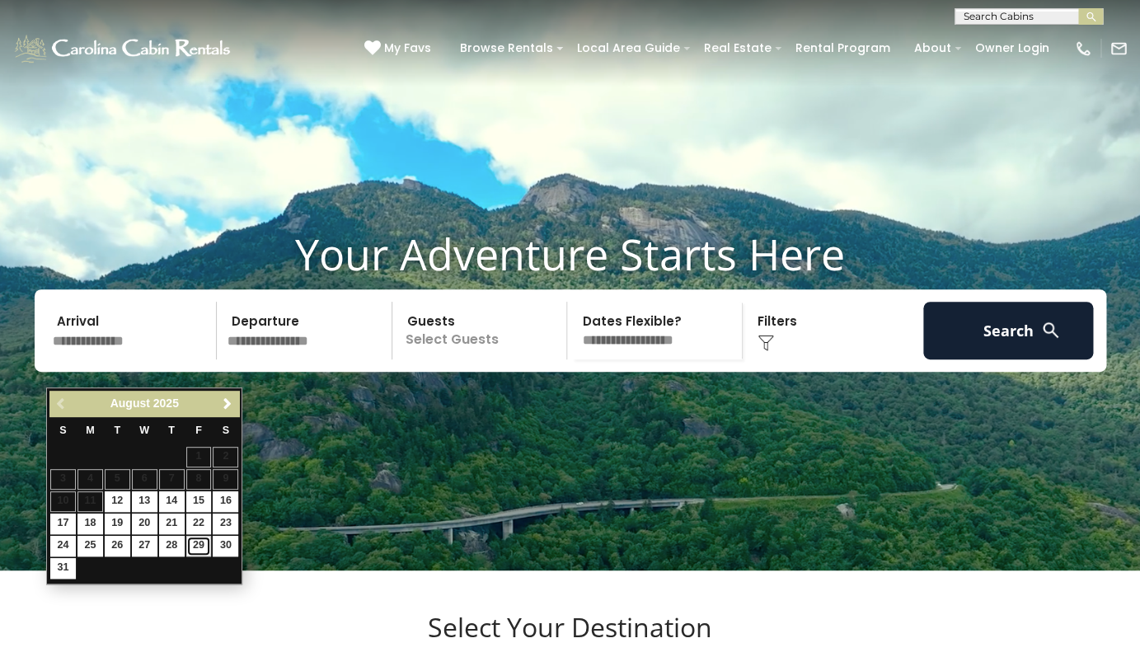
click at [203, 548] on link "29" at bounding box center [199, 546] width 26 height 21
type input "*******"
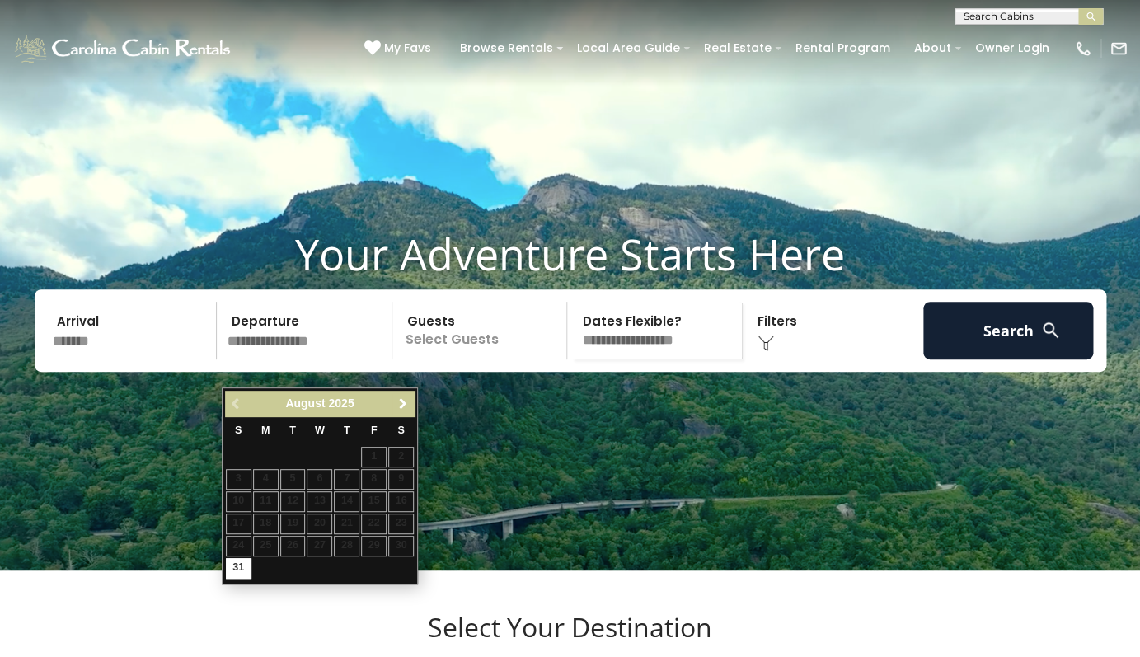
click at [401, 407] on span "Next" at bounding box center [403, 403] width 13 height 13
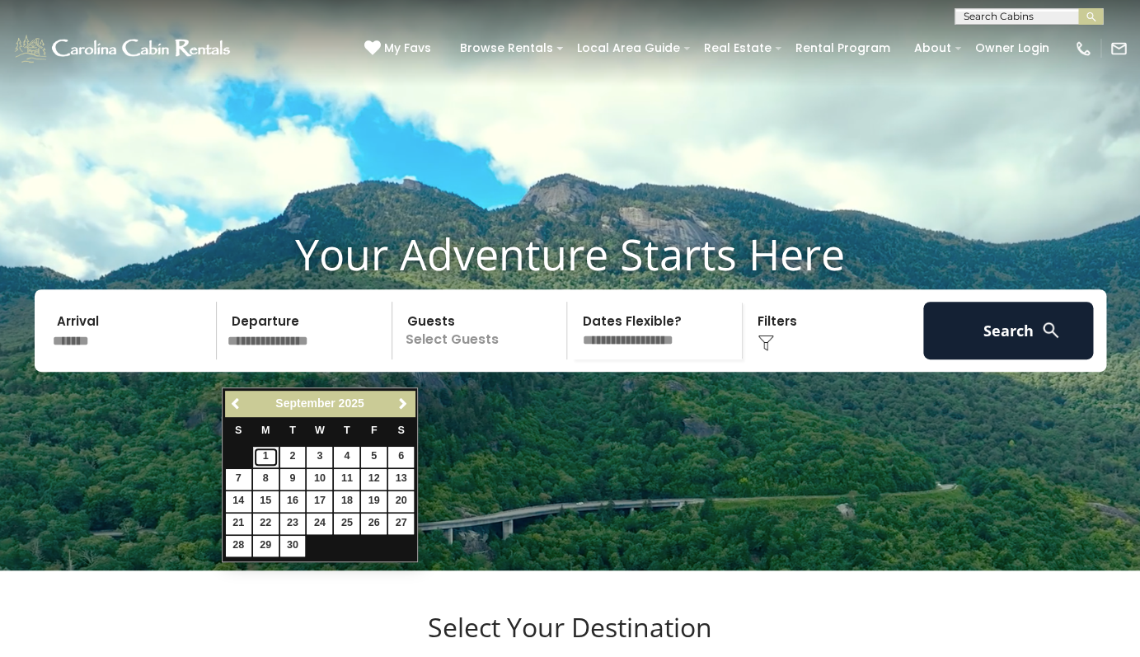
click at [270, 454] on link "1" at bounding box center [266, 457] width 26 height 21
type input "******"
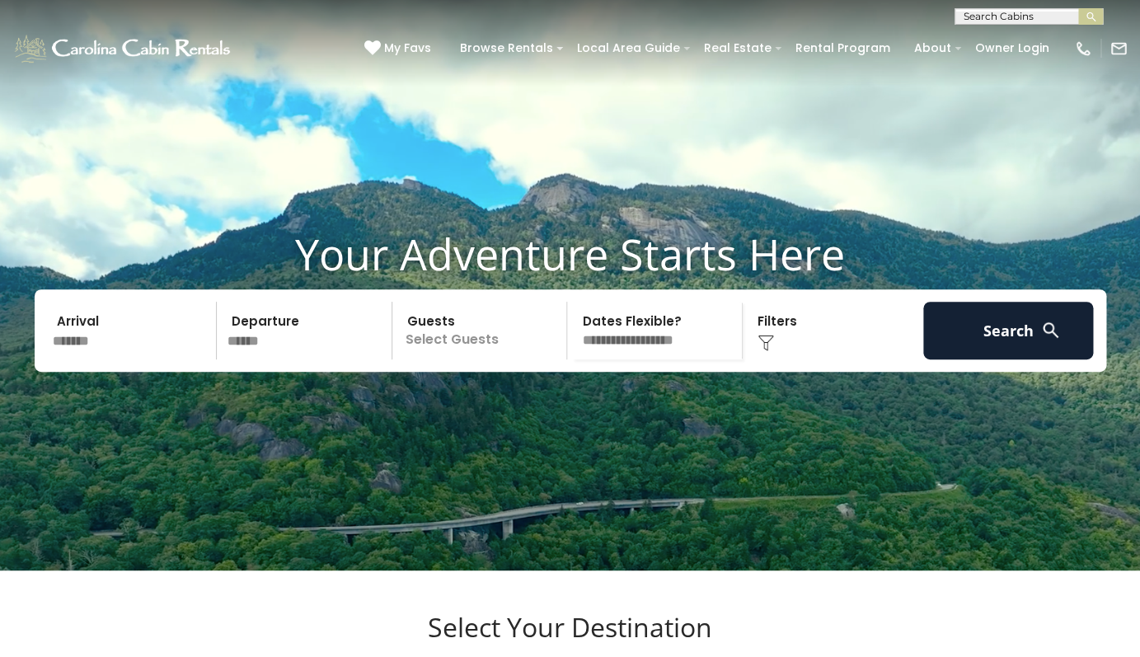
click at [506, 372] on div "Arrival ******* Departure ****** Guests Select Guests Guests - 0 + + **" at bounding box center [571, 330] width 1072 height 82
click at [483, 360] on p "Select Guests" at bounding box center [482, 331] width 170 height 58
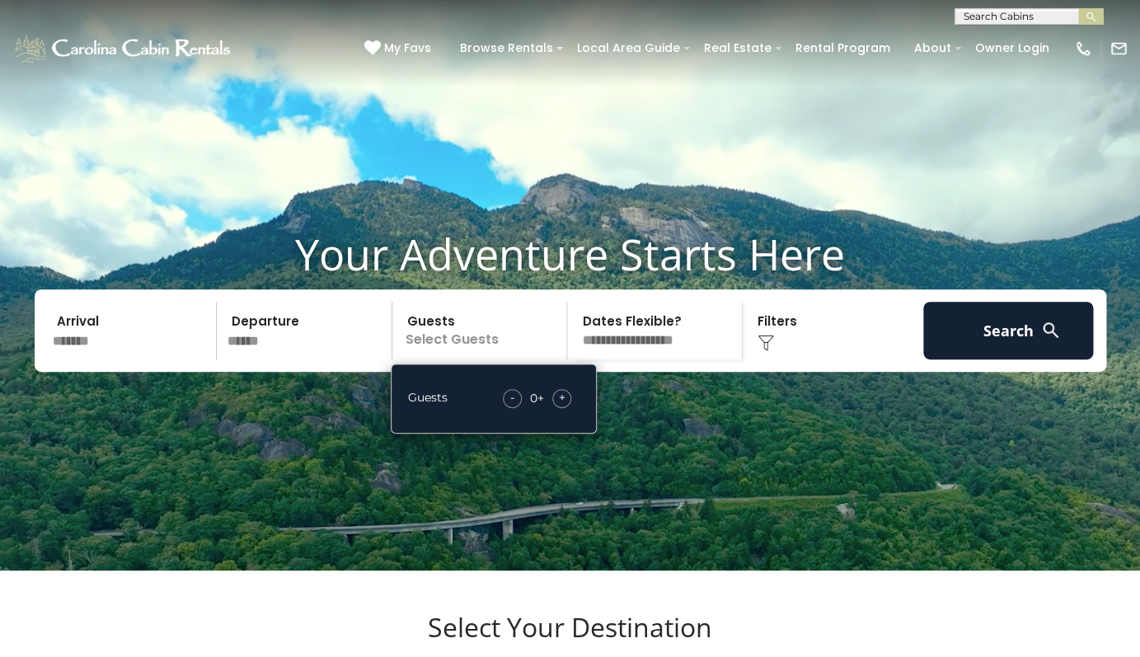
click at [558, 408] on div "+" at bounding box center [562, 398] width 19 height 19
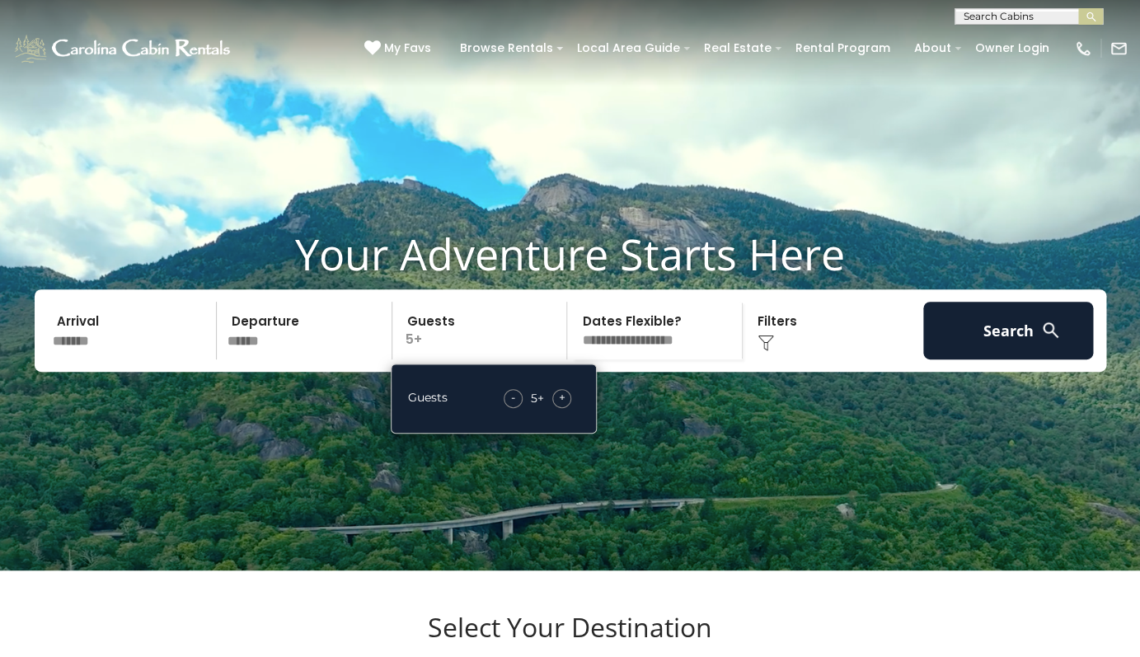
click at [558, 408] on div "+" at bounding box center [562, 398] width 19 height 19
click at [769, 351] on img at bounding box center [766, 343] width 16 height 16
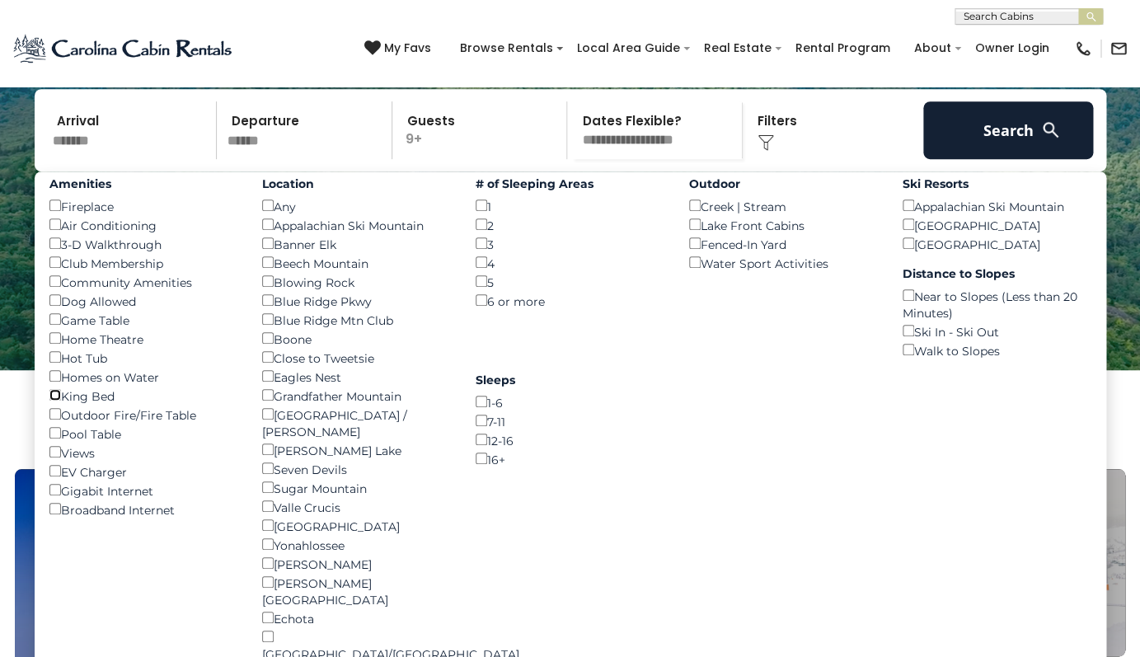
scroll to position [196, 0]
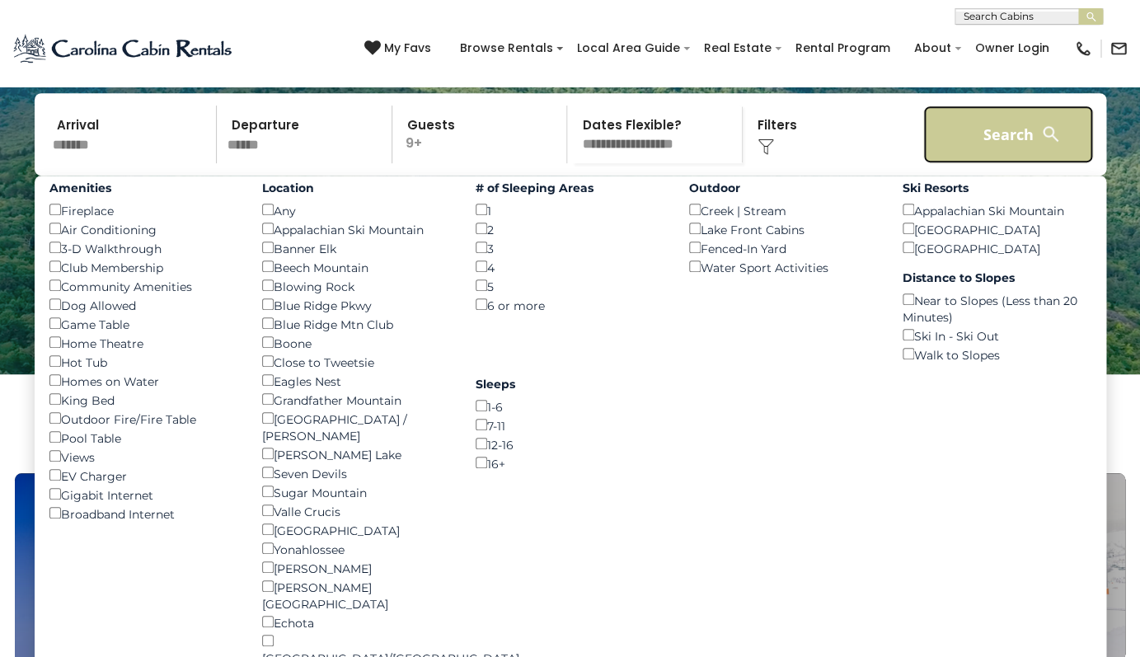
click at [977, 162] on button "Search" at bounding box center [1009, 135] width 171 height 58
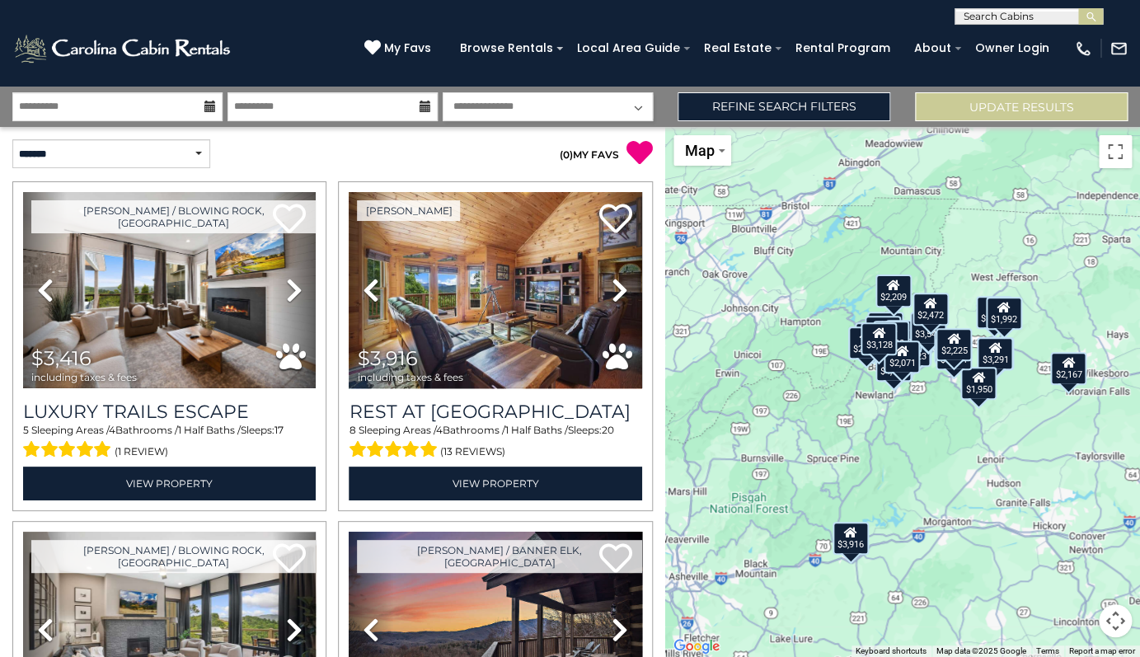
scroll to position [0, 61]
click at [1099, 150] on button "Toggle fullscreen view" at bounding box center [1115, 151] width 33 height 33
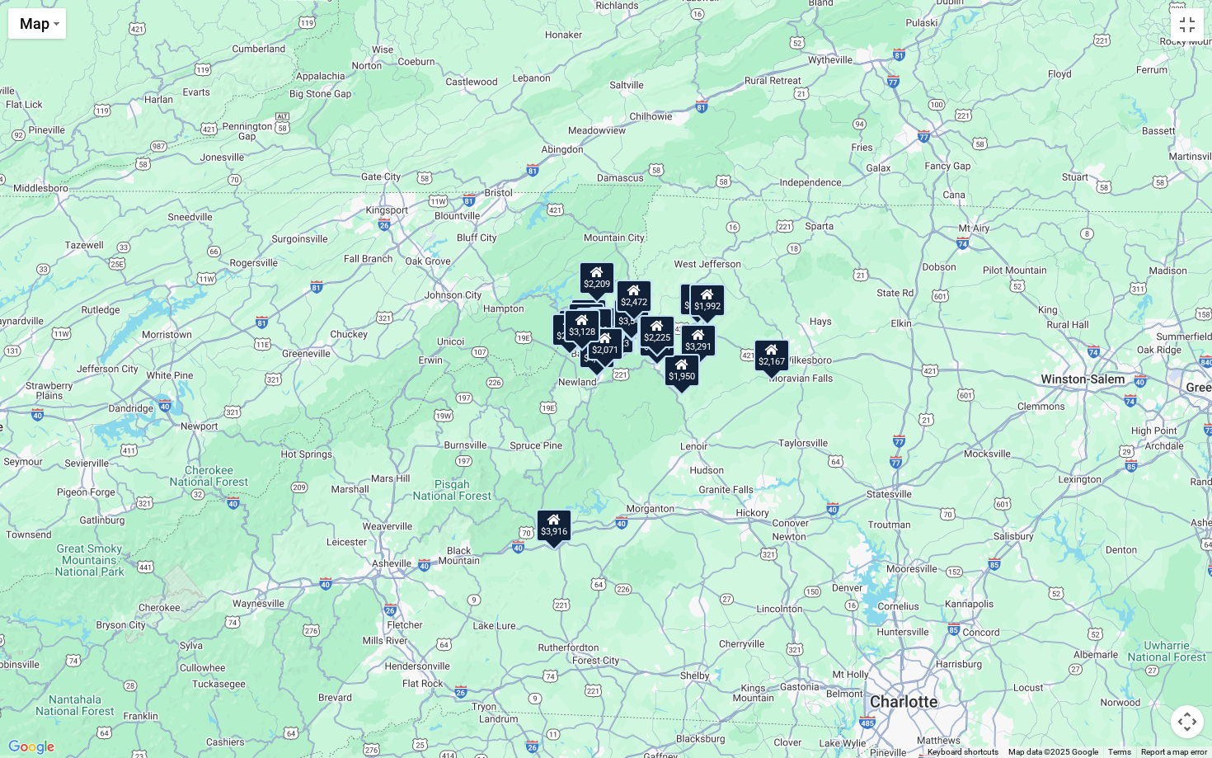
click at [715, 440] on div "$3,416 $3,916 $3,291 $2,555 $5,202 $1,599 $2,581 $1,565 $2,167 $2,313 $1,950 $1…" at bounding box center [606, 379] width 1212 height 758
click at [731, 431] on div "$3,416 $3,916 $3,291 $2,555 $5,202 $1,599 $2,581 $1,565 $2,167 $2,313 $1,950 $1…" at bounding box center [606, 379] width 1212 height 758
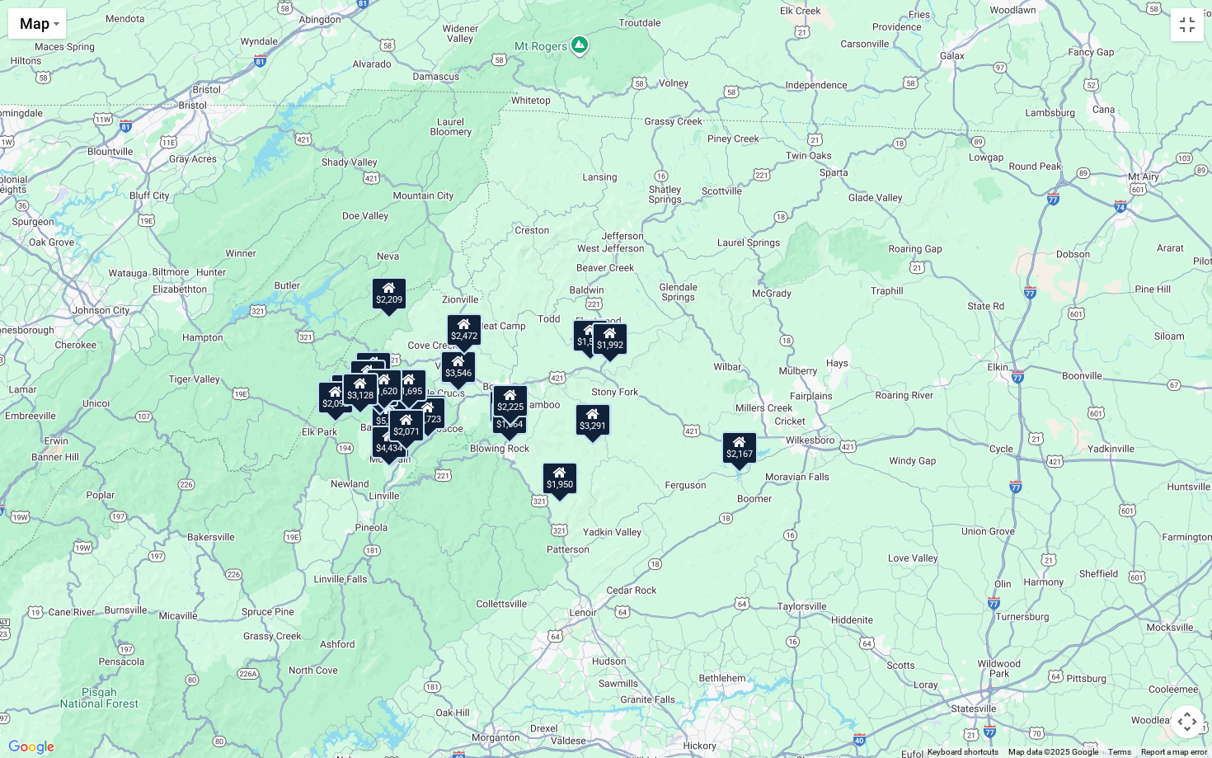
drag, startPoint x: 745, startPoint y: 372, endPoint x: 680, endPoint y: 525, distance: 167.0
click at [680, 525] on div "$3,416 $3,916 $3,291 $2,555 $5,202 $1,599 $2,581 $1,565 $2,167 $2,313 $1,950 $1…" at bounding box center [606, 379] width 1212 height 758
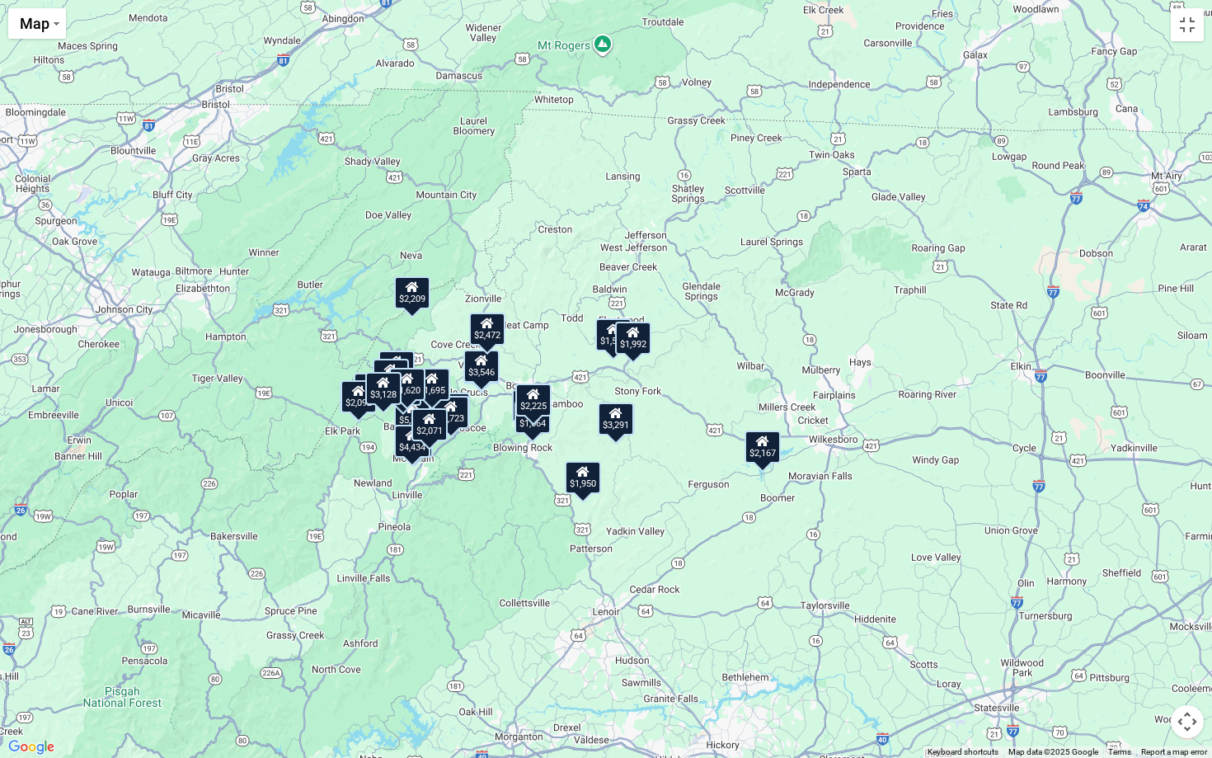
click at [637, 540] on div "$3,416 $3,916 $3,291 $2,555 $5,202 $1,599 $2,581 $1,565 $2,167 $2,313 $1,950 $1…" at bounding box center [606, 379] width 1212 height 758
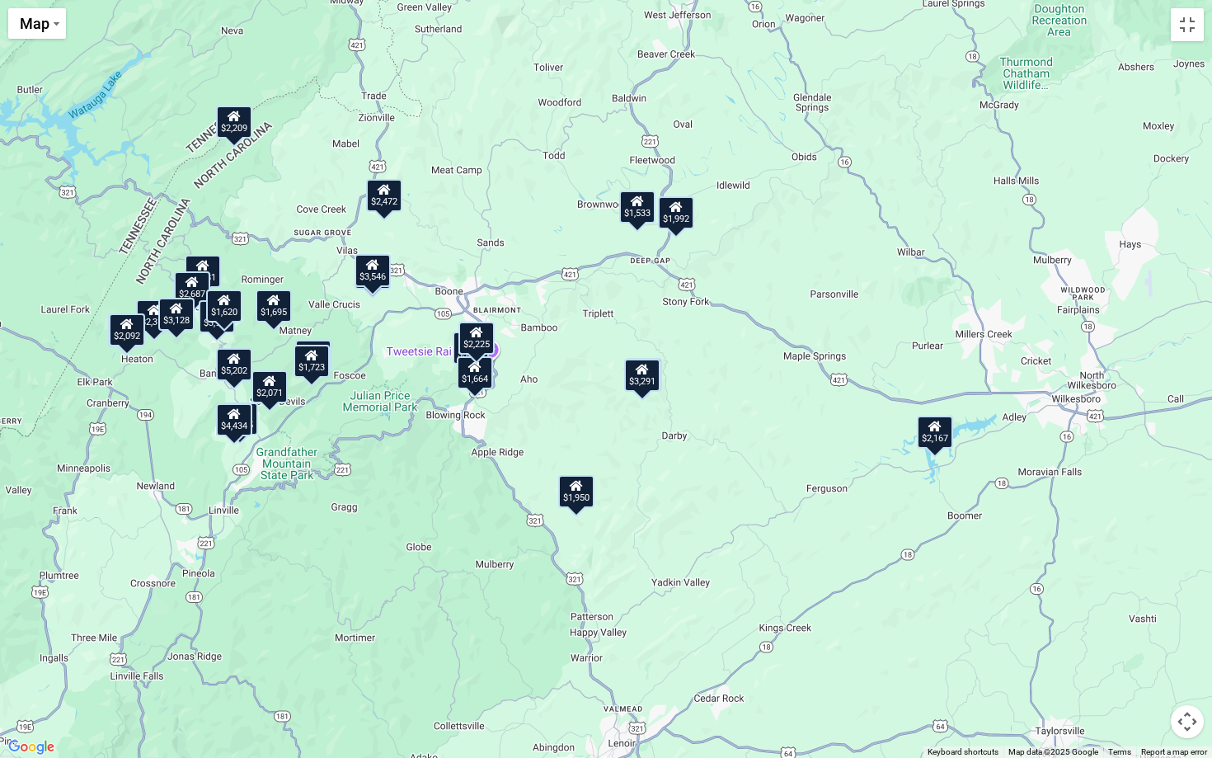
drag, startPoint x: 622, startPoint y: 418, endPoint x: 670, endPoint y: 482, distance: 80.0
click at [670, 482] on div "$3,416 $3,916 $3,291 $2,555 $5,202 $1,599 $2,581 $1,565 $2,167 $2,313 $1,950 $1…" at bounding box center [606, 379] width 1212 height 758
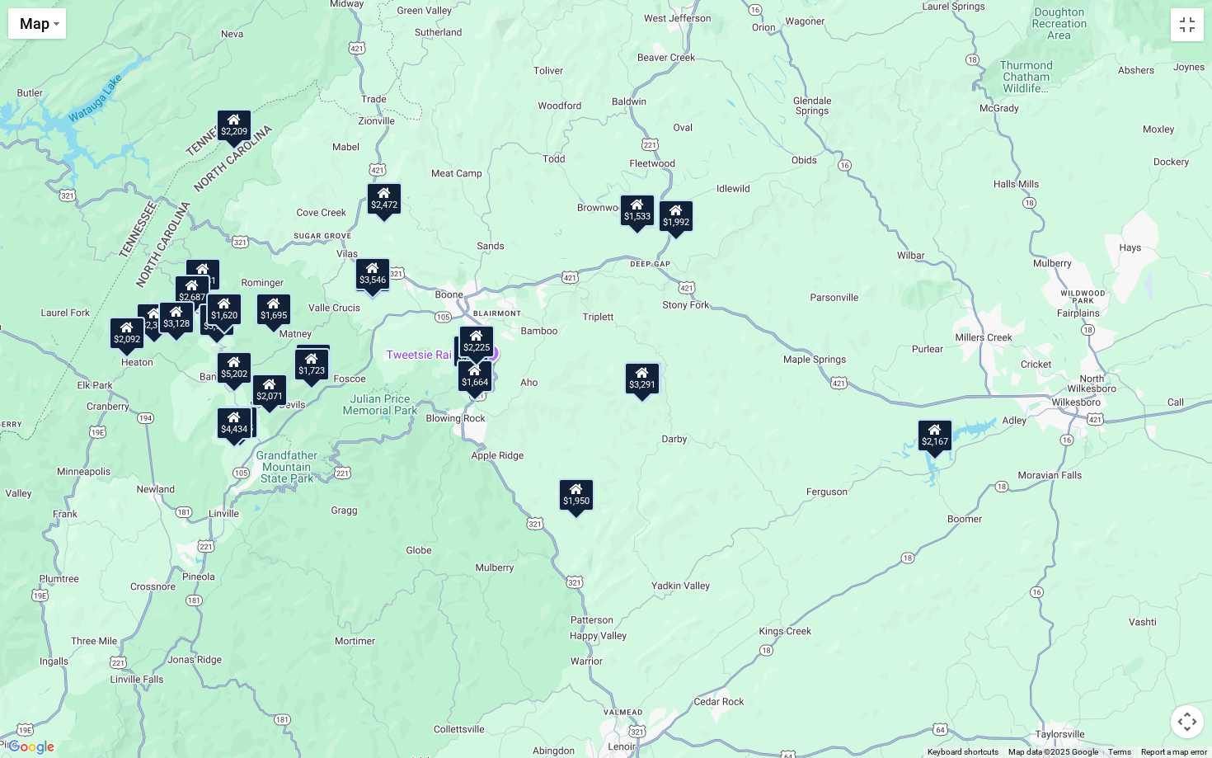
click at [641, 218] on div "$1,533" at bounding box center [637, 210] width 36 height 33
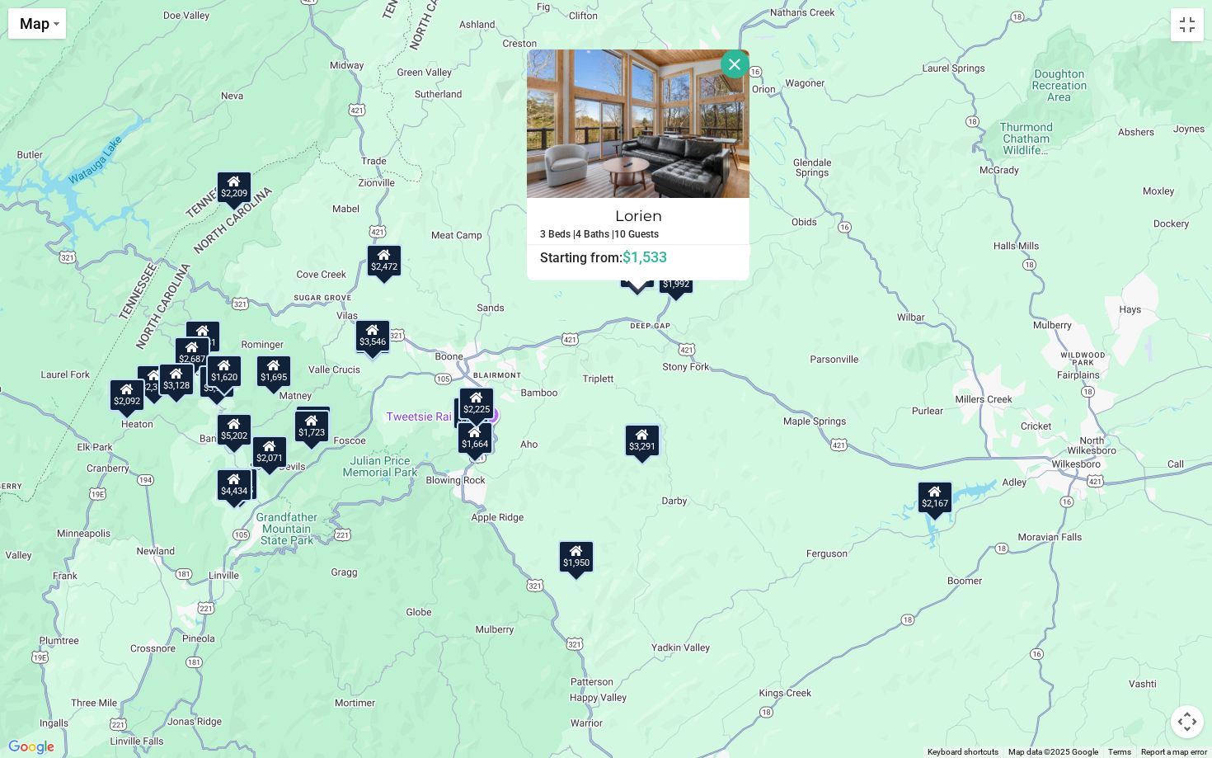
click at [734, 62] on button "Close" at bounding box center [735, 63] width 29 height 29
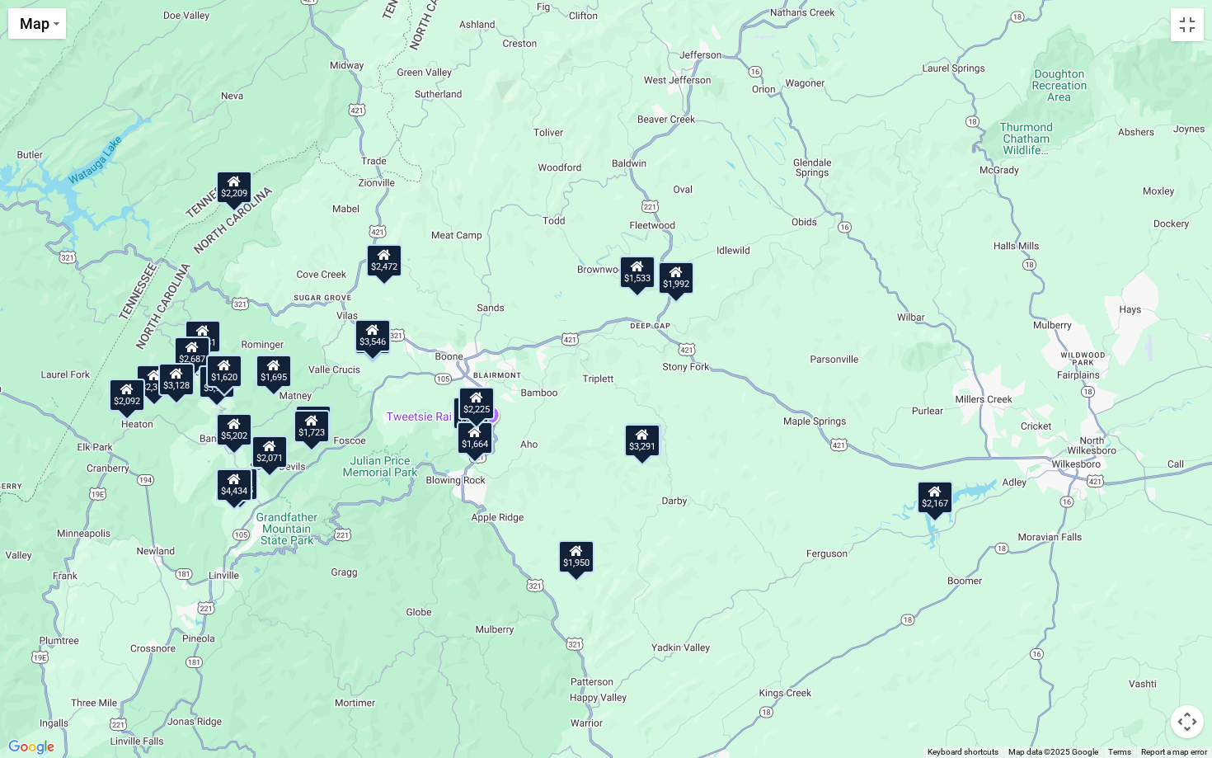
click at [672, 286] on div "$1,992" at bounding box center [676, 277] width 36 height 33
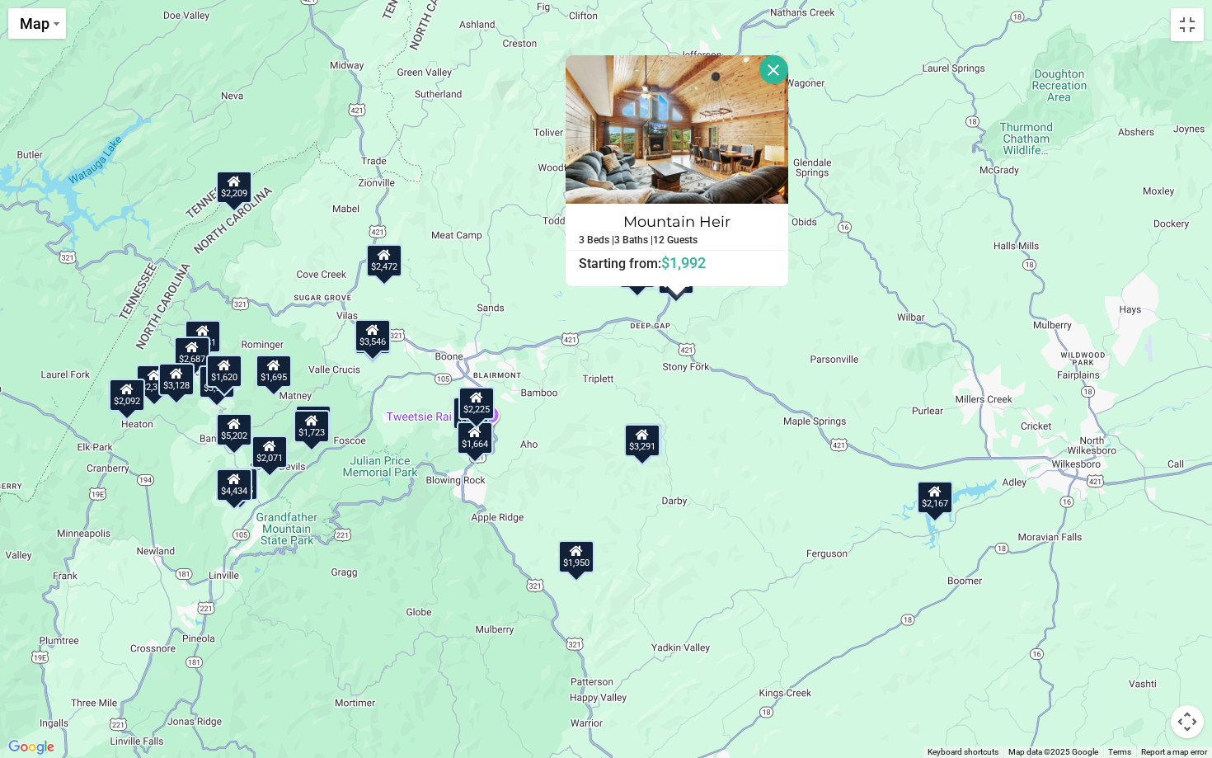
click at [774, 63] on button "Close" at bounding box center [773, 69] width 29 height 29
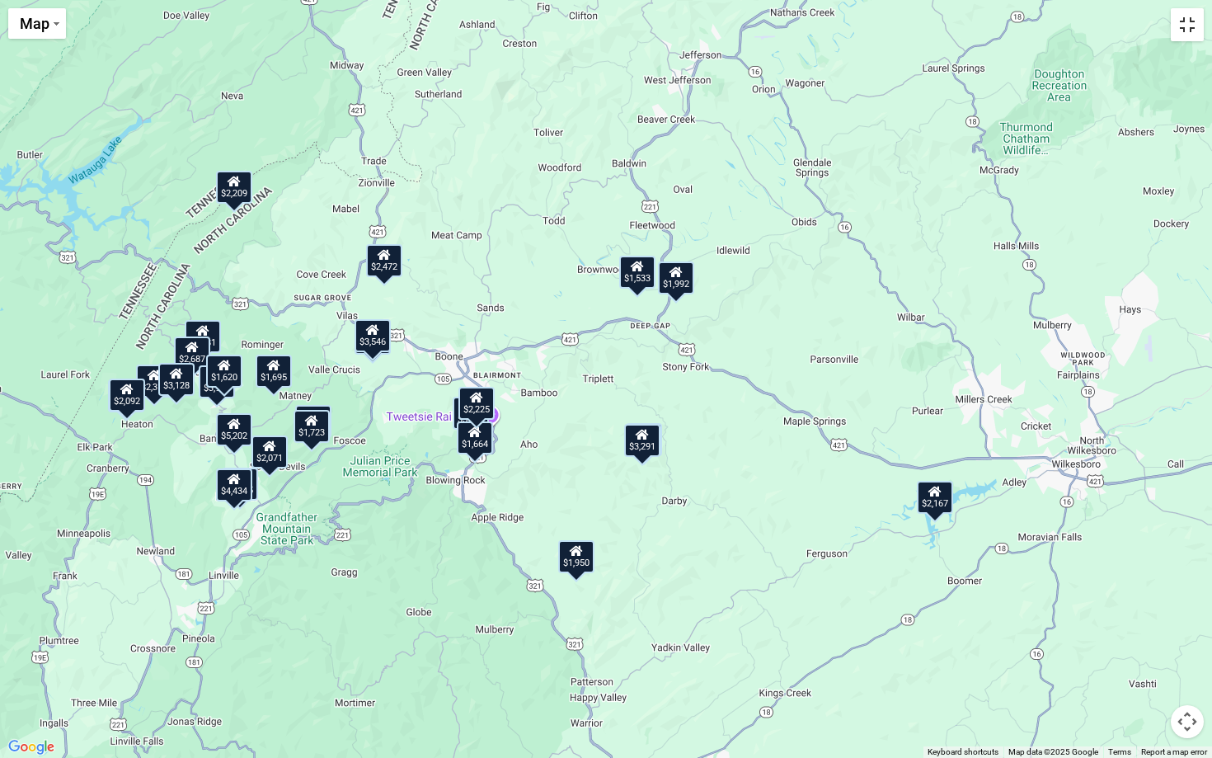
click at [1140, 33] on button "Toggle fullscreen view" at bounding box center [1187, 24] width 33 height 33
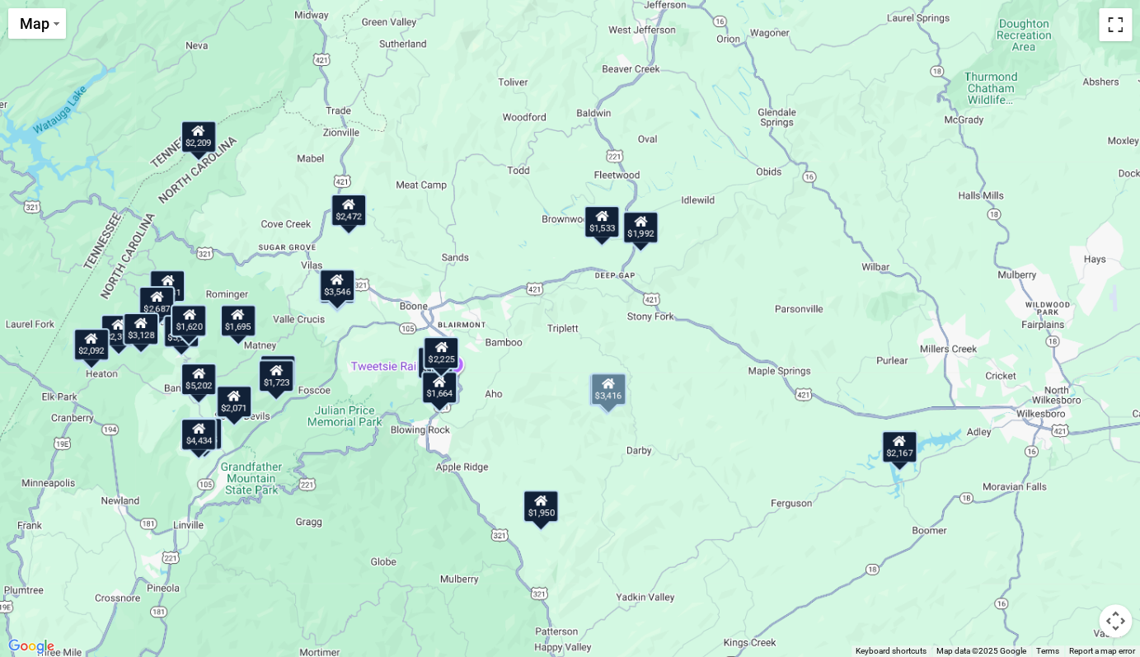
scroll to position [0, 0]
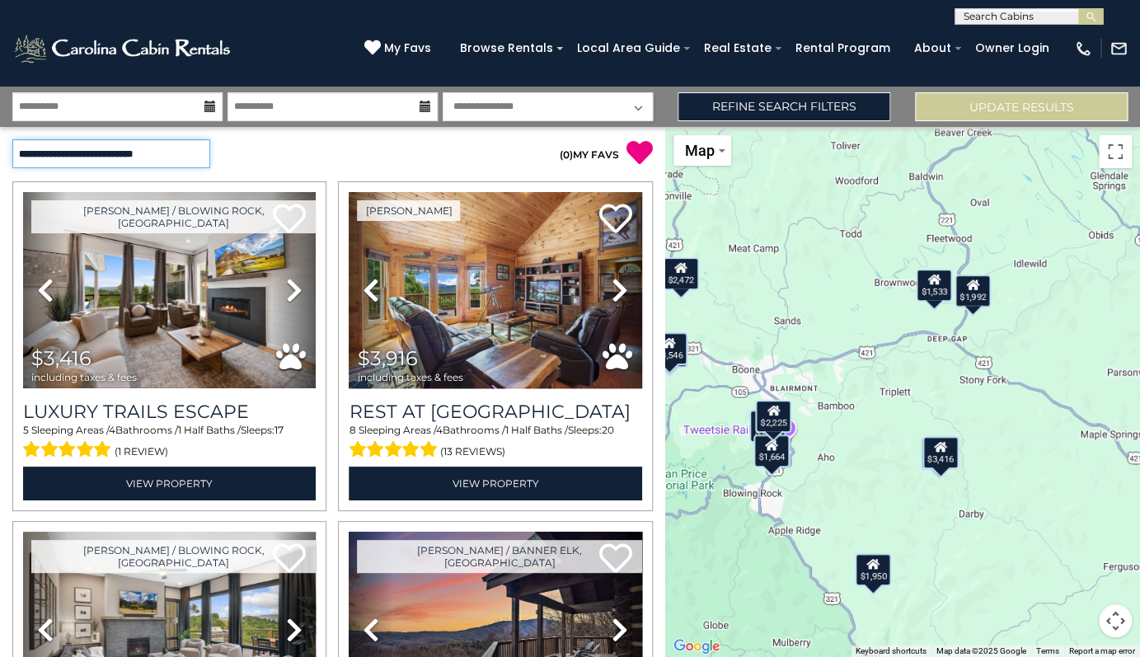
click option "**********" at bounding box center [0, 0] width 0 height 0
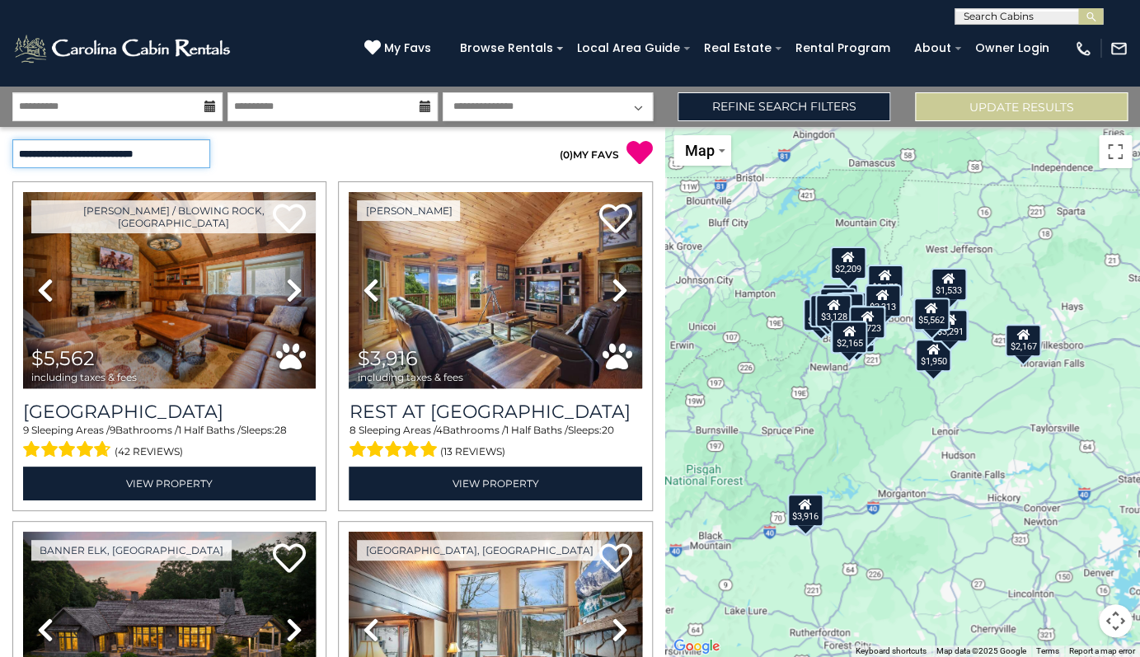
select select "*****"
click option "**********" at bounding box center [0, 0] width 0 height 0
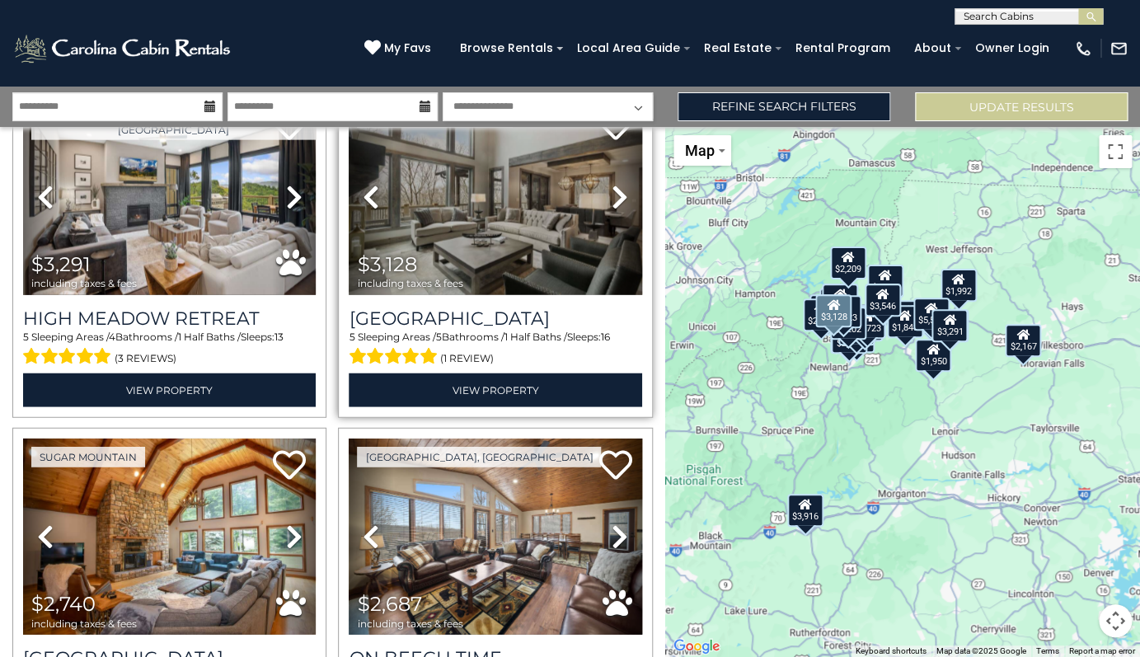
scroll to position [1455, 0]
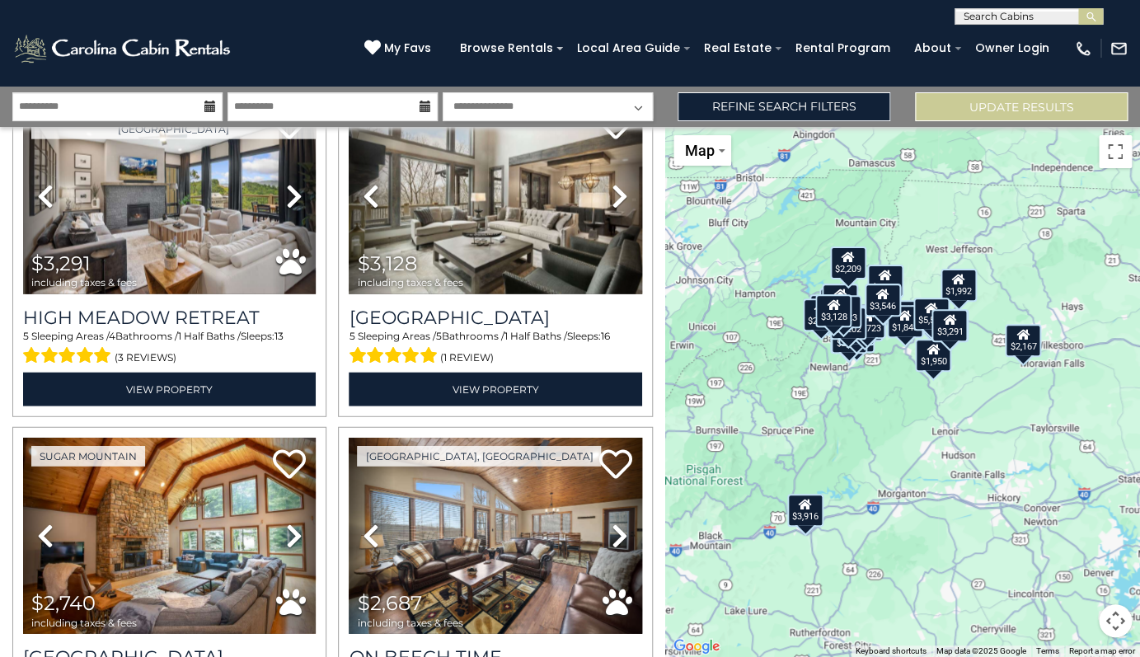
click at [968, 421] on div "$5,562 $5,302 $5,202 $4,434 $3,923 $3,916 $3,546 $3,416 $3,291 $3,128 $2,740 $2…" at bounding box center [902, 392] width 475 height 530
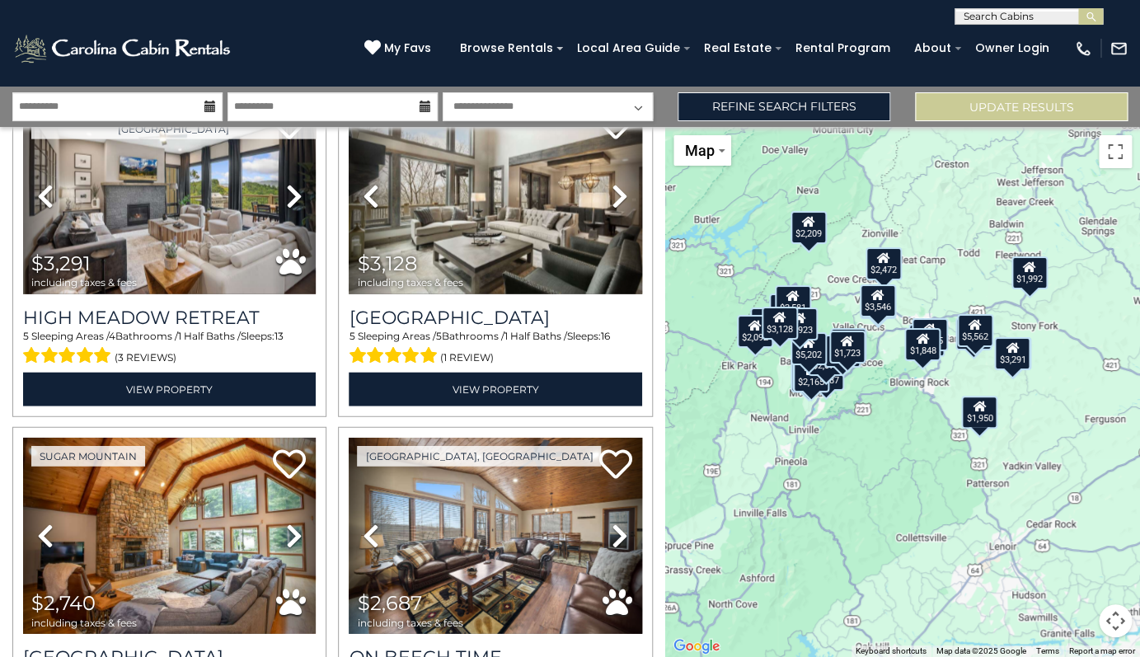
drag, startPoint x: 818, startPoint y: 308, endPoint x: 909, endPoint y: 418, distance: 143.0
click at [909, 418] on div "$5,562 $5,302 $5,202 $4,434 $3,923 $3,916 $3,546 $3,416 $3,291 $3,128 $2,740 $2…" at bounding box center [902, 392] width 475 height 530
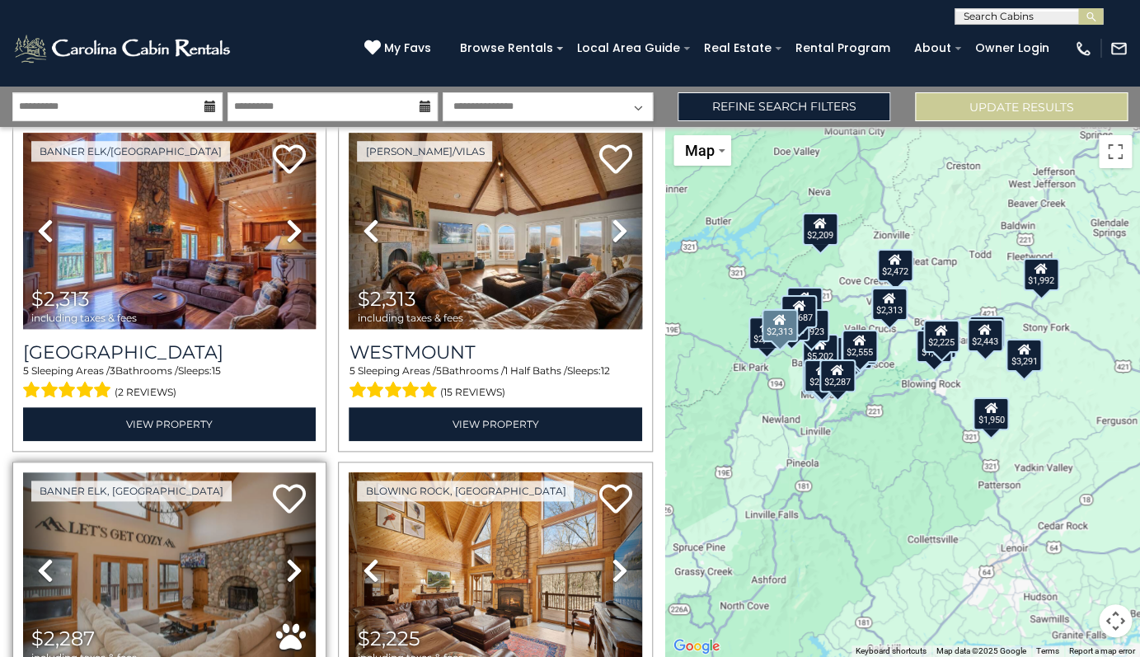
scroll to position [2779, 0]
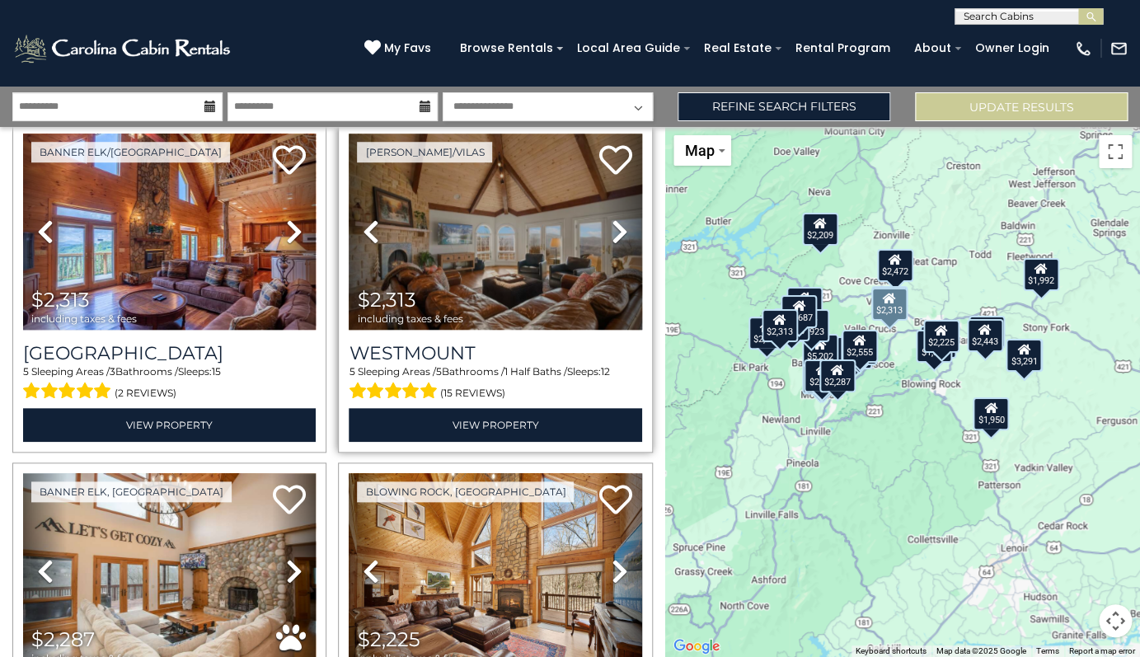
click at [614, 243] on icon at bounding box center [620, 232] width 16 height 26
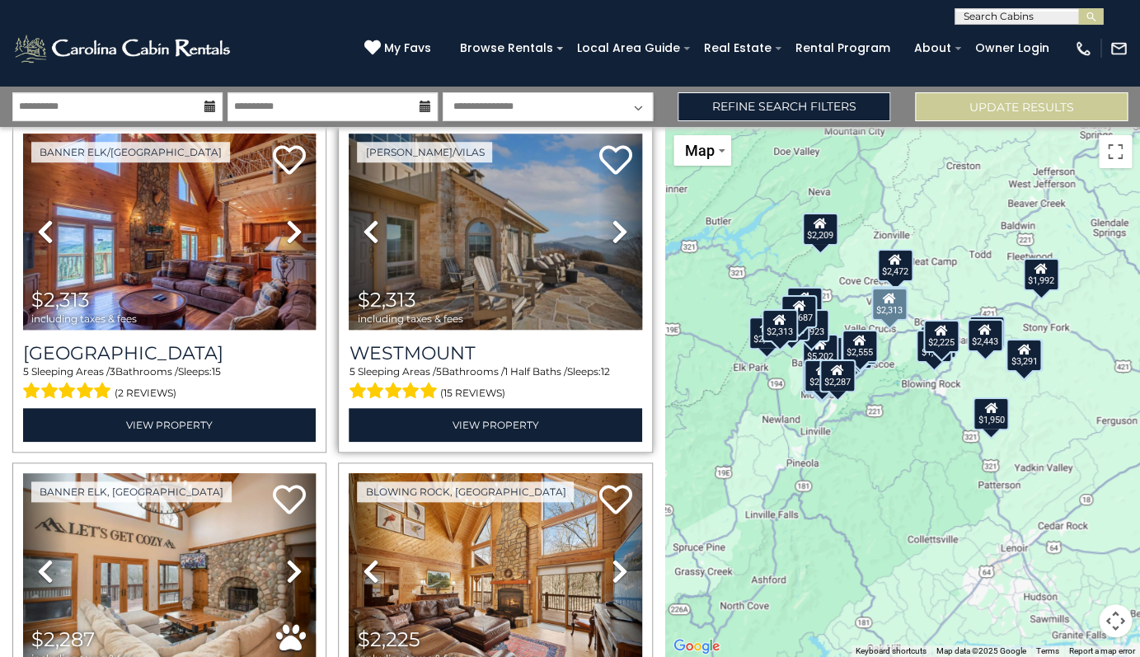
click at [614, 243] on icon at bounding box center [620, 232] width 16 height 26
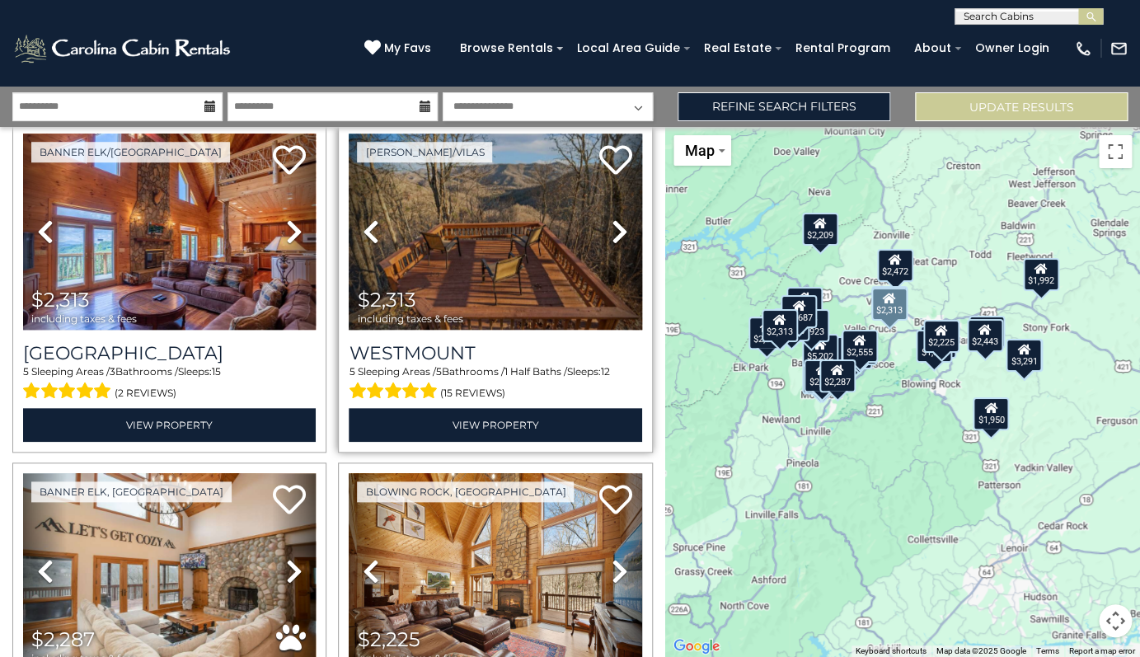
click at [614, 243] on icon at bounding box center [620, 232] width 16 height 26
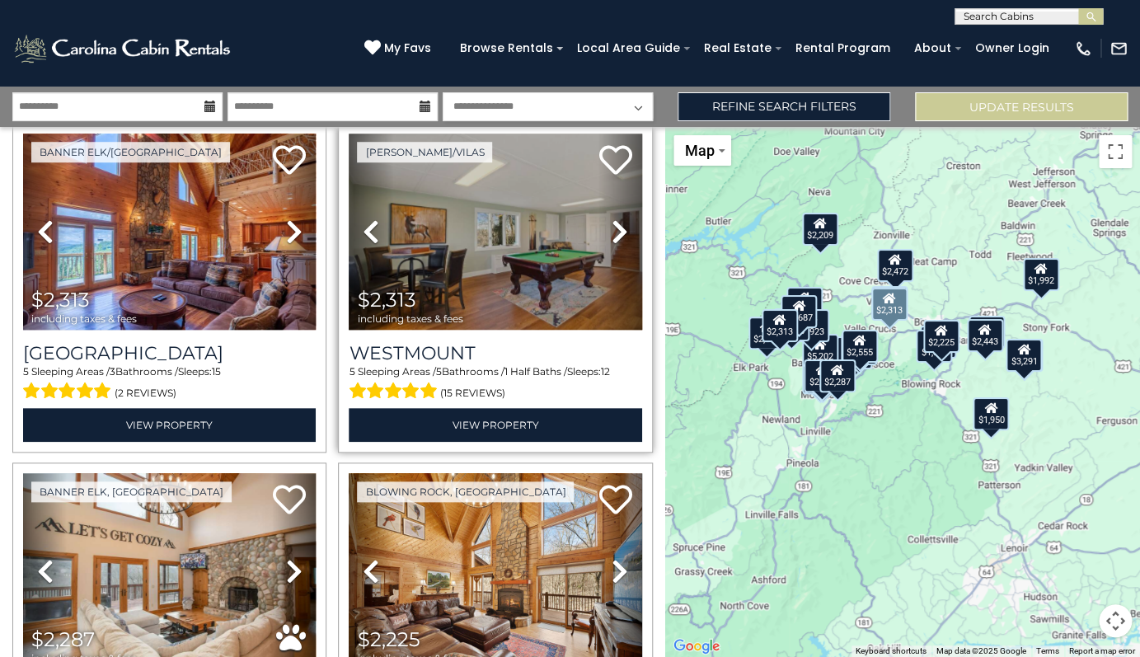
click at [614, 243] on icon at bounding box center [620, 232] width 16 height 26
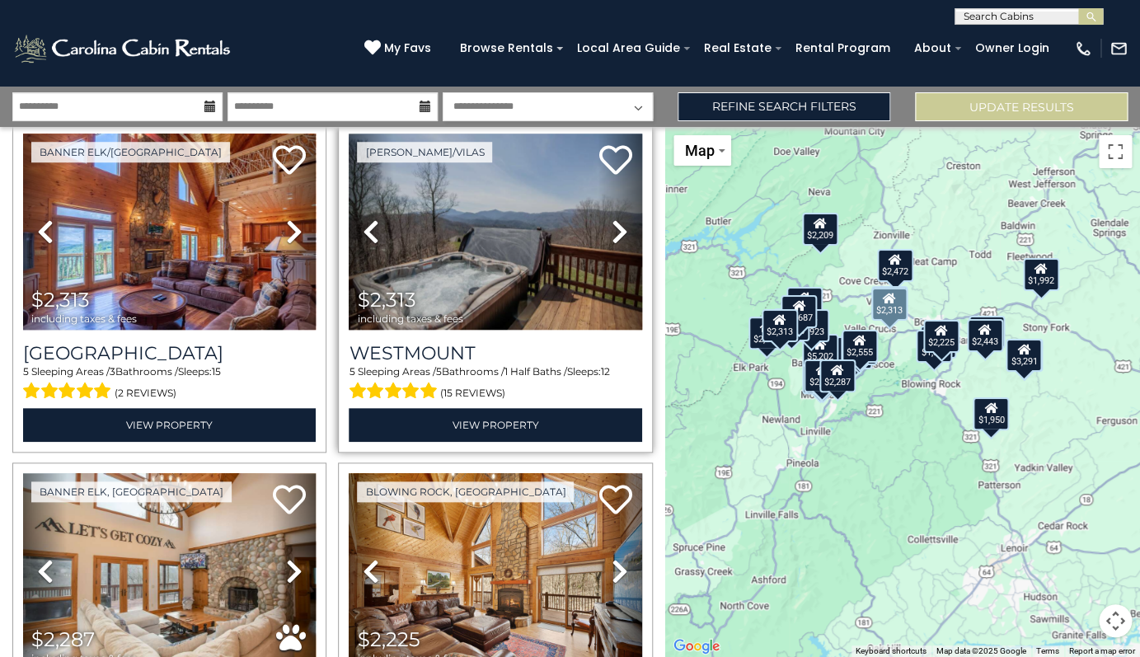
click at [614, 243] on icon at bounding box center [620, 232] width 16 height 26
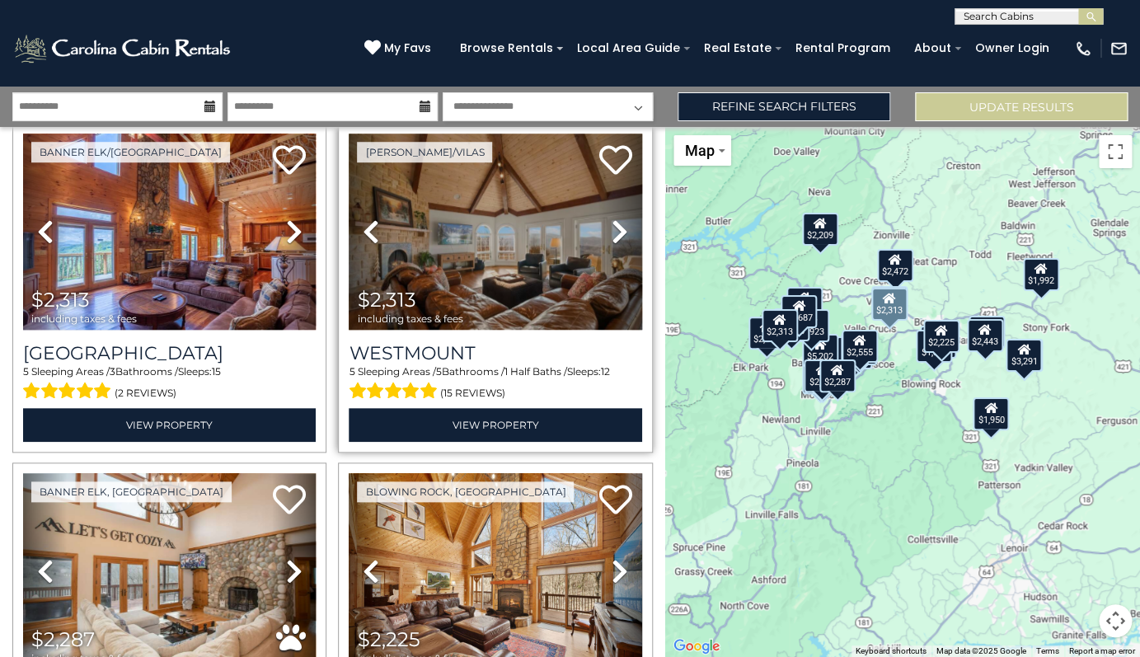
click at [615, 241] on icon at bounding box center [620, 232] width 16 height 26
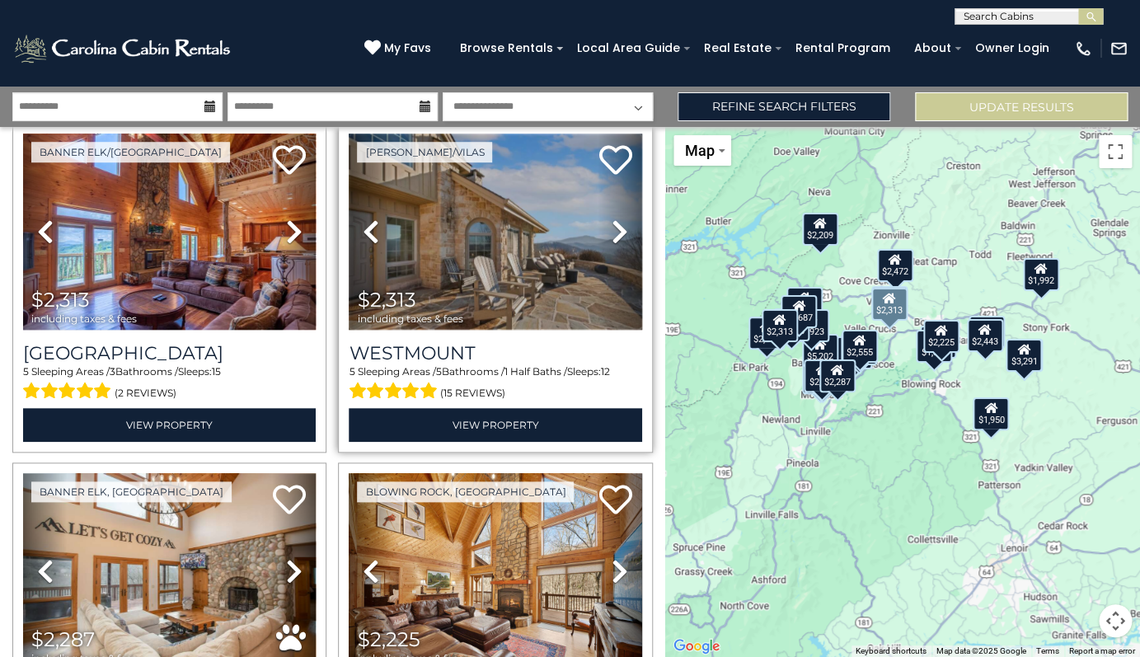
click at [479, 211] on img at bounding box center [495, 232] width 293 height 196
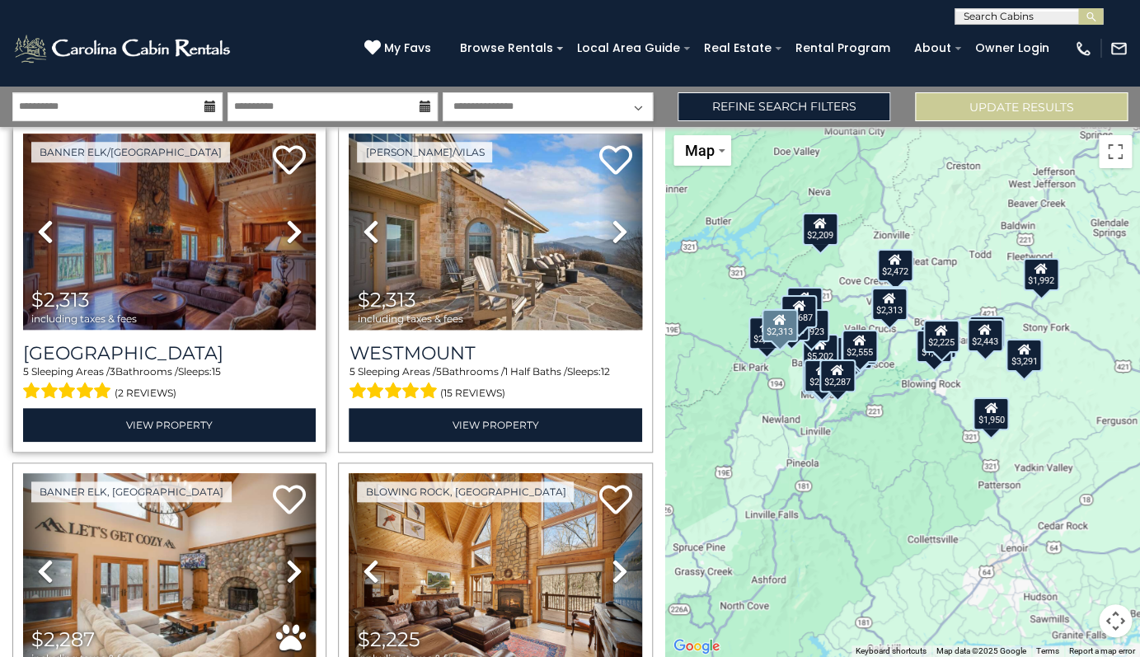
click at [289, 240] on icon at bounding box center [294, 232] width 16 height 26
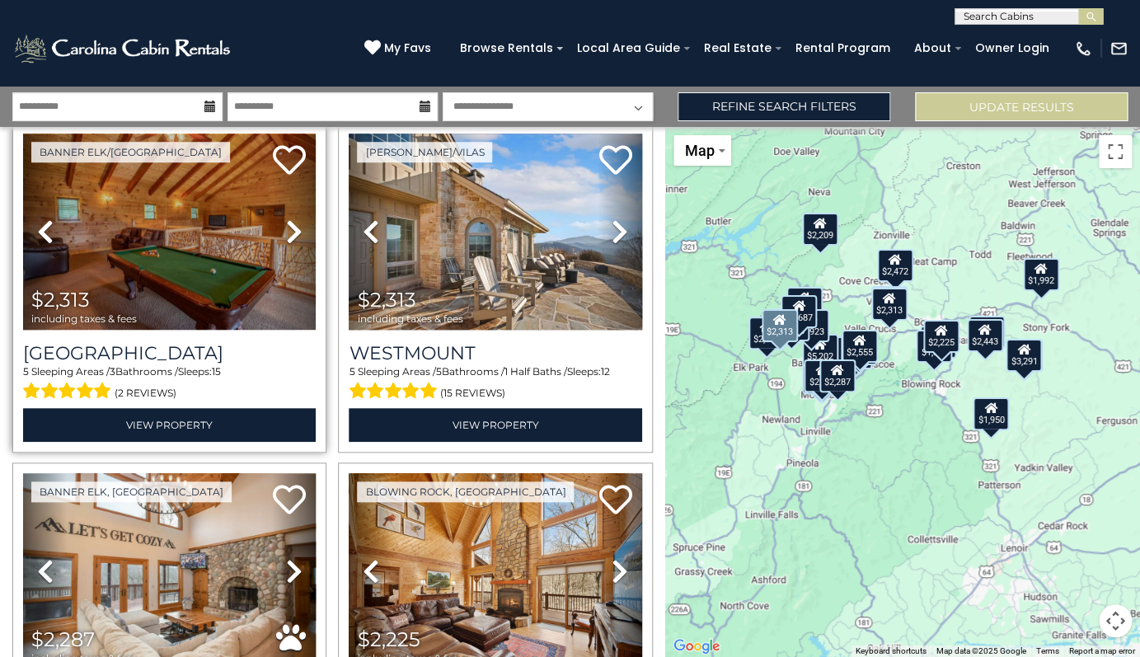
click at [289, 240] on icon at bounding box center [294, 232] width 16 height 26
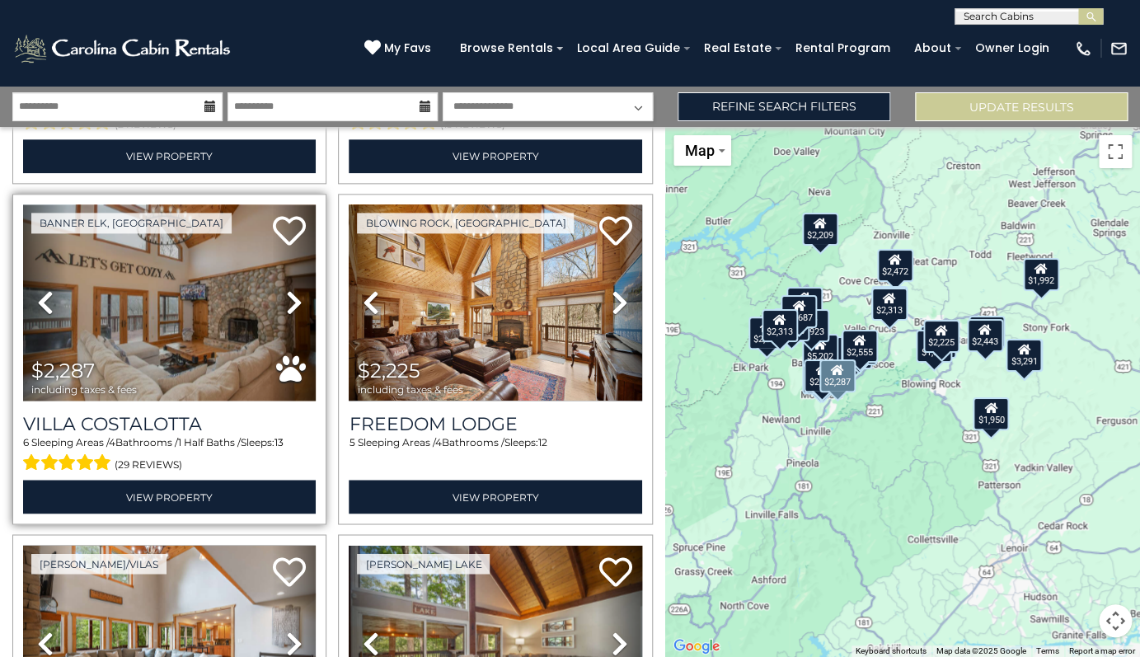
scroll to position [3067, 0]
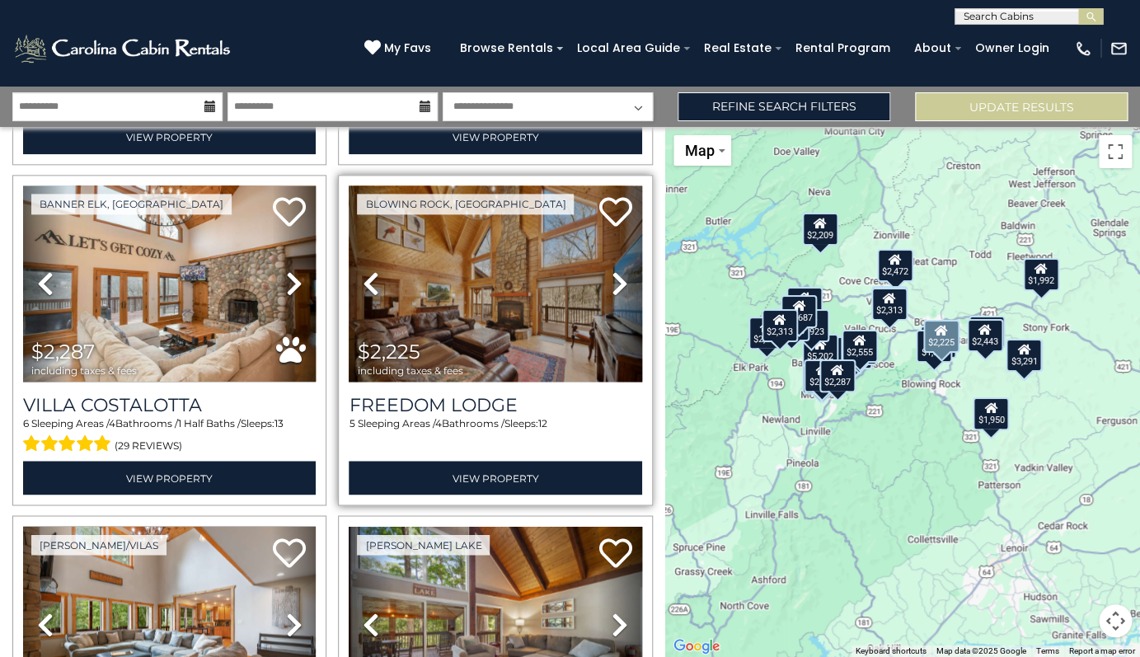
click at [618, 292] on icon at bounding box center [620, 283] width 16 height 26
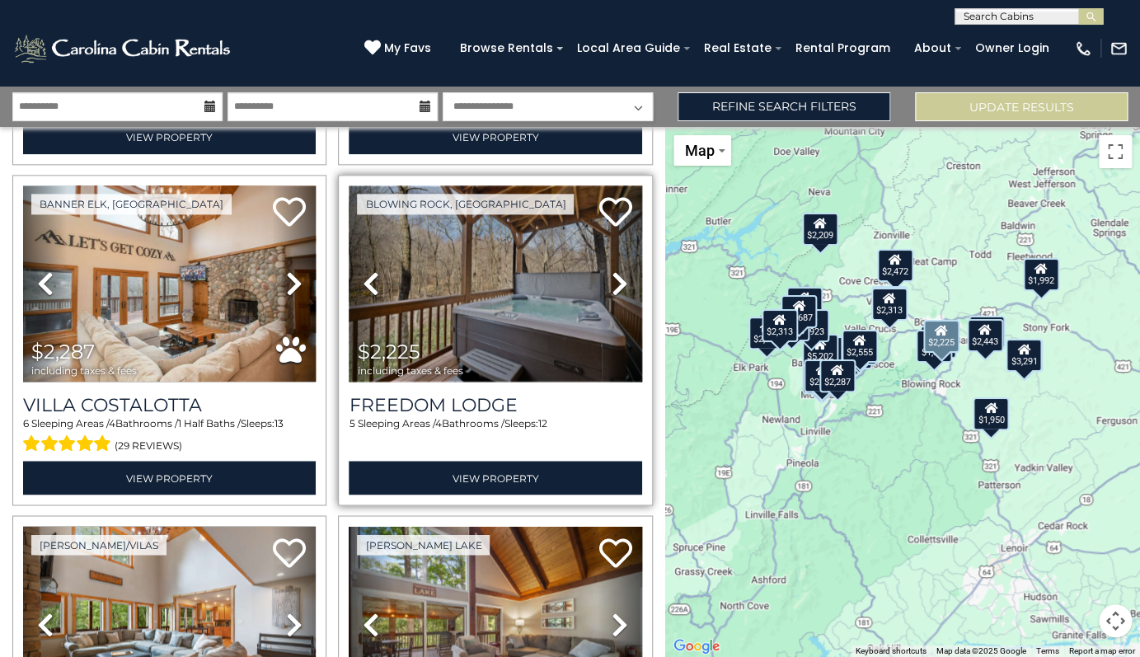
click at [531, 275] on img at bounding box center [495, 284] width 293 height 196
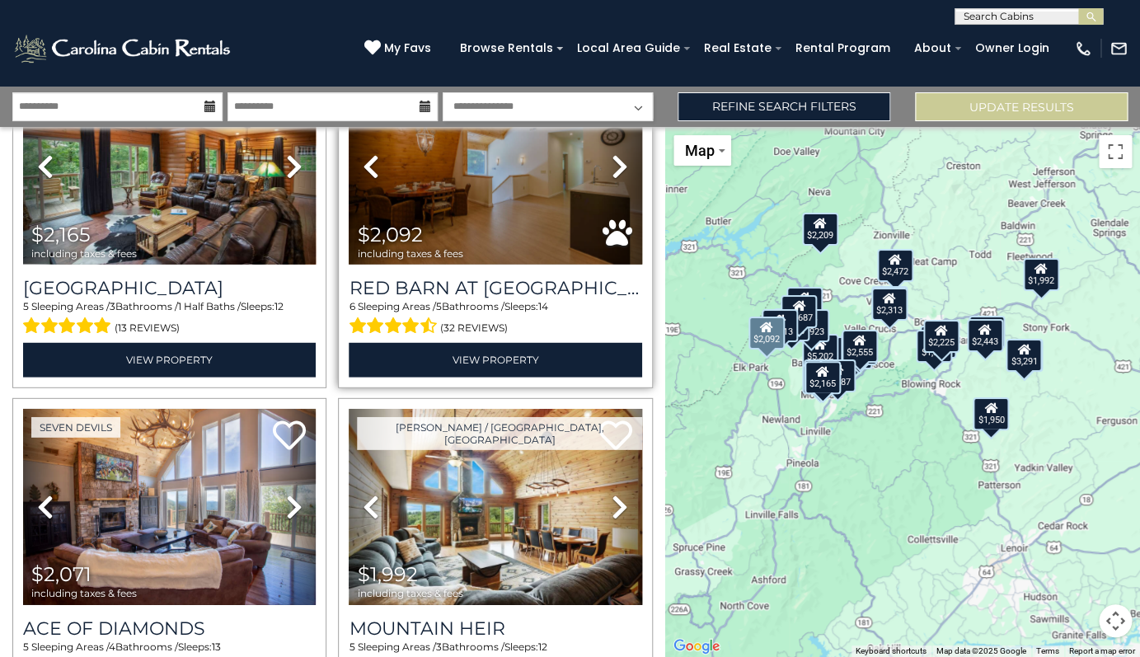
scroll to position [3964, 0]
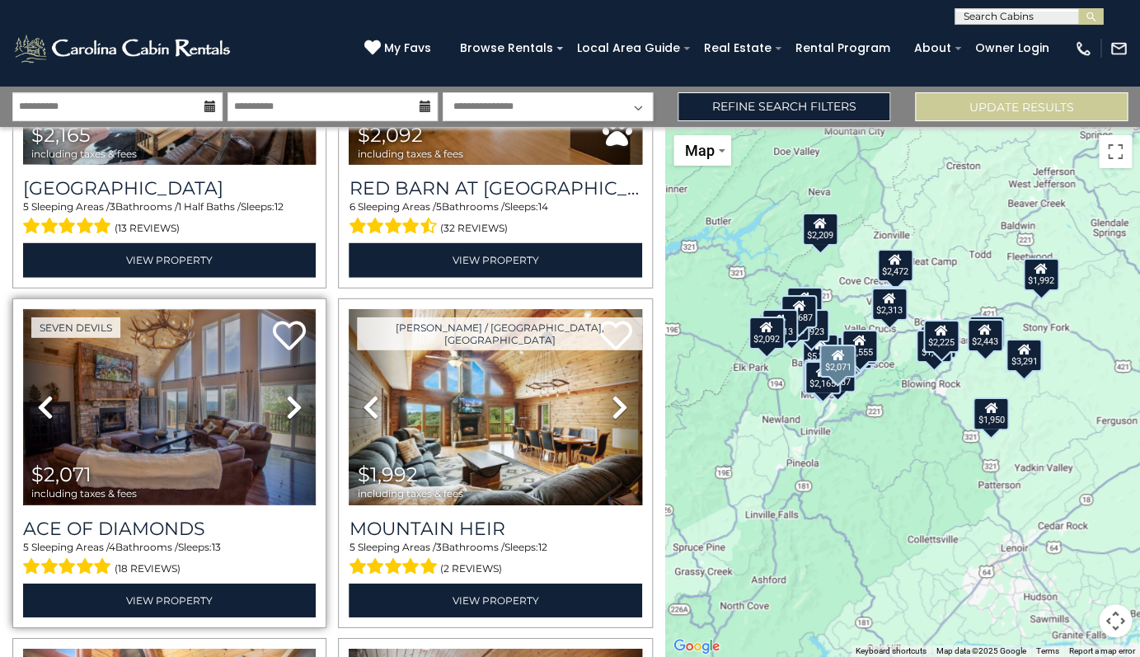
click at [203, 396] on img at bounding box center [169, 407] width 293 height 196
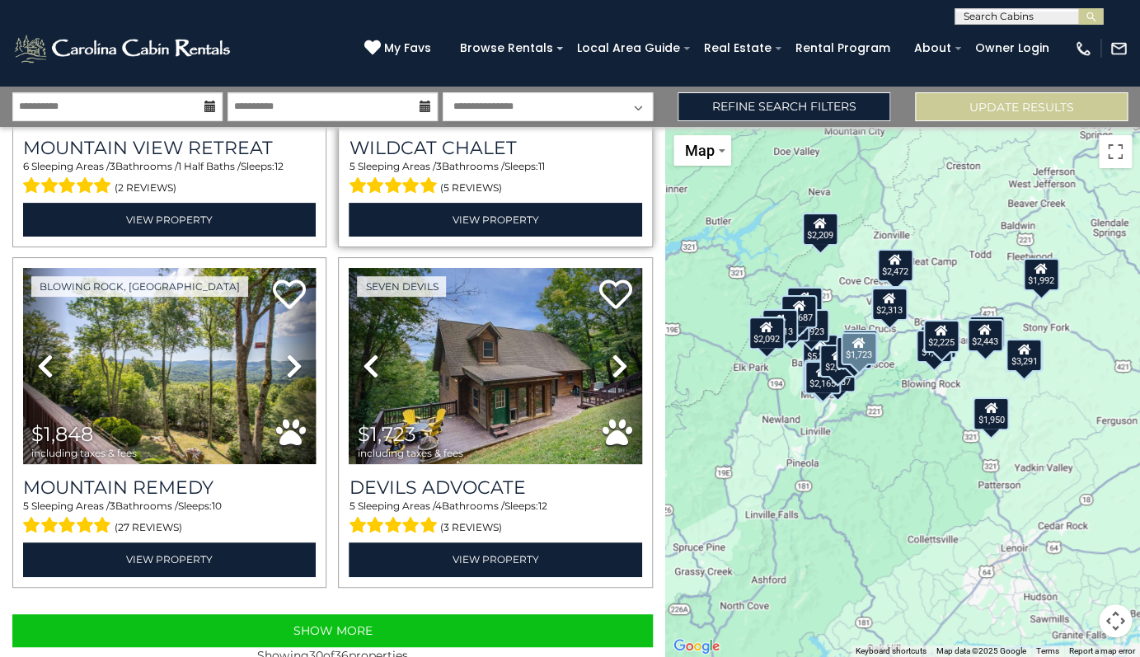
scroll to position [4692, 0]
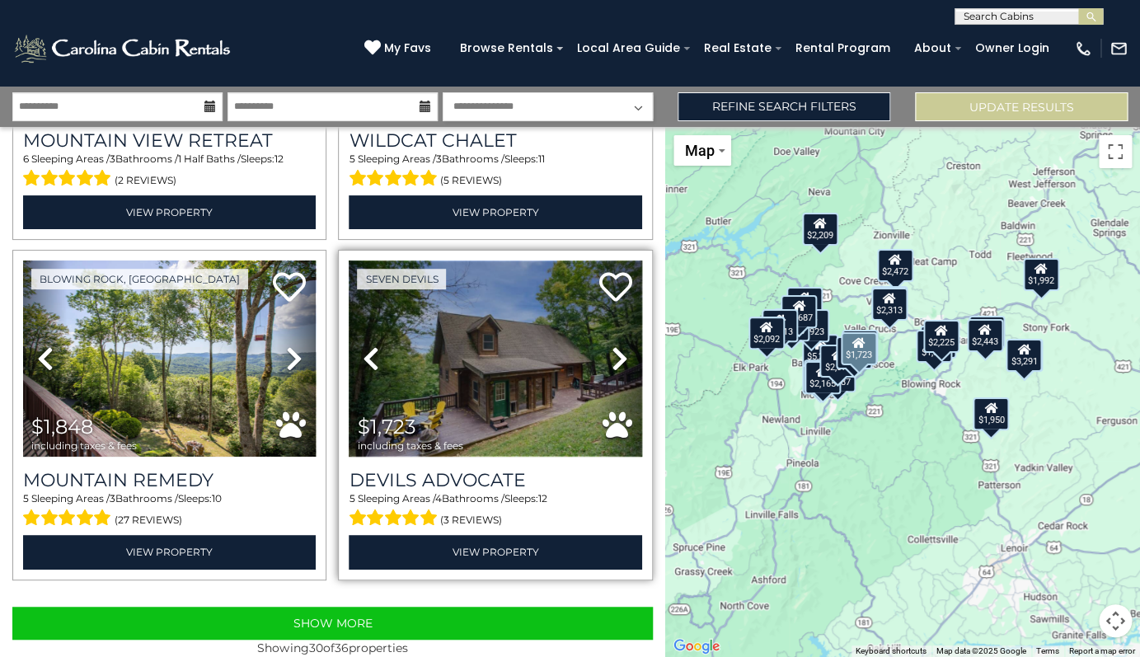
click at [512, 330] on img at bounding box center [495, 359] width 293 height 196
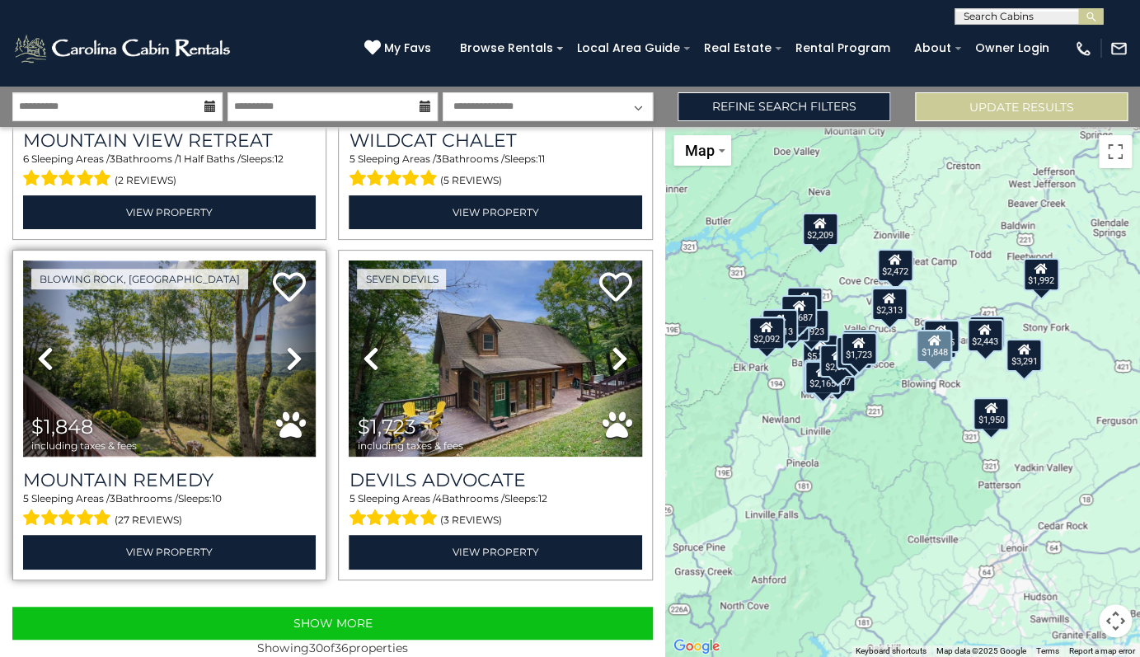
click at [162, 327] on img at bounding box center [169, 359] width 293 height 196
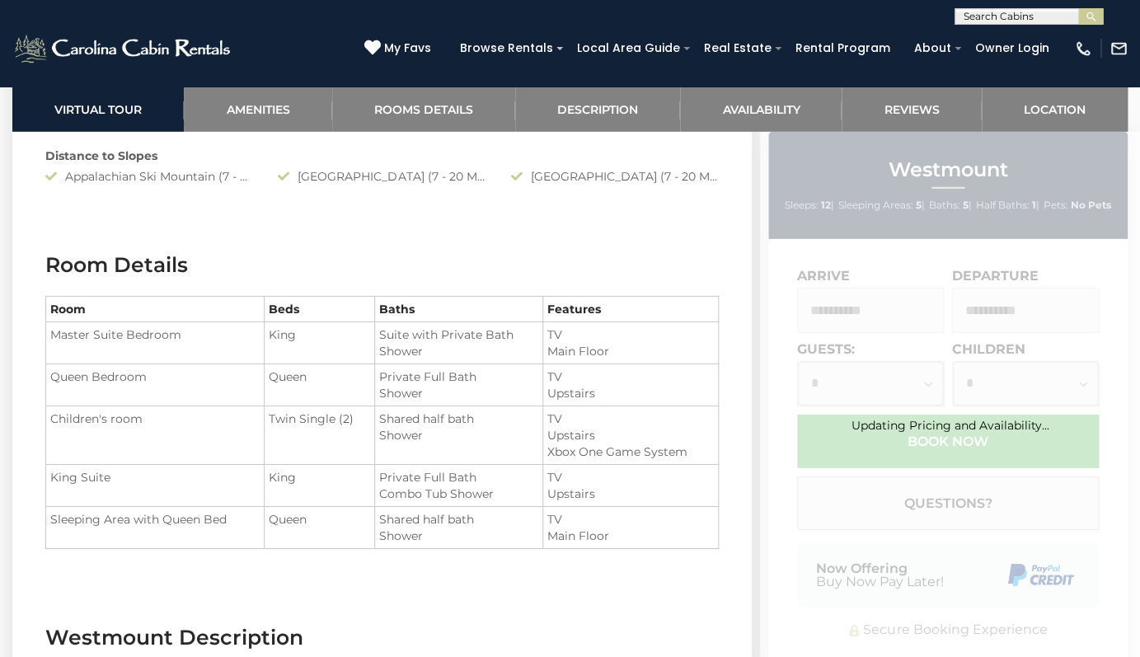
scroll to position [1660, 0]
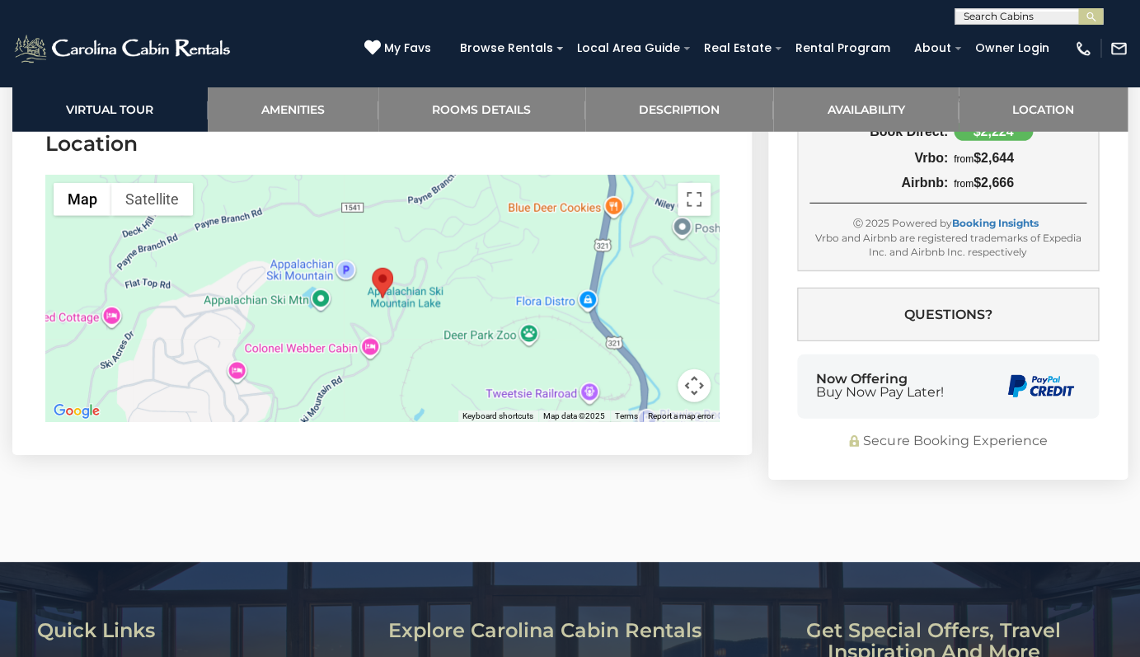
scroll to position [3838, 0]
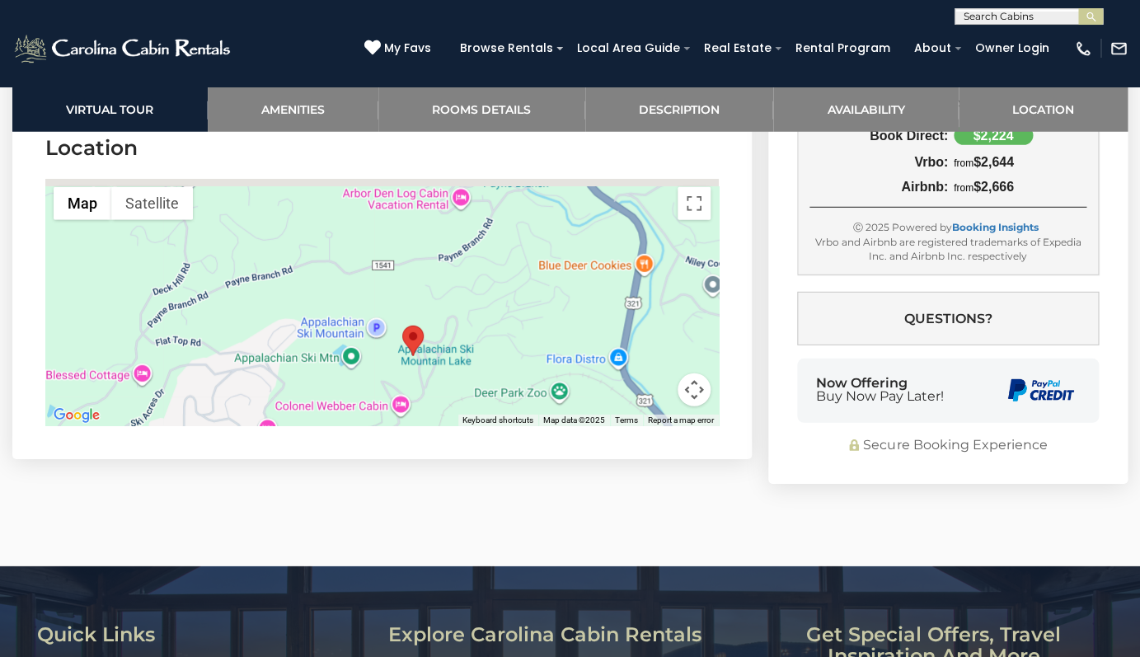
drag, startPoint x: 484, startPoint y: 236, endPoint x: 518, endPoint y: 294, distance: 67.6
click at [518, 294] on div at bounding box center [382, 302] width 674 height 247
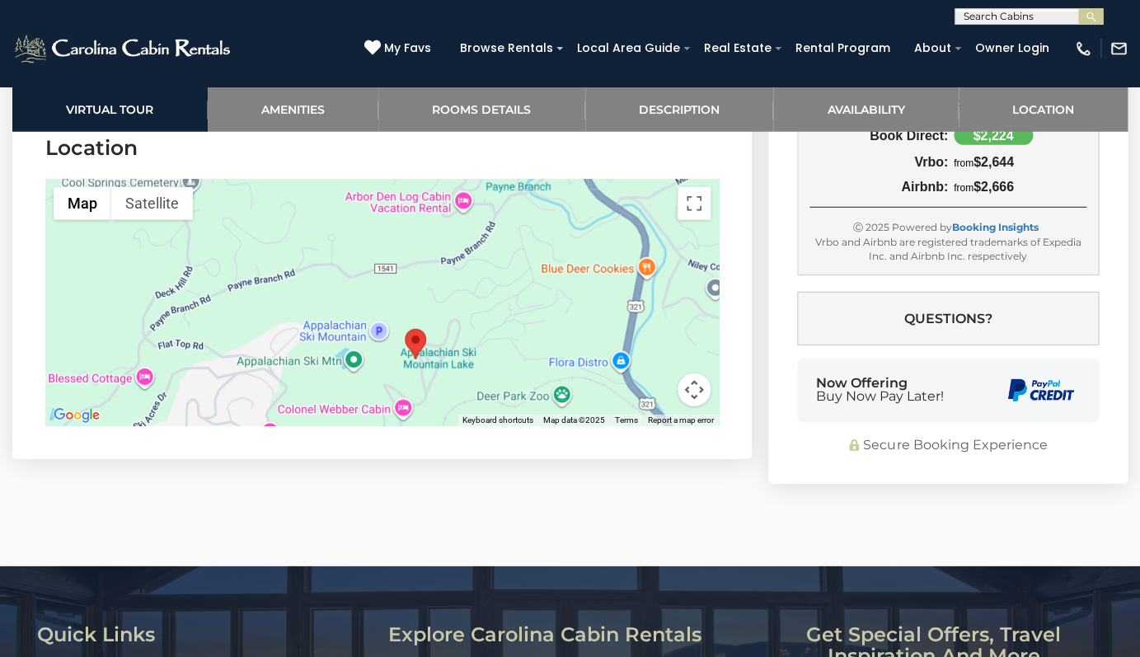
click at [519, 293] on div at bounding box center [382, 302] width 674 height 247
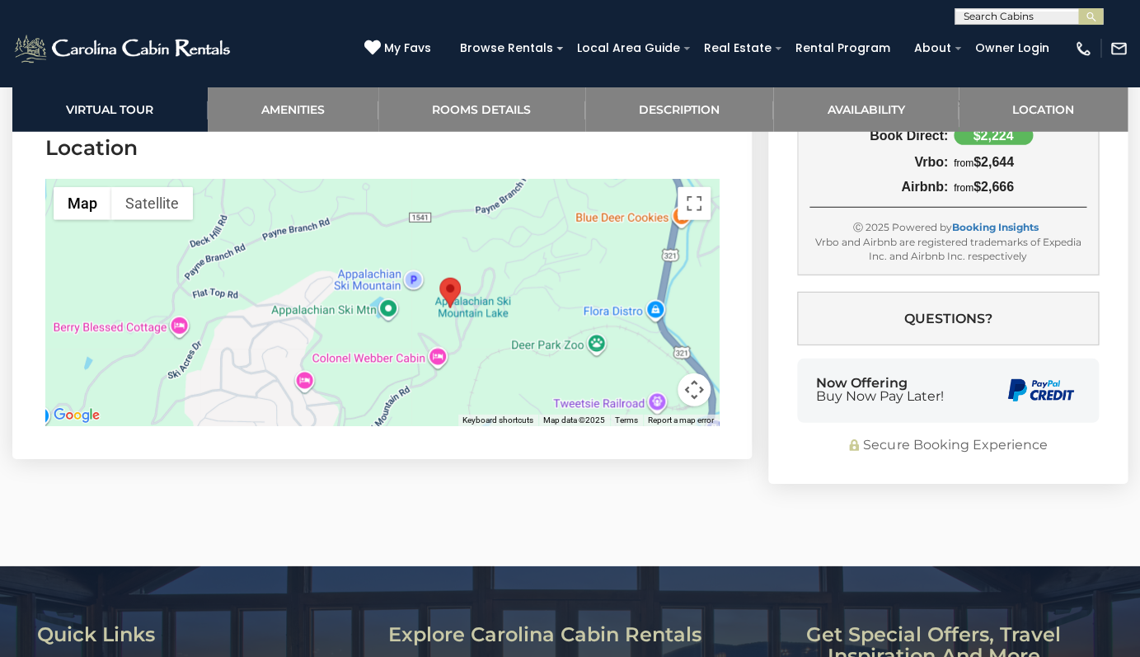
drag, startPoint x: 472, startPoint y: 268, endPoint x: 504, endPoint y: 219, distance: 59.0
click at [504, 219] on div at bounding box center [382, 302] width 674 height 247
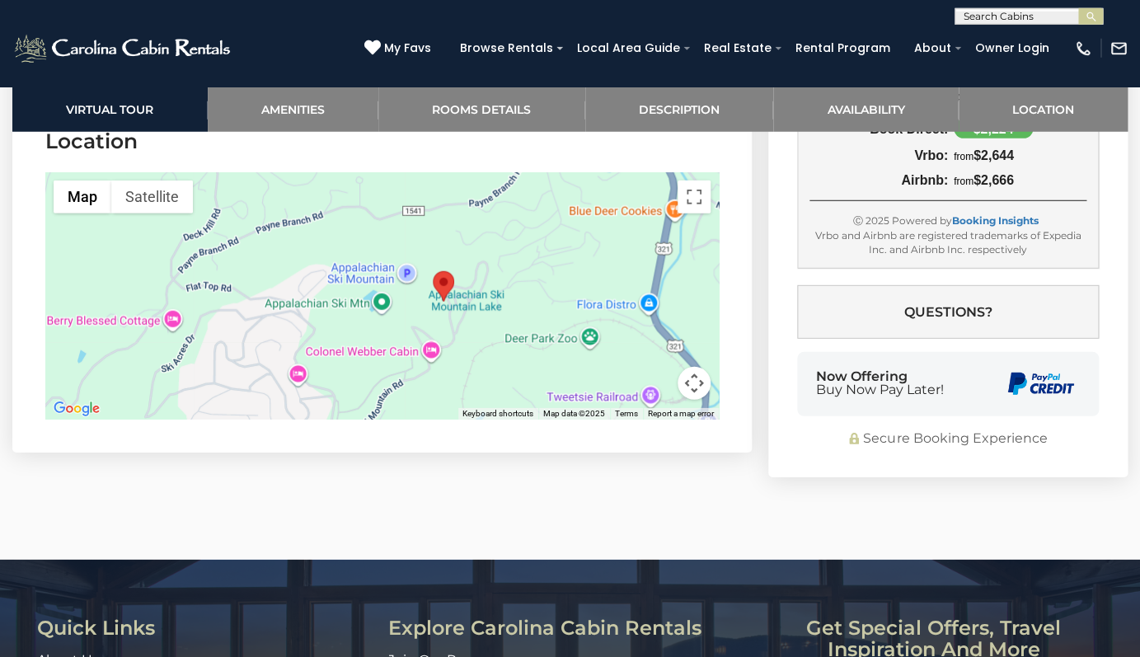
scroll to position [3794, 0]
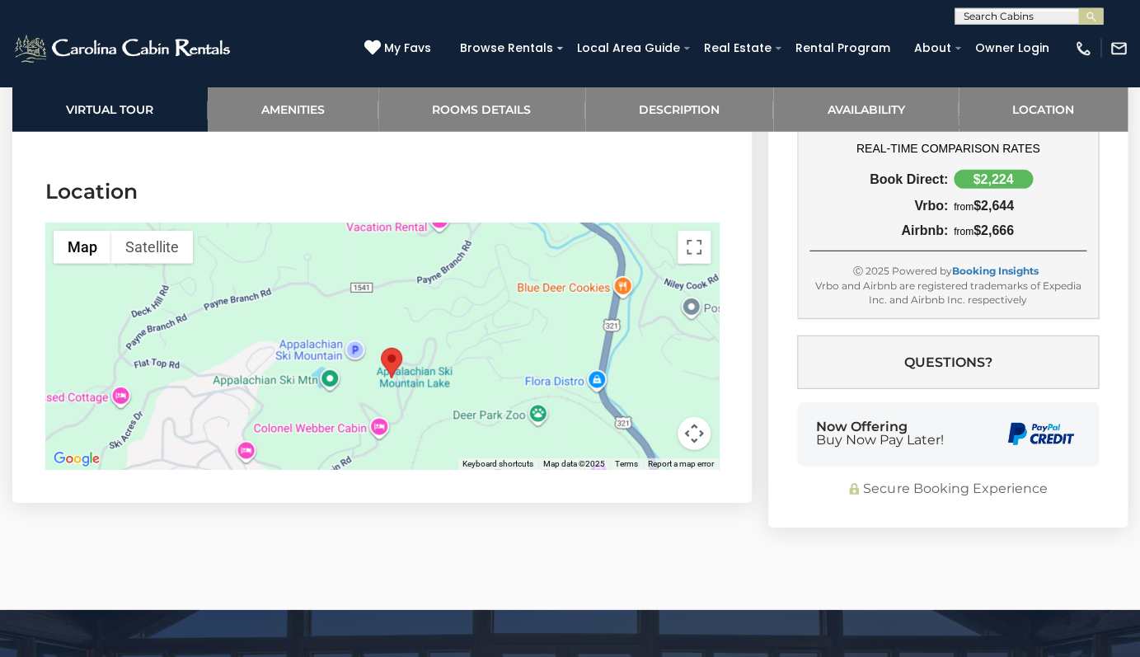
drag, startPoint x: 497, startPoint y: 354, endPoint x: 448, endPoint y: 380, distance: 56.1
click at [448, 380] on div at bounding box center [382, 346] width 674 height 247
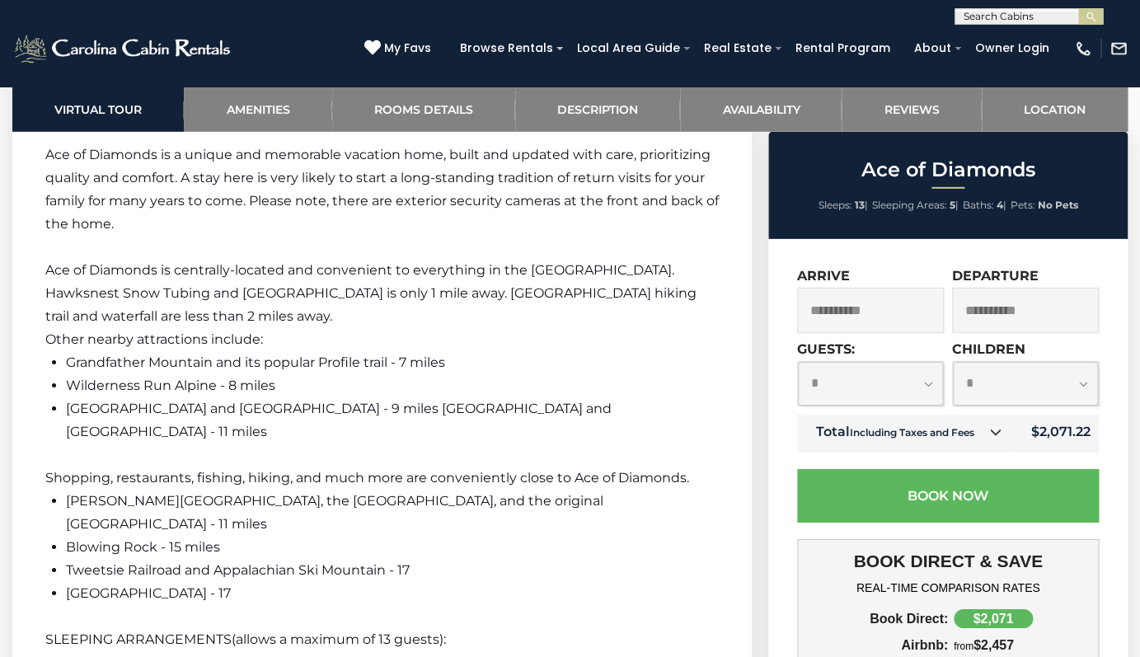
scroll to position [3984, 0]
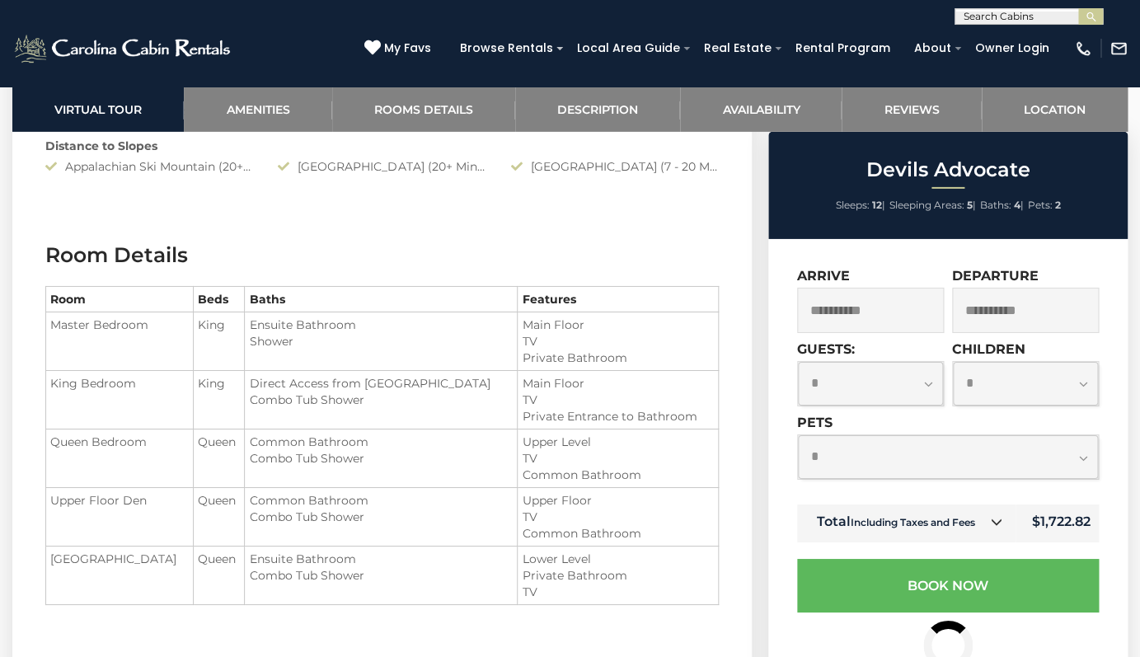
scroll to position [1854, 0]
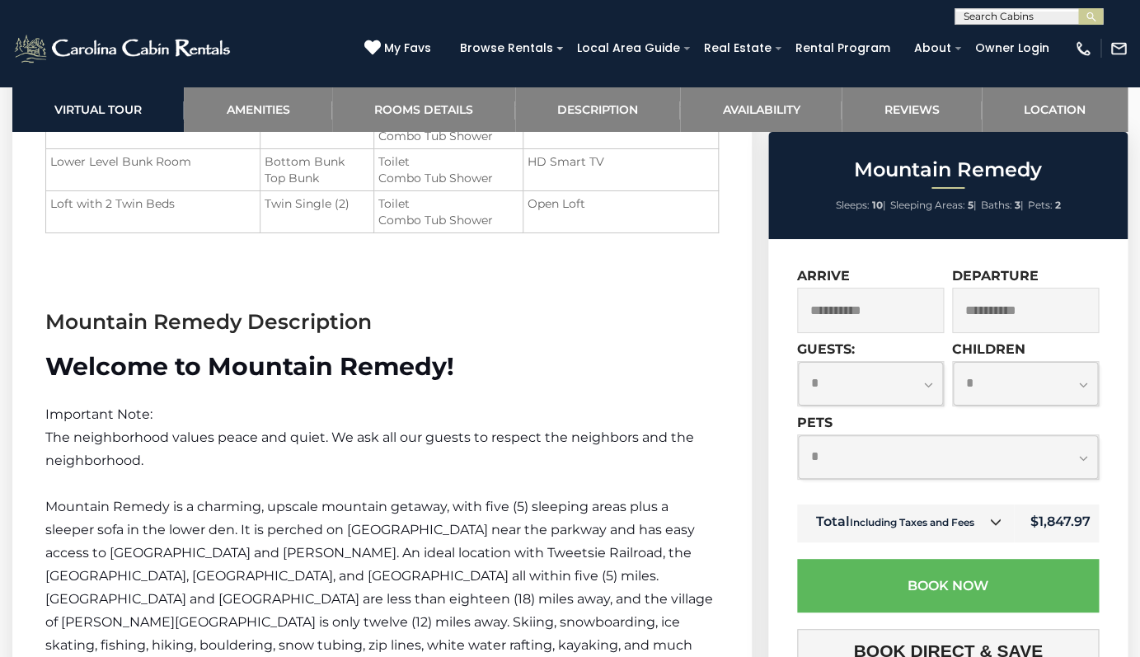
scroll to position [2175, 0]
